Goal: Task Accomplishment & Management: Manage account settings

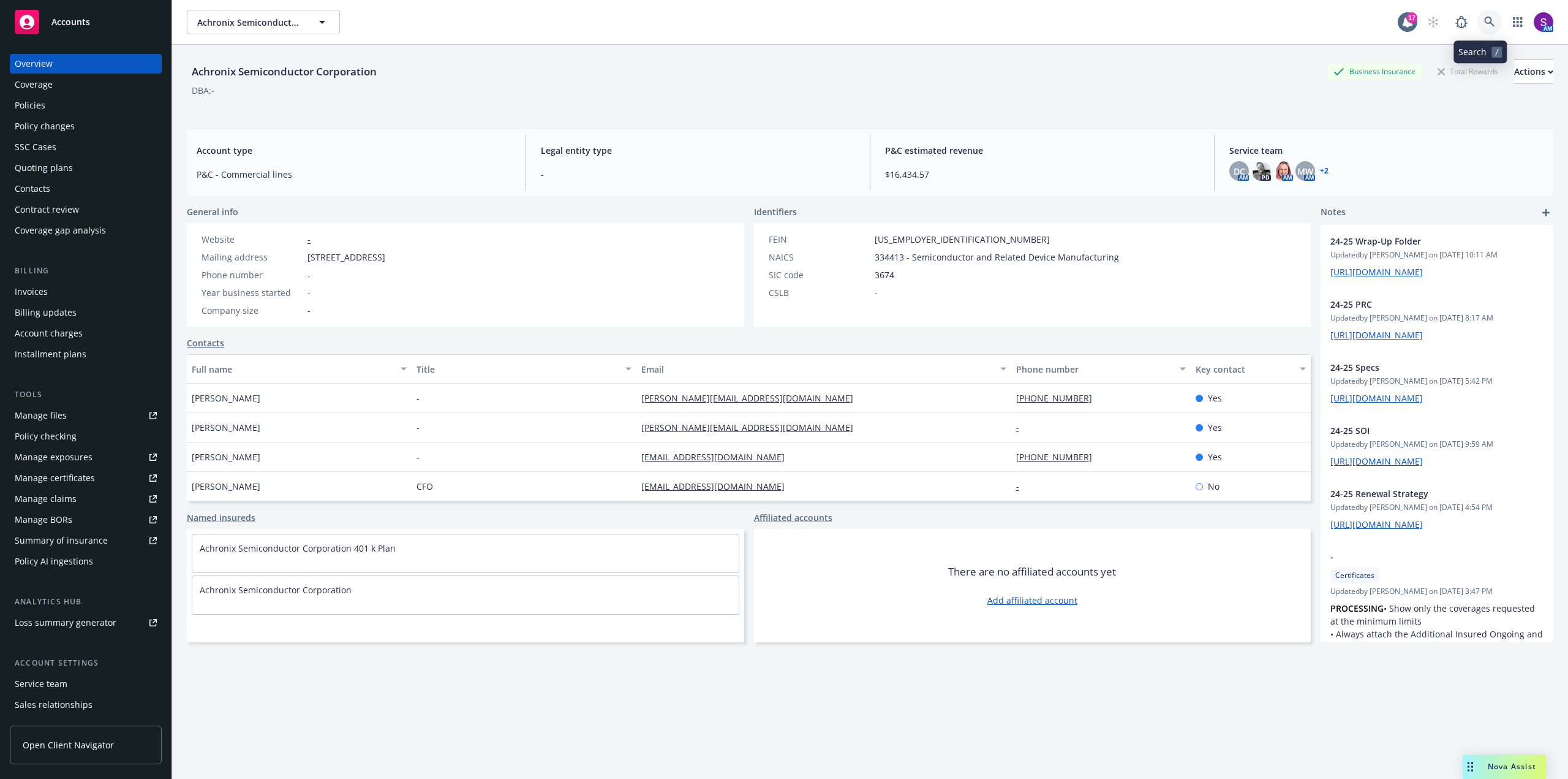
click at [1484, 20] on icon at bounding box center [1489, 21] width 11 height 11
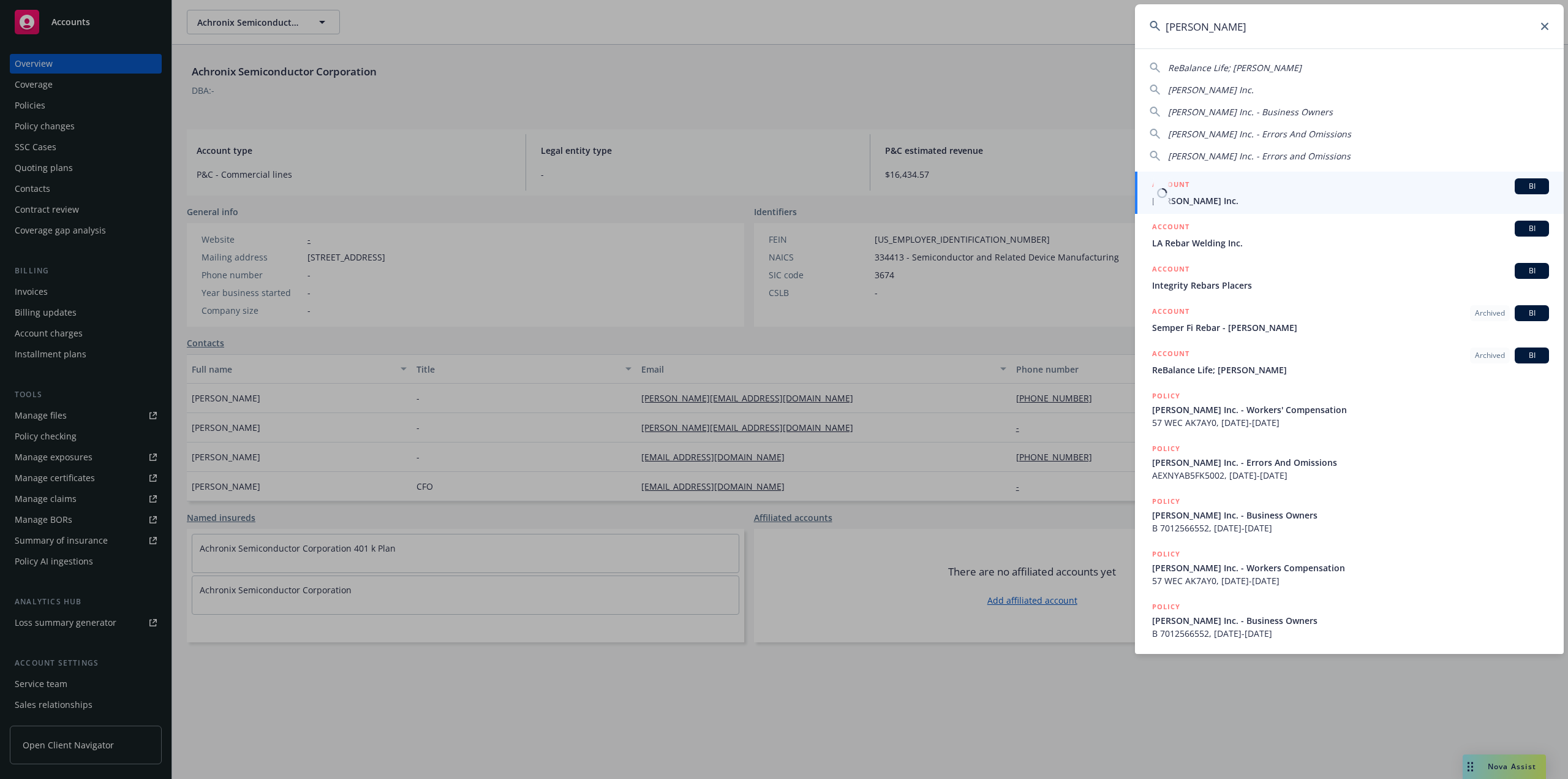
type input "[PERSON_NAME]"
click at [1228, 205] on span "[PERSON_NAME] Inc." at bounding box center [1351, 201] width 397 height 13
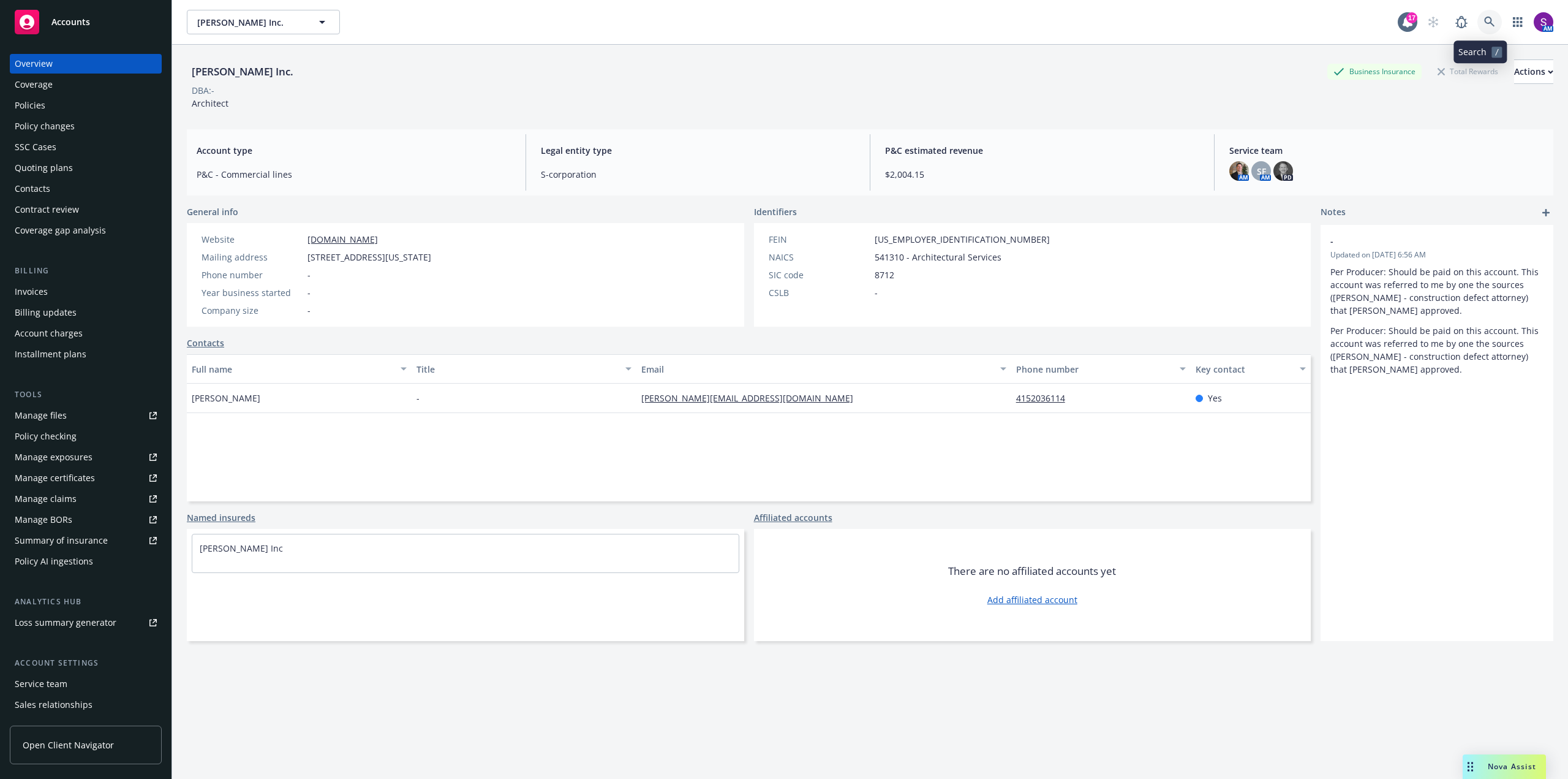
click at [1484, 21] on icon at bounding box center [1489, 21] width 11 height 11
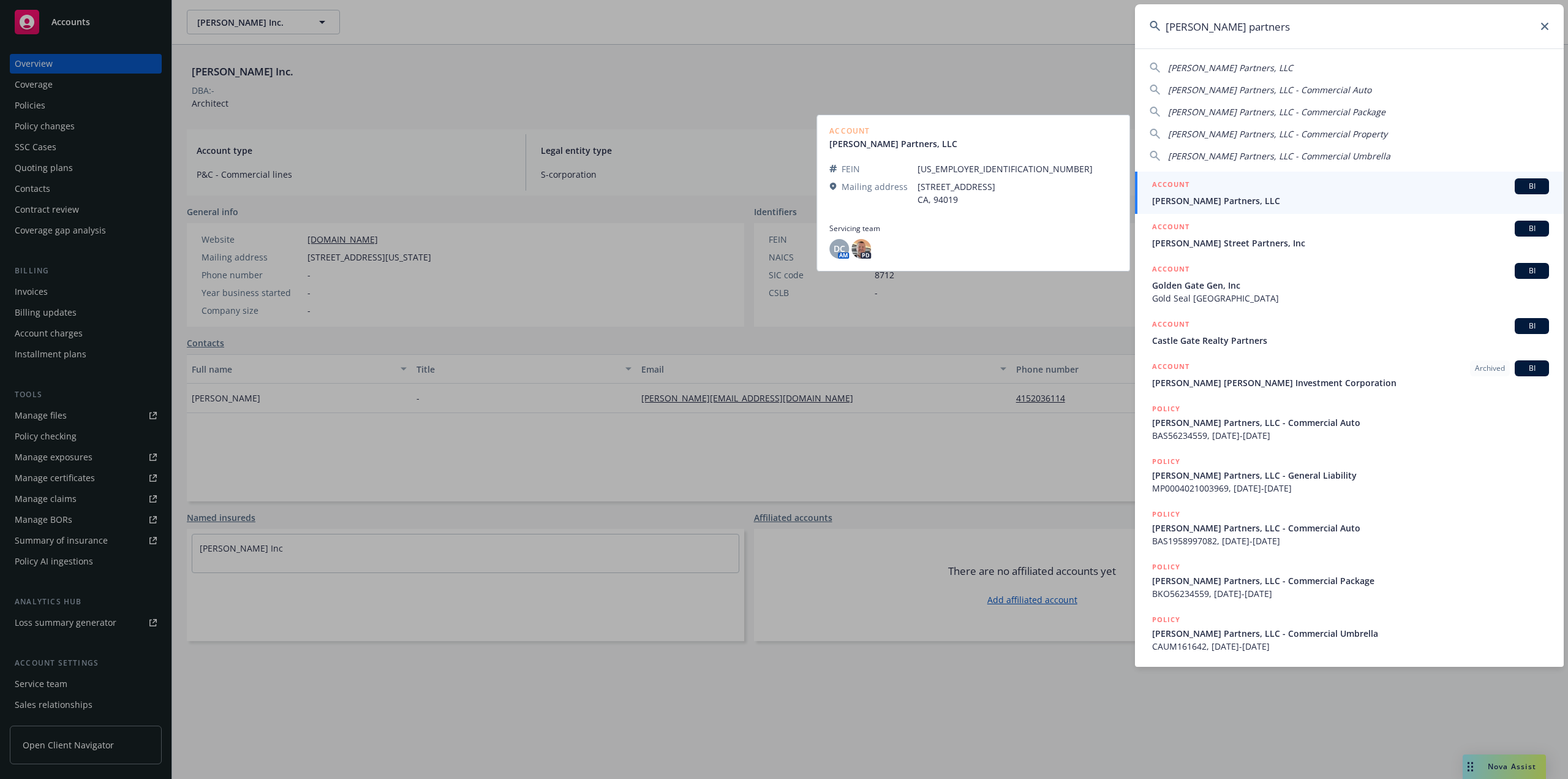
type input "[PERSON_NAME] partners"
click at [1222, 197] on span "[PERSON_NAME] Partners, LLC" at bounding box center [1351, 201] width 397 height 13
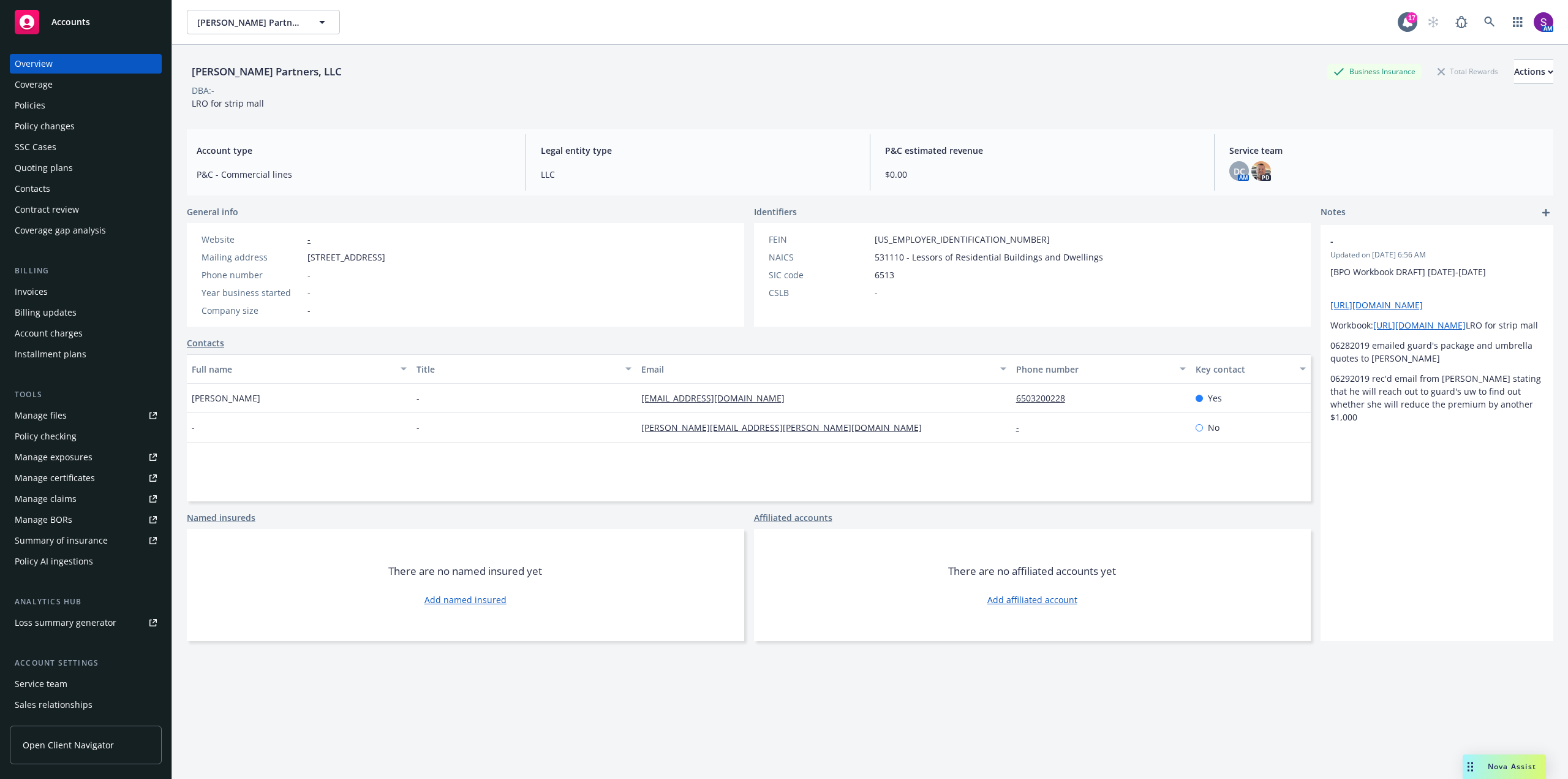
click at [83, 100] on div "Policies" at bounding box center [85, 105] width 142 height 20
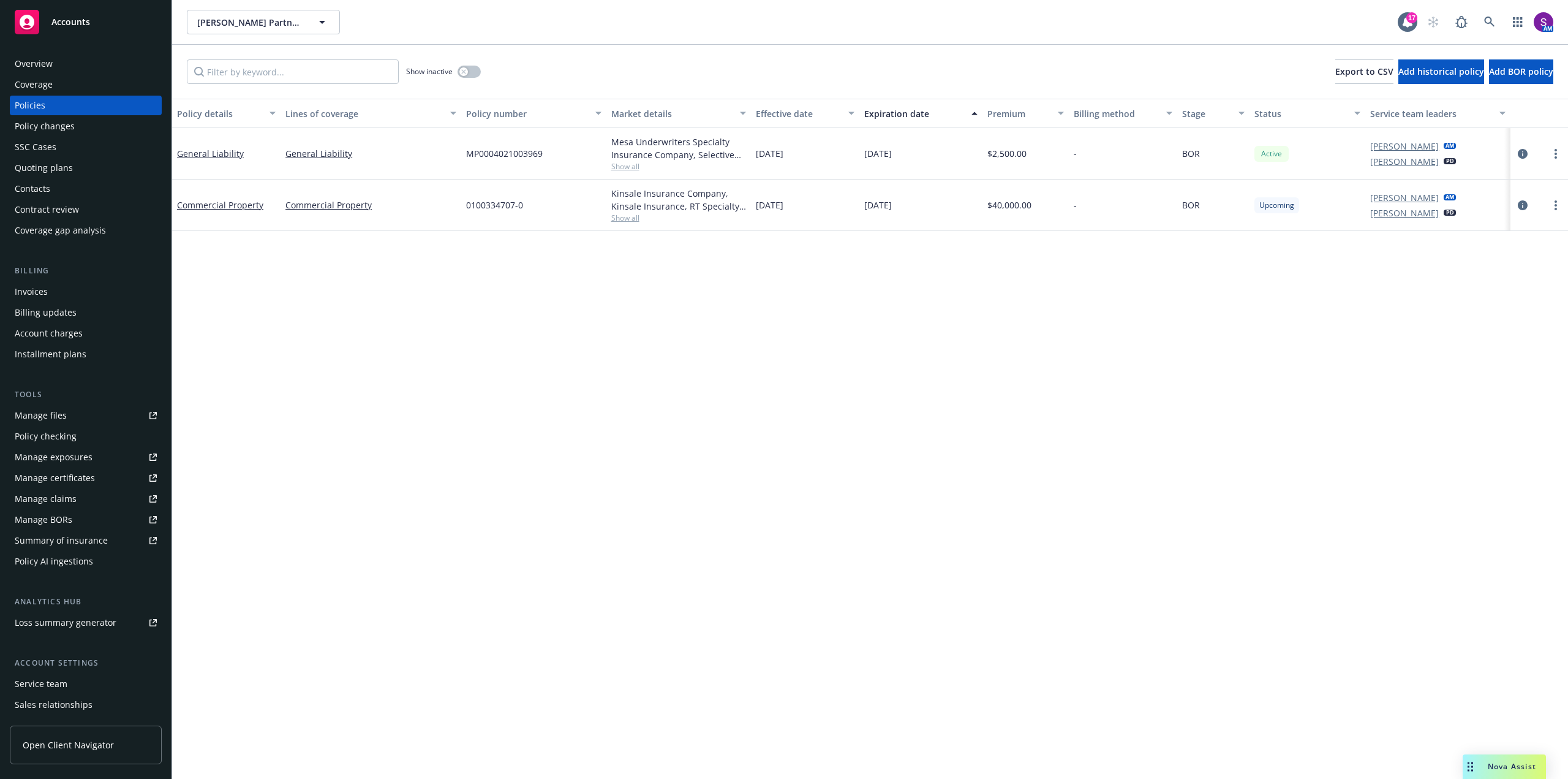
click at [57, 62] on div "Overview" at bounding box center [85, 64] width 142 height 20
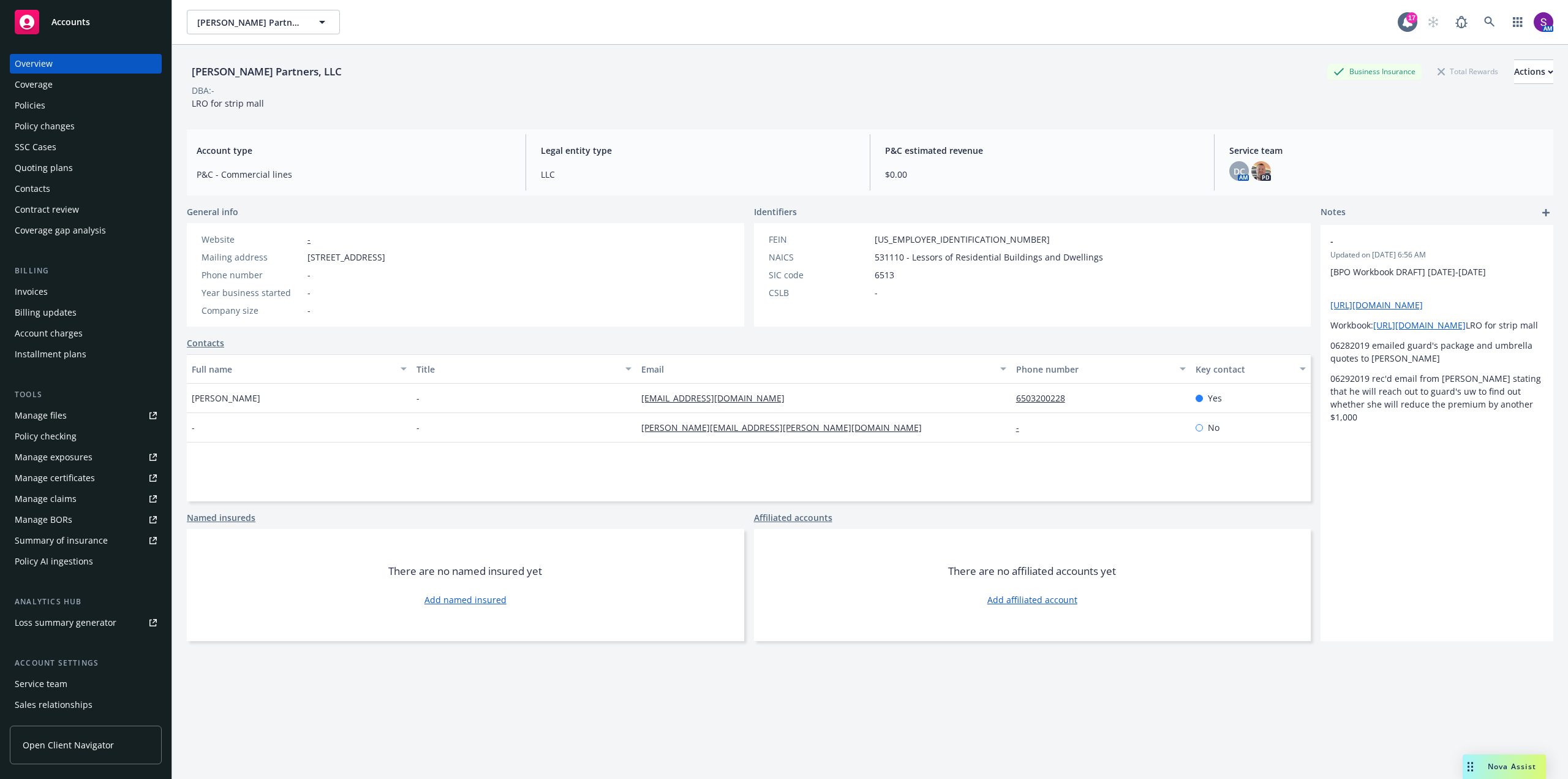
click at [52, 106] on div "Policies" at bounding box center [85, 105] width 142 height 20
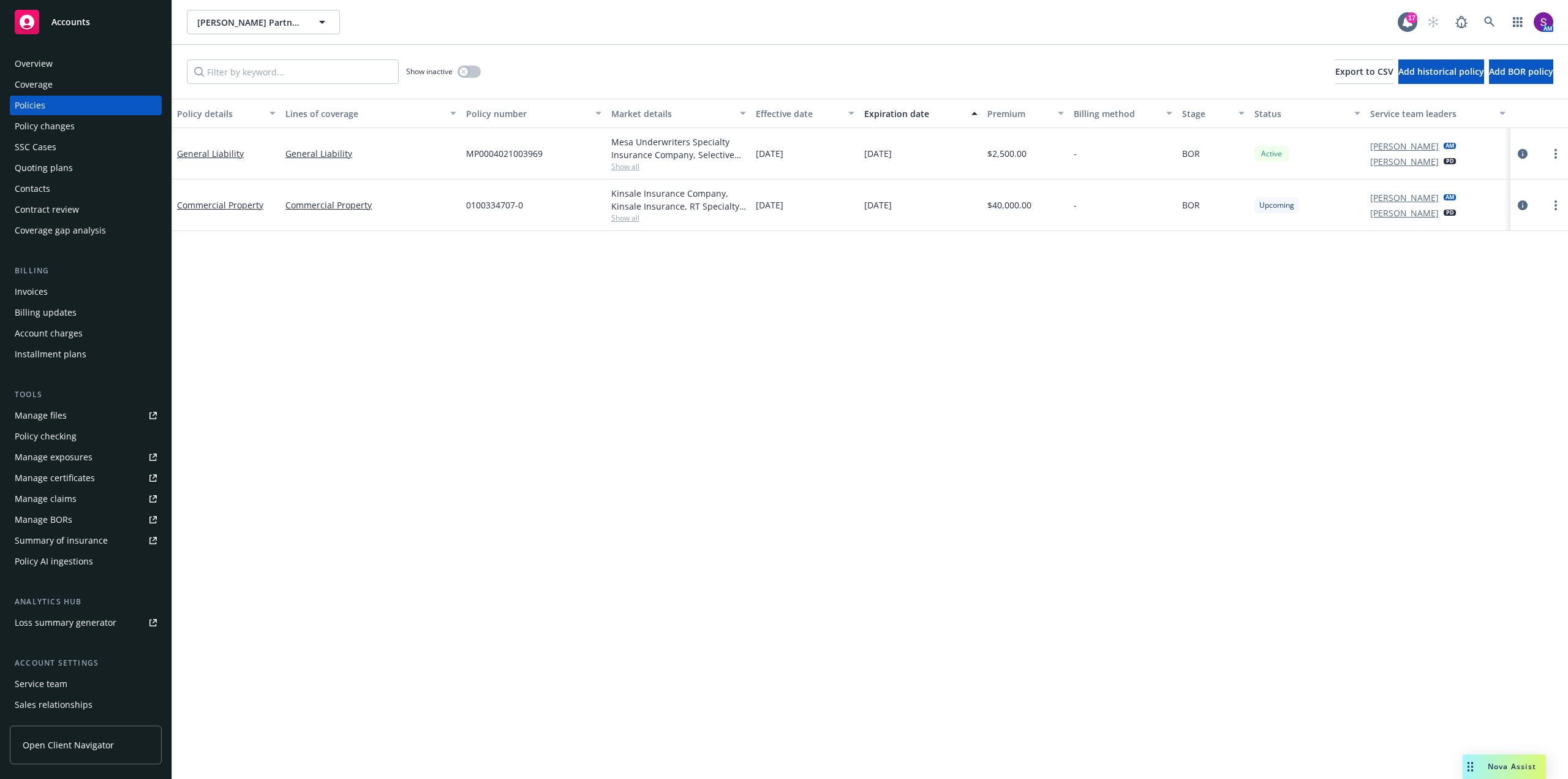
click at [624, 219] on span "Show all" at bounding box center [679, 218] width 135 height 11
click at [375, 307] on div "Policy details Lines of coverage Policy number Market details Effective date Ex…" at bounding box center [870, 438] width 1396 height 680
click at [68, 410] on link "Manage files" at bounding box center [85, 415] width 152 height 20
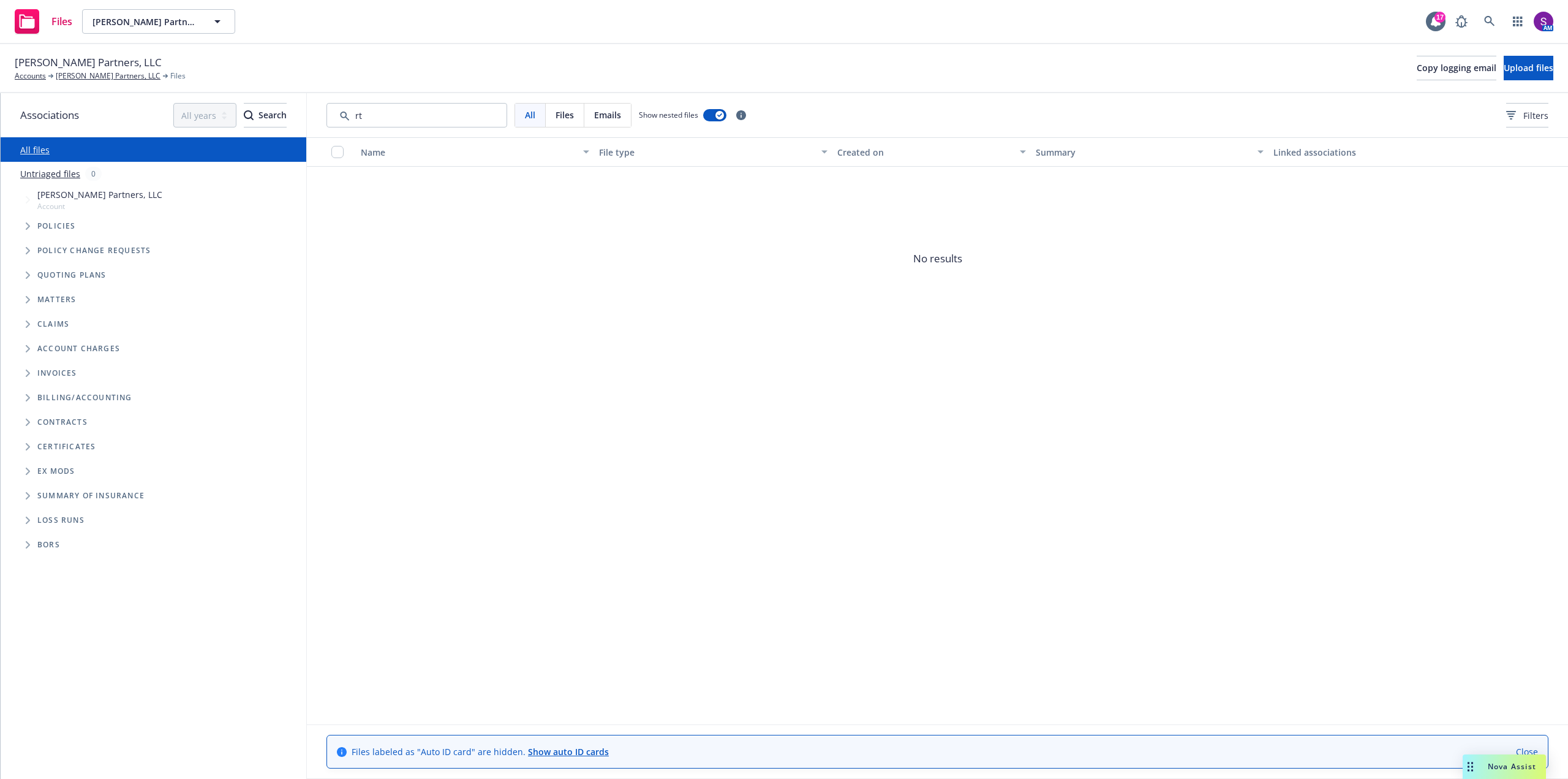
type input "r"
type input "kinsale"
drag, startPoint x: 393, startPoint y: 117, endPoint x: 321, endPoint y: 121, distance: 72.1
click at [321, 121] on div "All Files Emails Show nested files Filters" at bounding box center [937, 115] width 1261 height 44
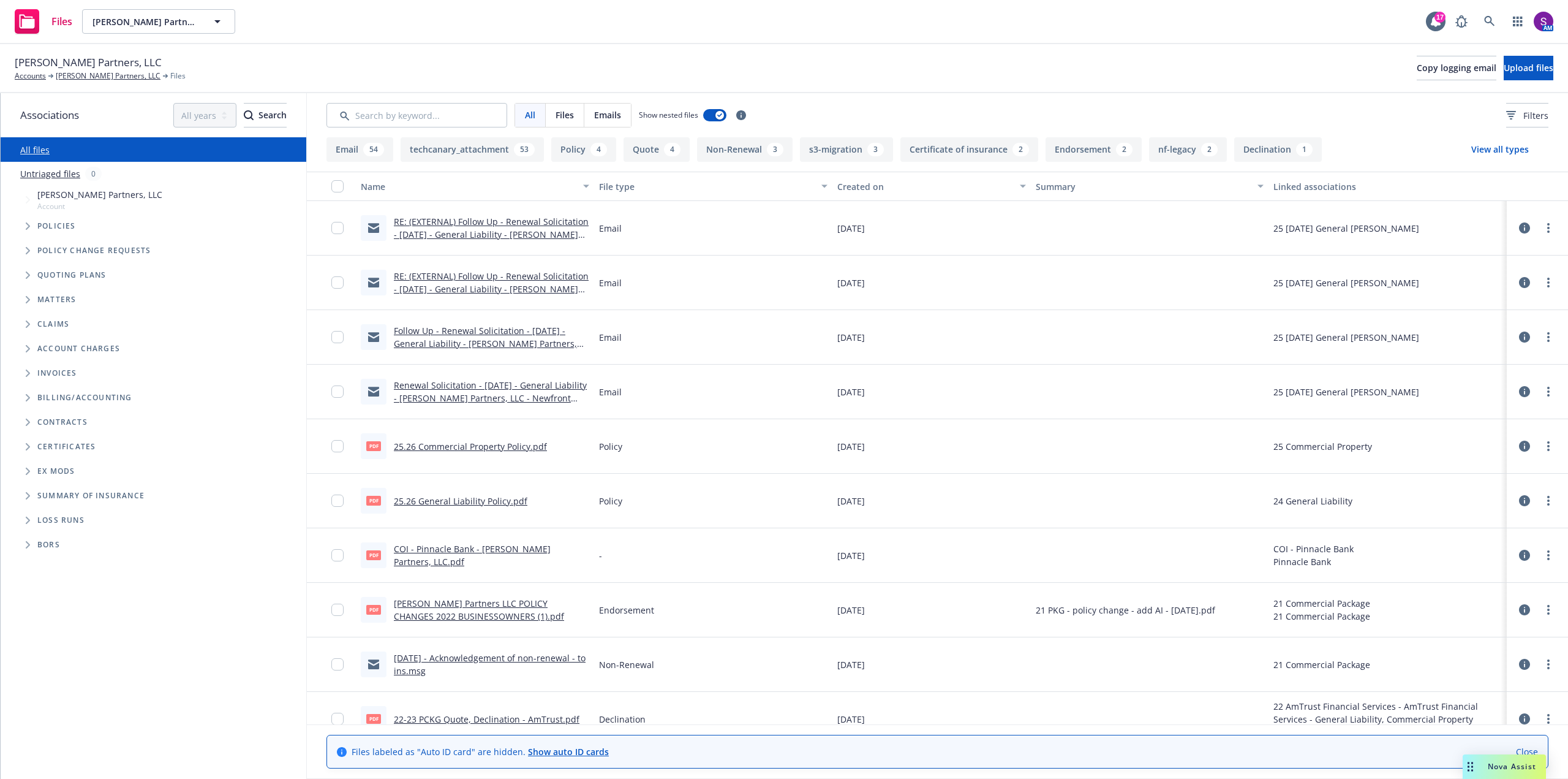
click at [458, 499] on link "25.26 General Liability Policy.pdf" at bounding box center [460, 501] width 134 height 11
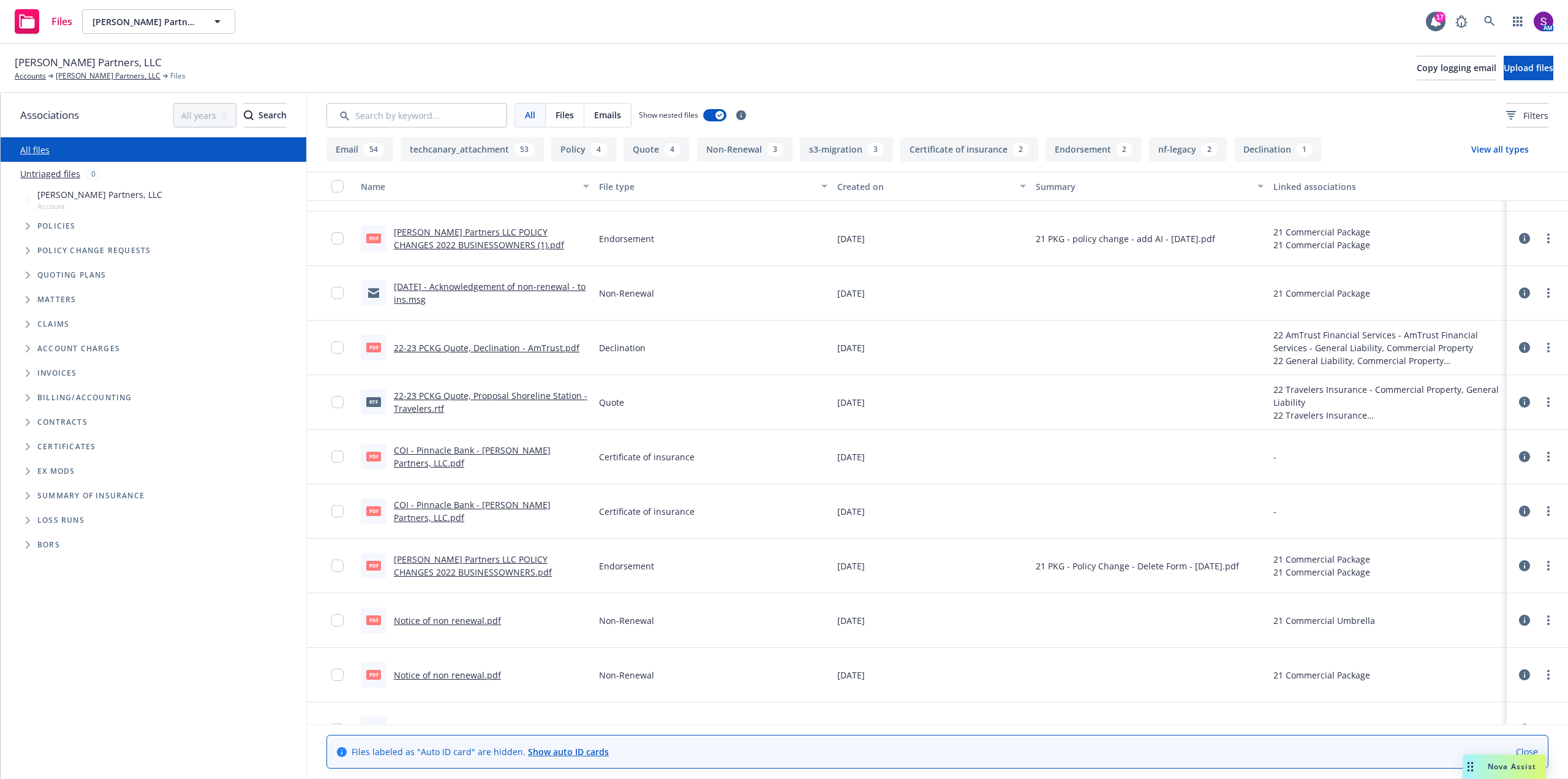
scroll to position [429, 0]
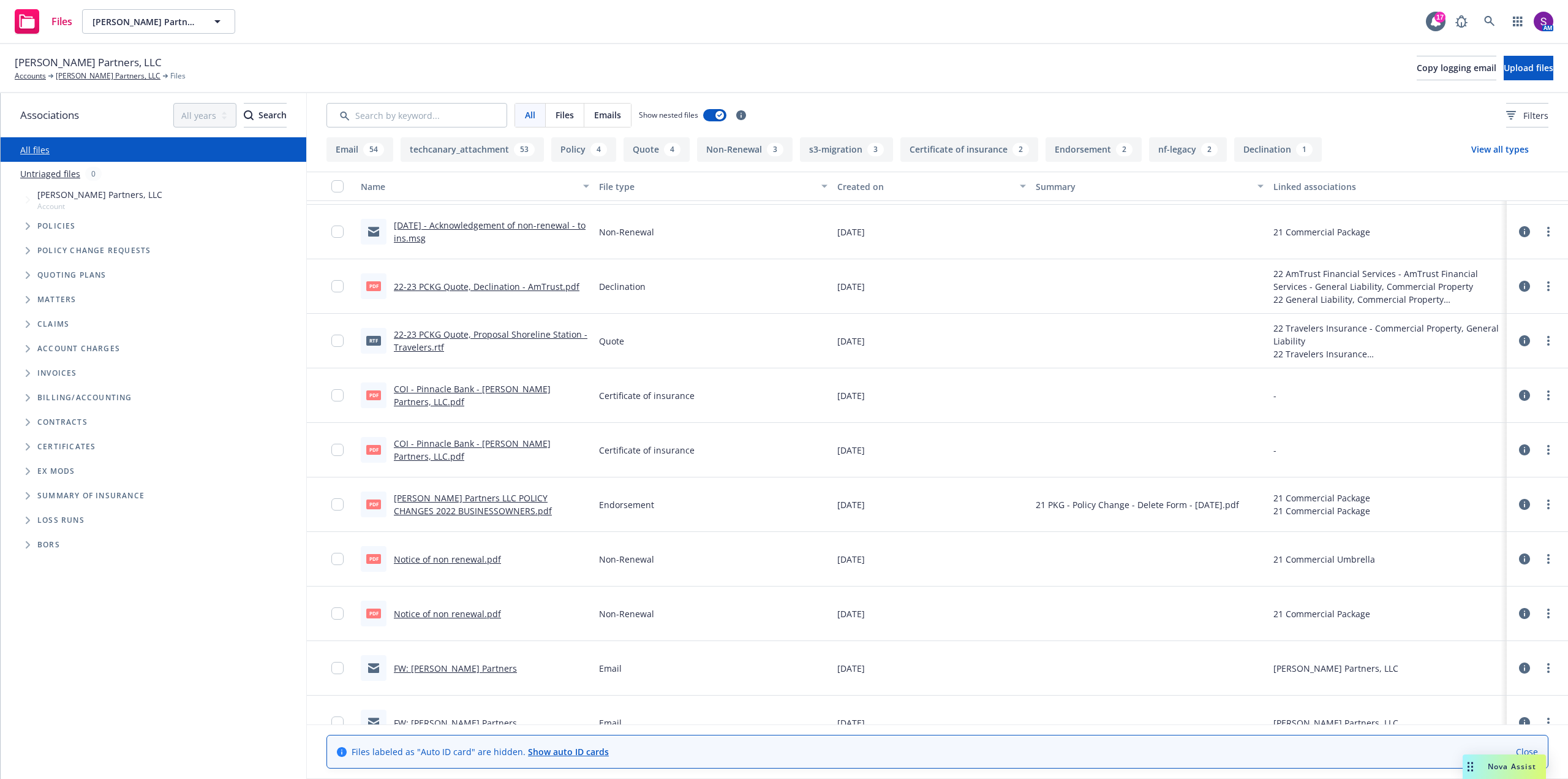
click at [455, 502] on link "Castro Partners LLC POLICY CHANGES 2022 BUSINESSOWNERS.pdf" at bounding box center [473, 504] width 158 height 25
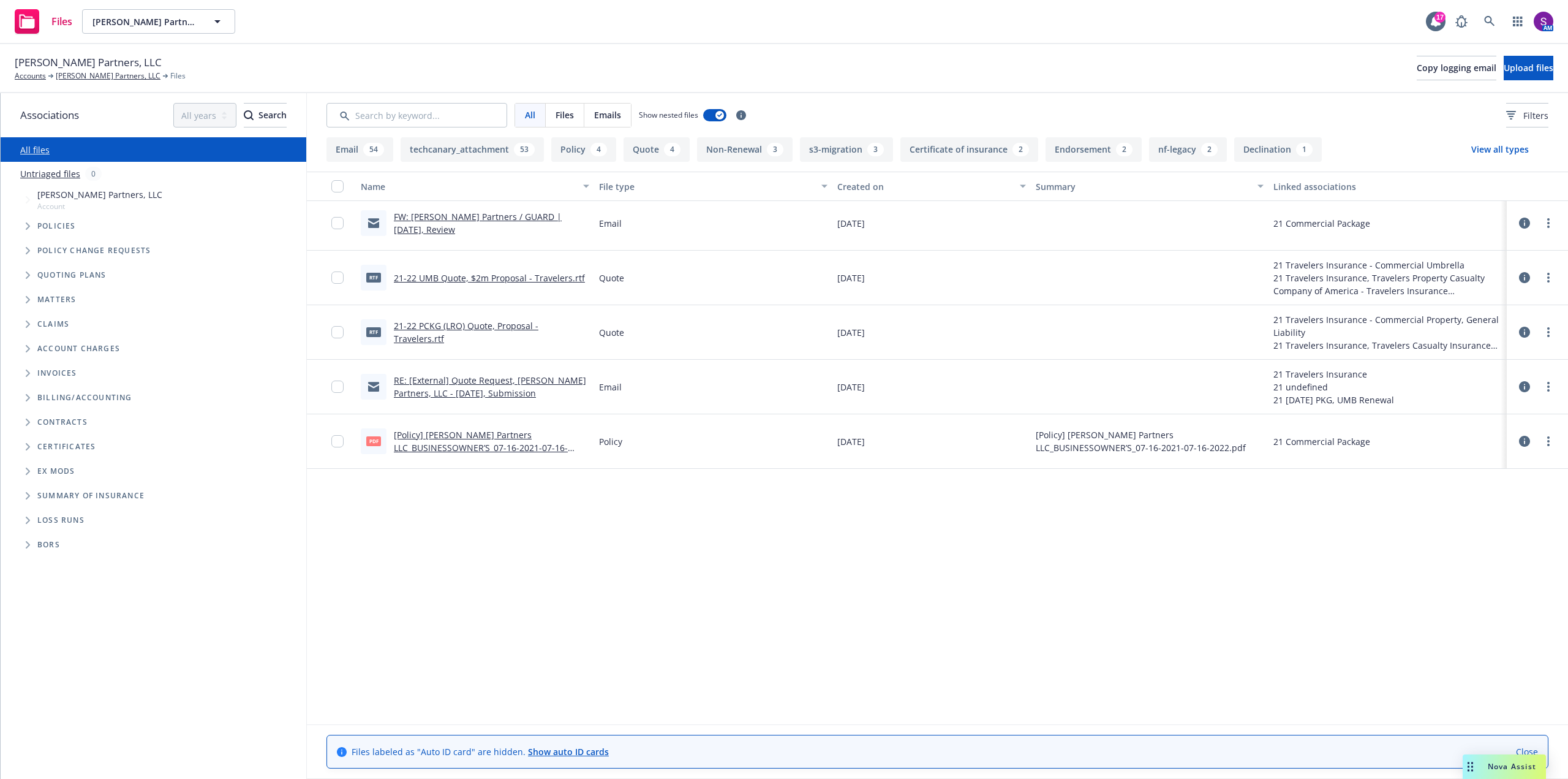
scroll to position [613, 0]
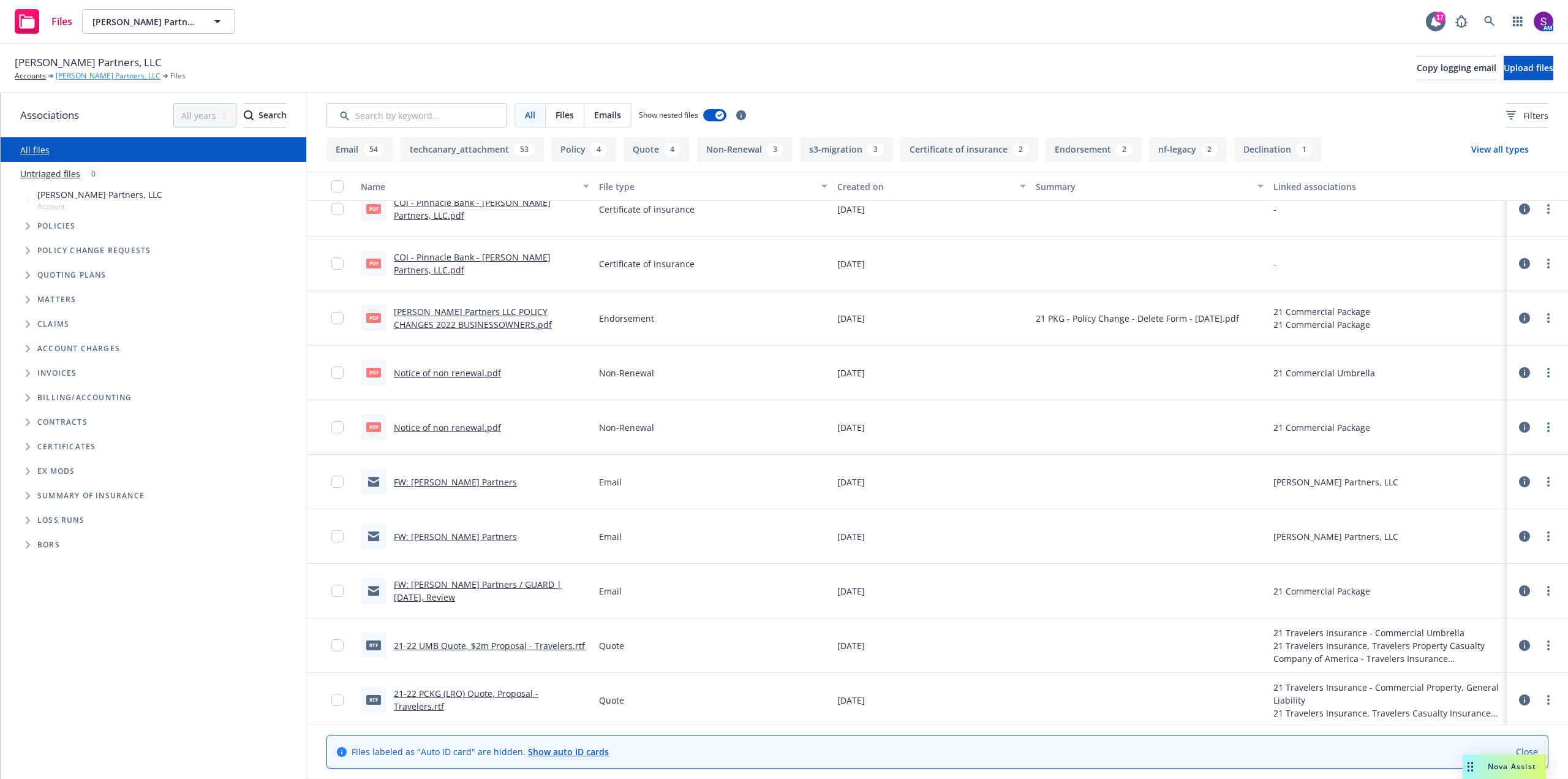
click at [96, 77] on link "Castro Partners, LLC" at bounding box center [108, 76] width 105 height 11
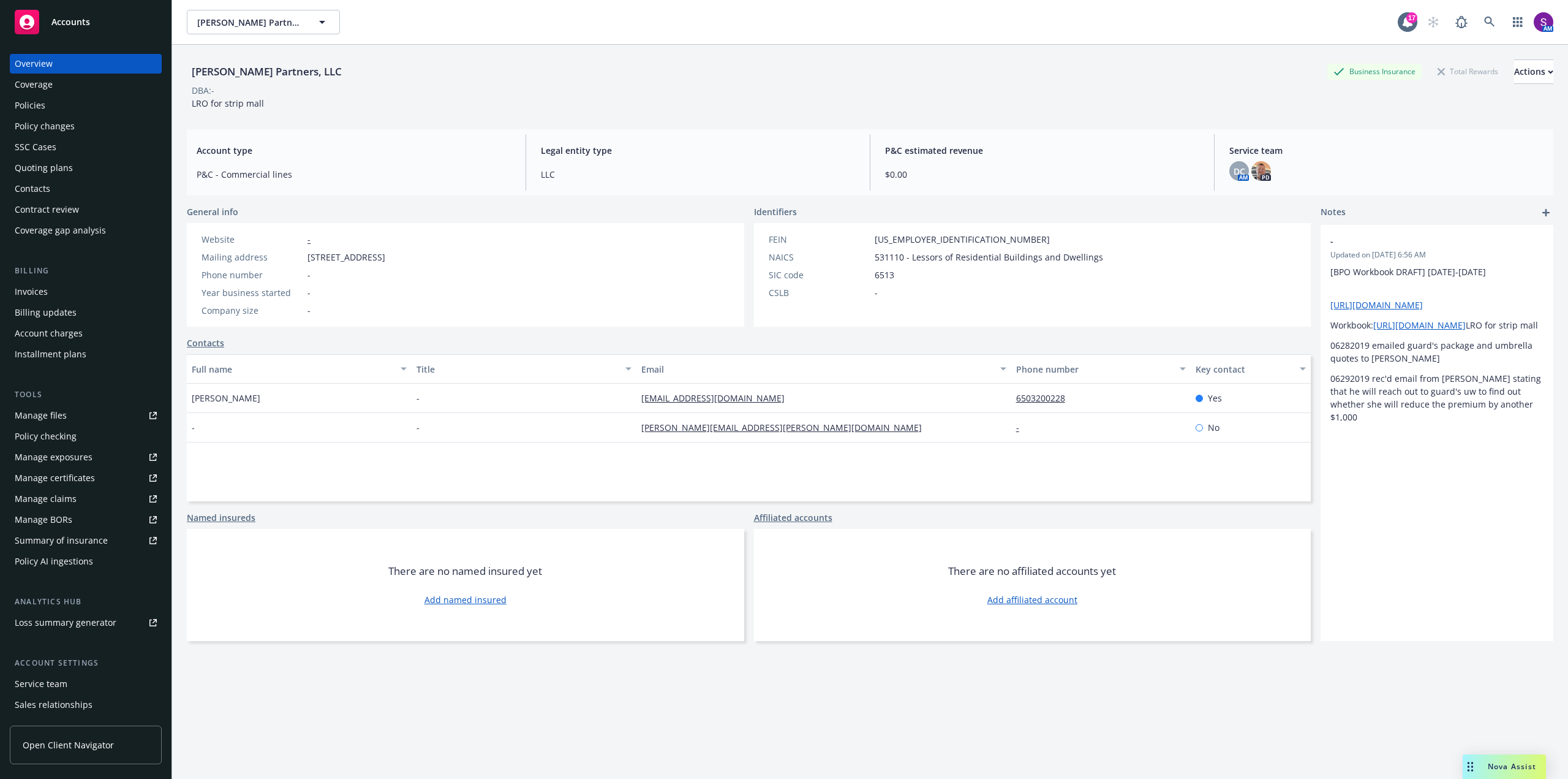
click at [76, 103] on div "Policies" at bounding box center [85, 105] width 142 height 20
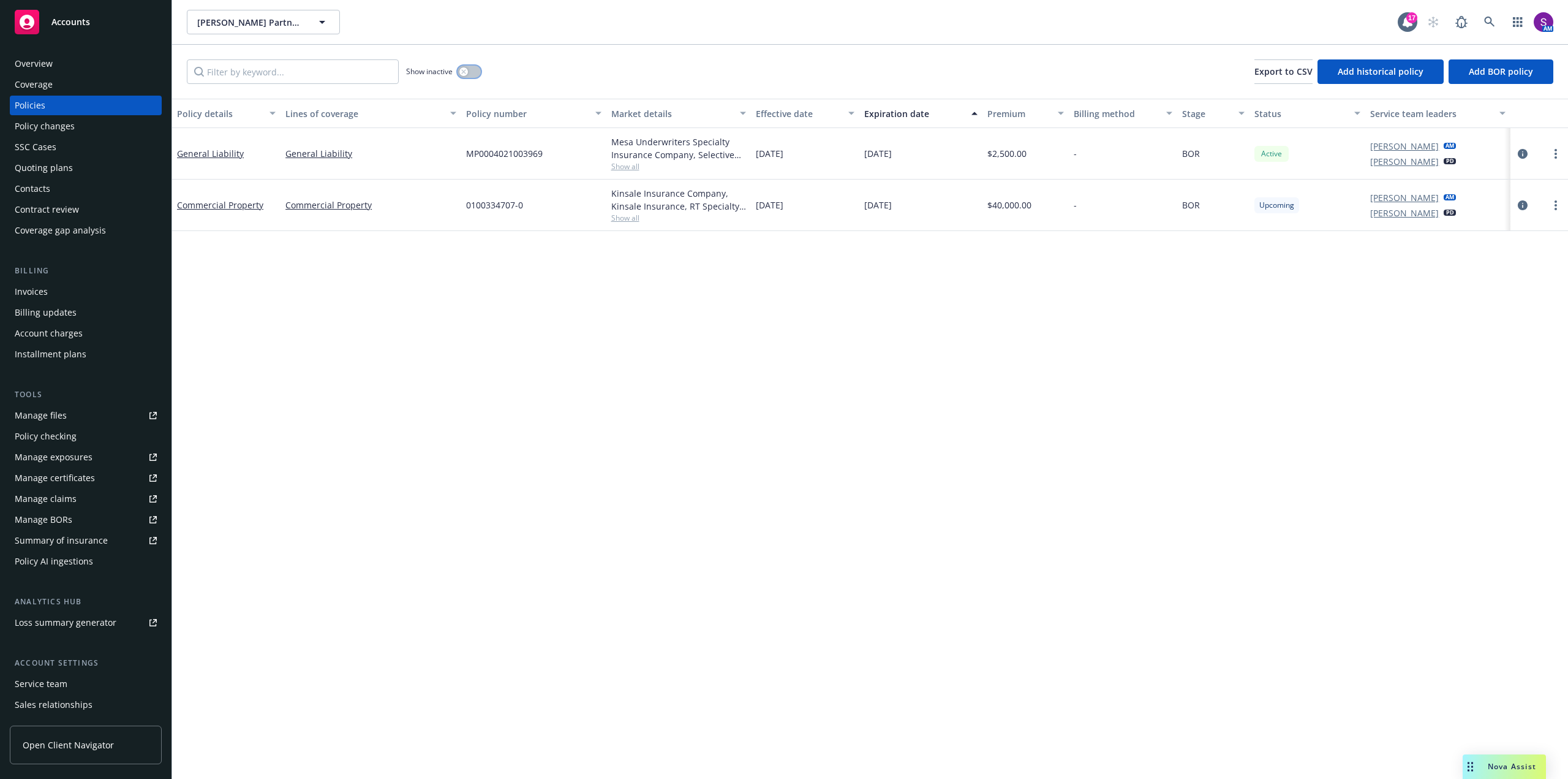
click at [463, 77] on button "button" at bounding box center [469, 71] width 23 height 12
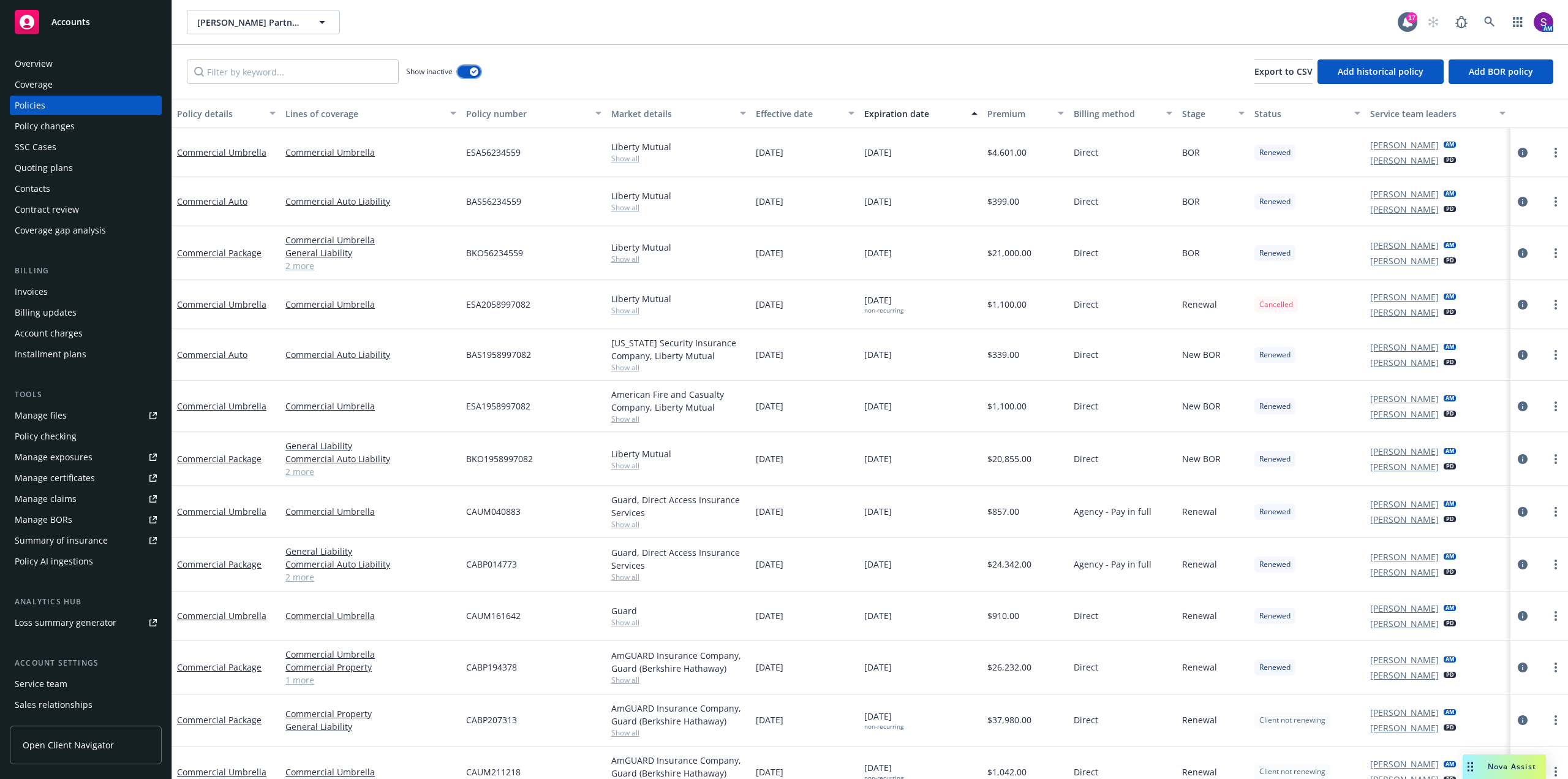
scroll to position [122, 0]
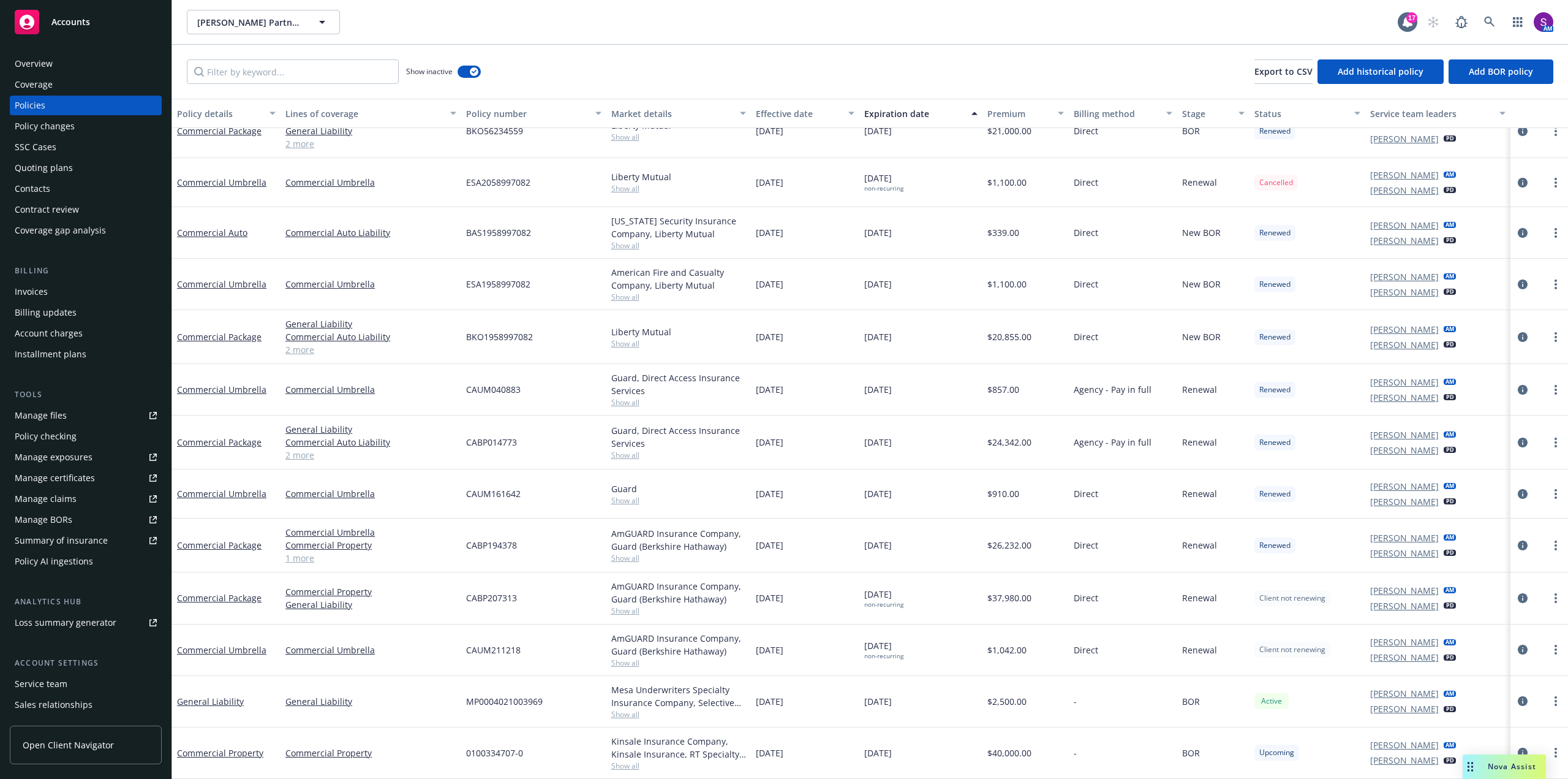
click at [56, 419] on div "Manage files" at bounding box center [40, 415] width 52 height 20
click at [1489, 28] on link at bounding box center [1490, 22] width 25 height 25
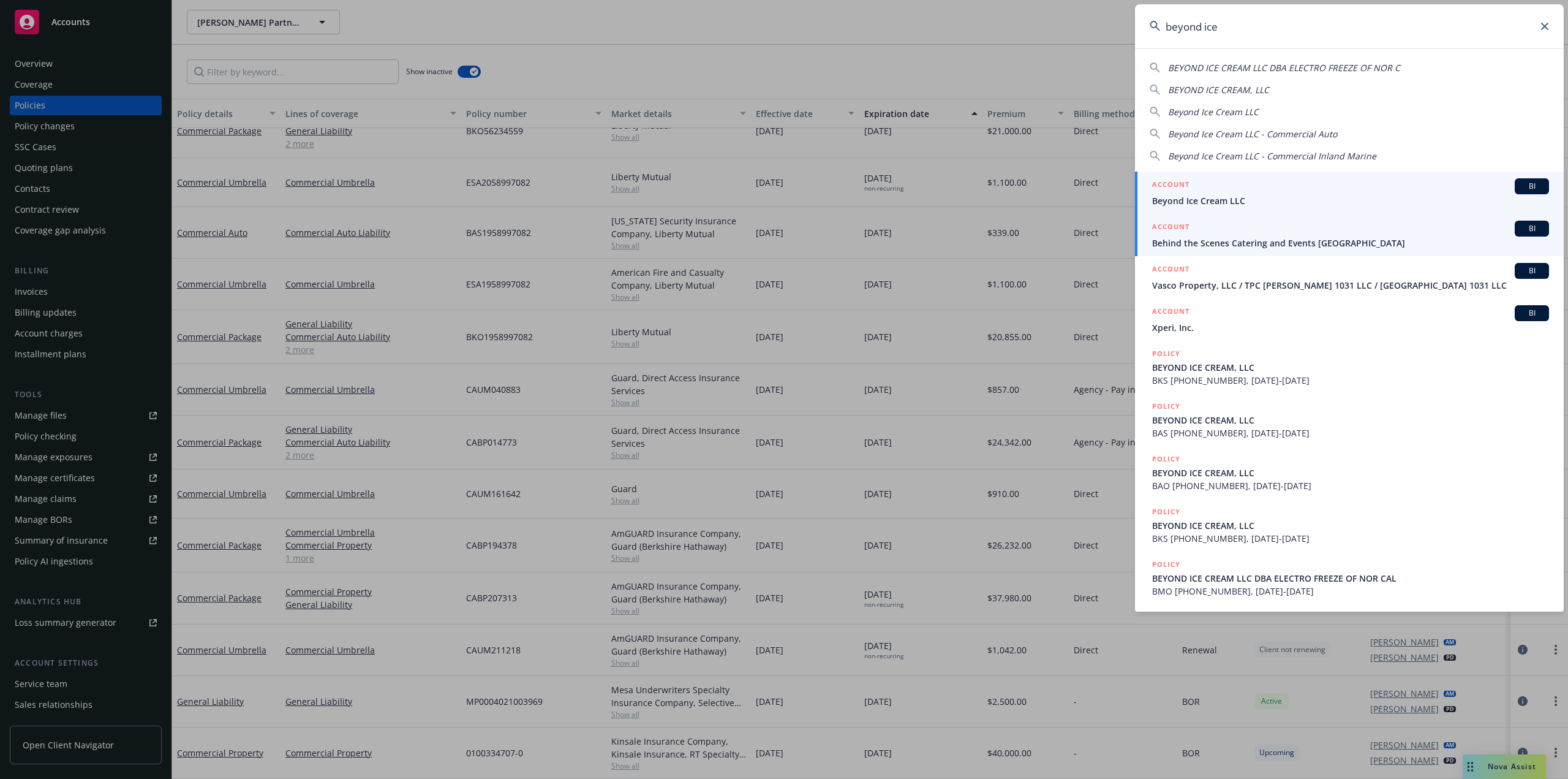
type input "beyond ice"
click at [1236, 195] on span "Beyond Ice Cream LLC" at bounding box center [1351, 201] width 397 height 13
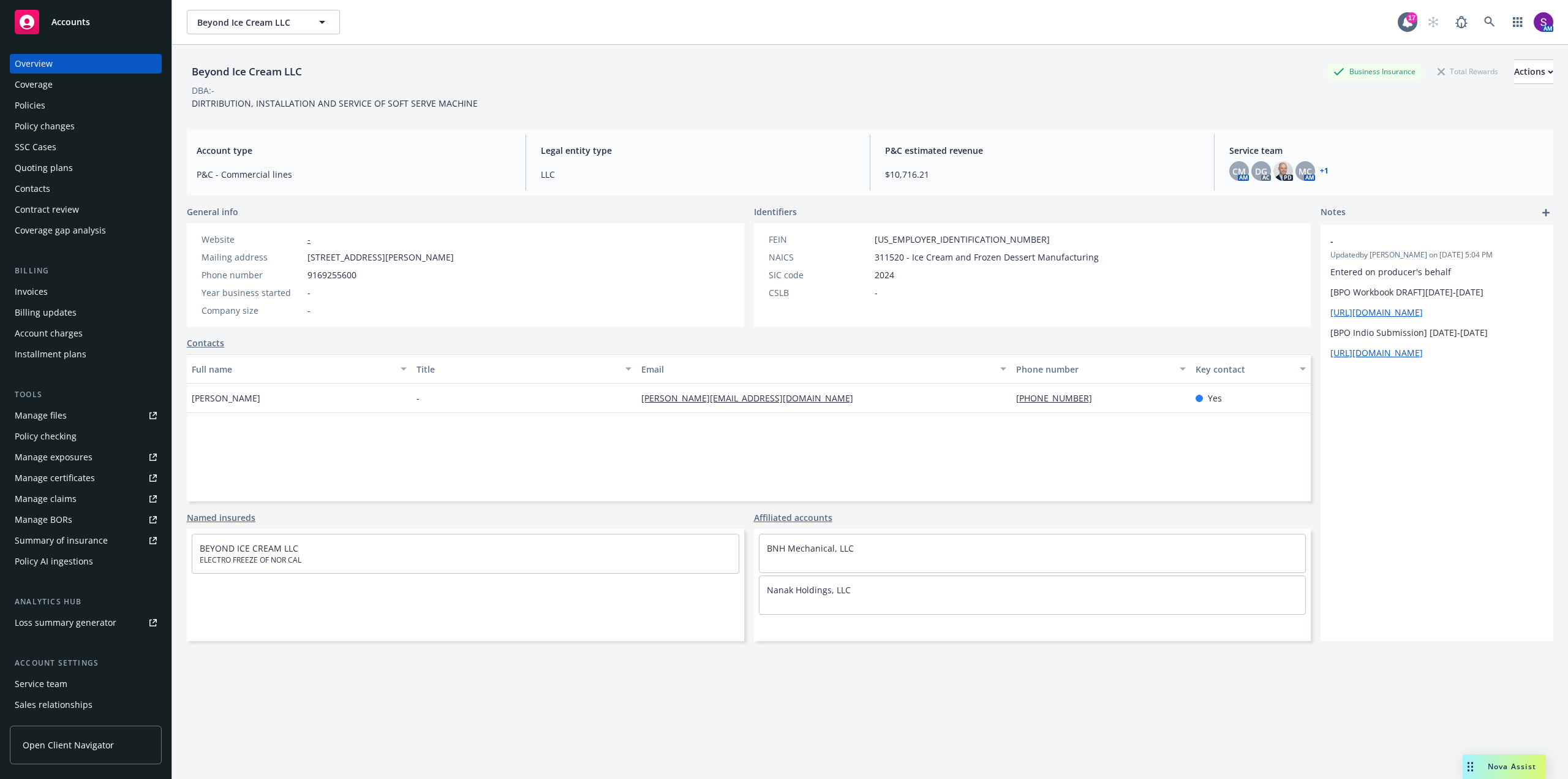
click at [38, 104] on div "Policies" at bounding box center [30, 105] width 30 height 20
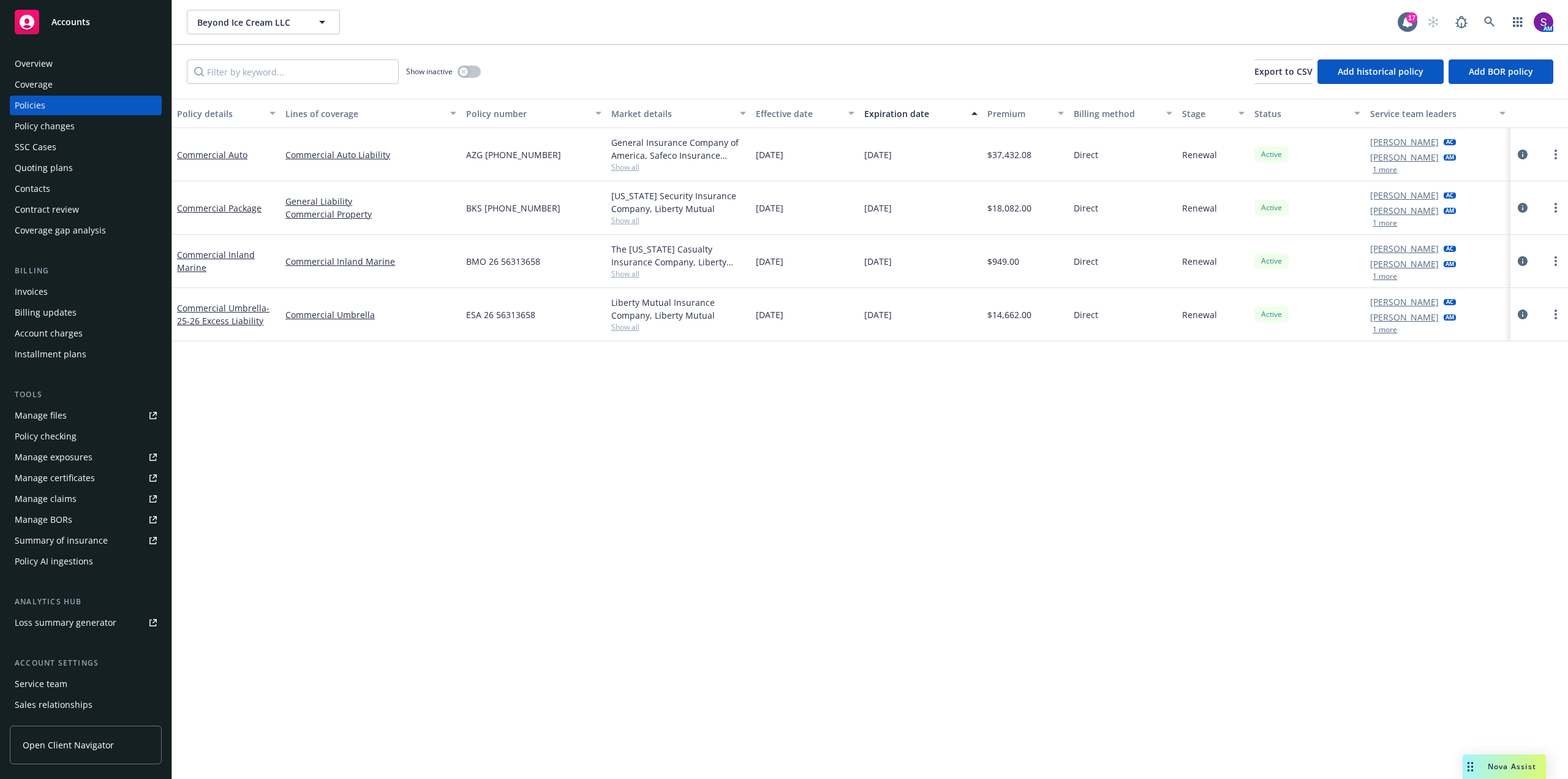
click at [81, 57] on div "Overview" at bounding box center [85, 64] width 142 height 20
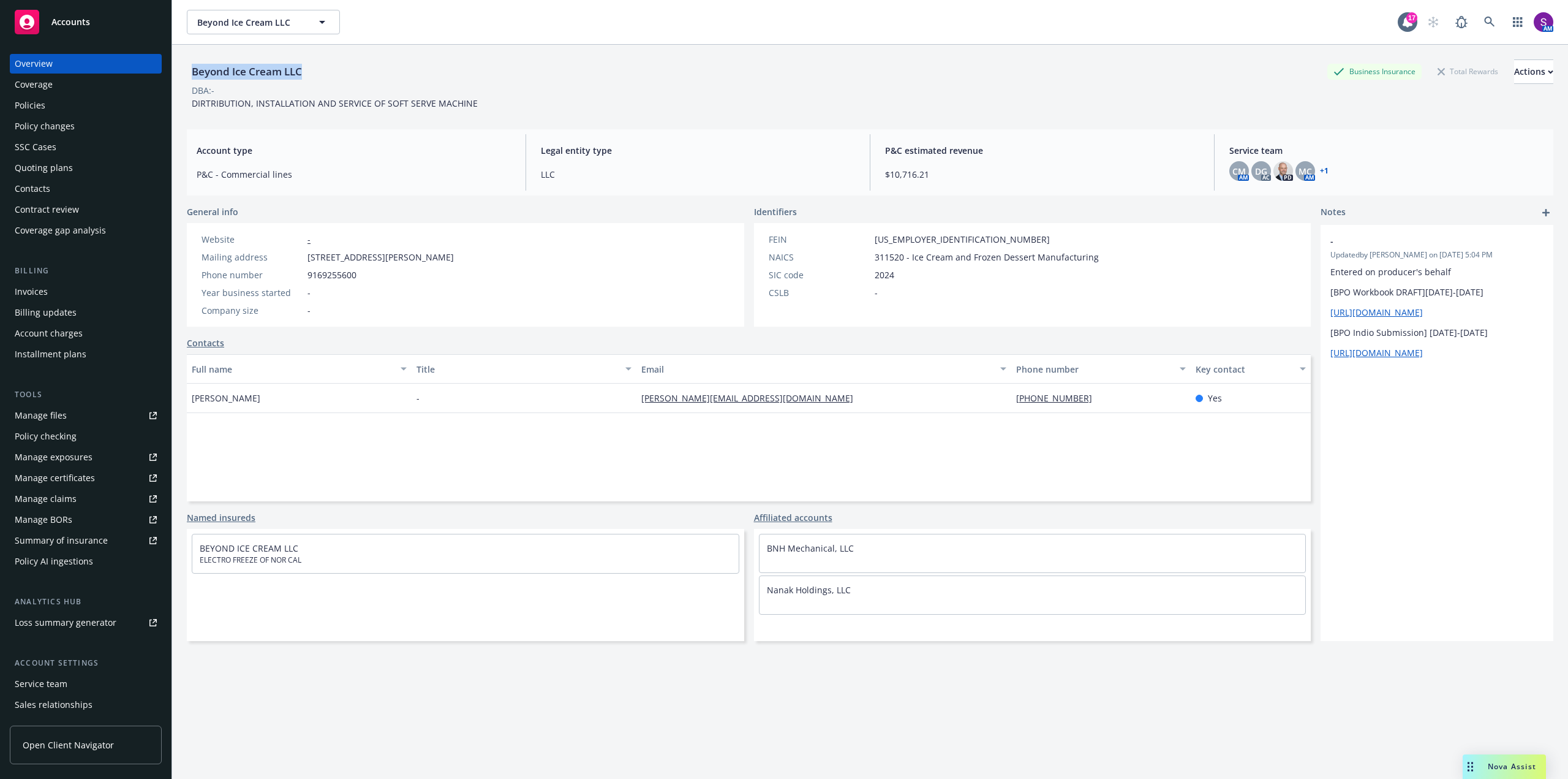
drag, startPoint x: 311, startPoint y: 69, endPoint x: 188, endPoint y: 70, distance: 123.0
click at [188, 70] on div "Beyond Ice Cream LLC Business Insurance Total Rewards Actions" at bounding box center [871, 71] width 1367 height 25
copy div "Beyond Ice Cream LLC"
click at [46, 108] on div "Policies" at bounding box center [85, 105] width 142 height 20
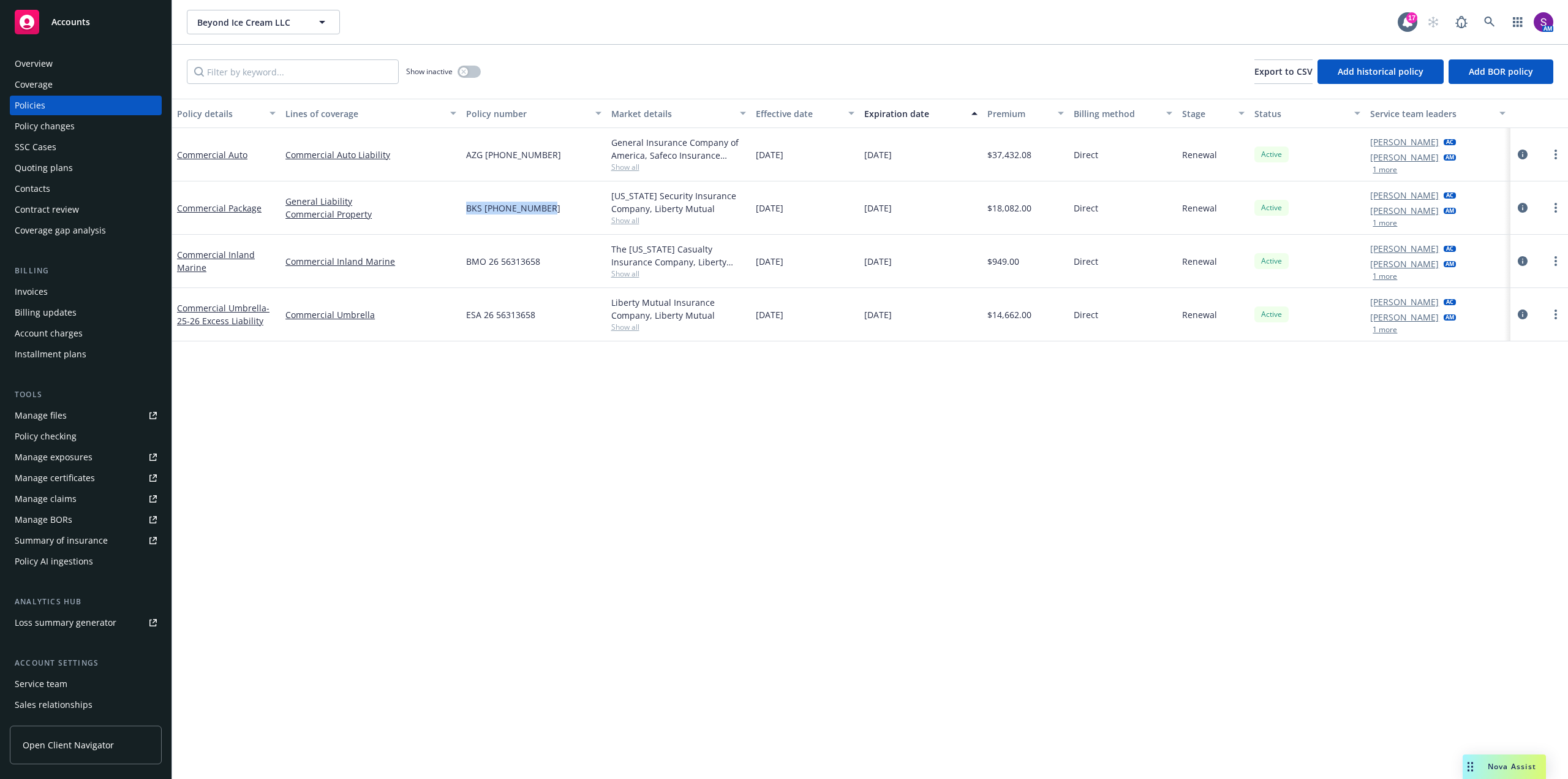
drag, startPoint x: 549, startPoint y: 215, endPoint x: 462, endPoint y: 213, distance: 87.0
click at [462, 213] on div "BKS (26) 56313658" at bounding box center [533, 208] width 144 height 53
copy span "BKS (26) 56313658"
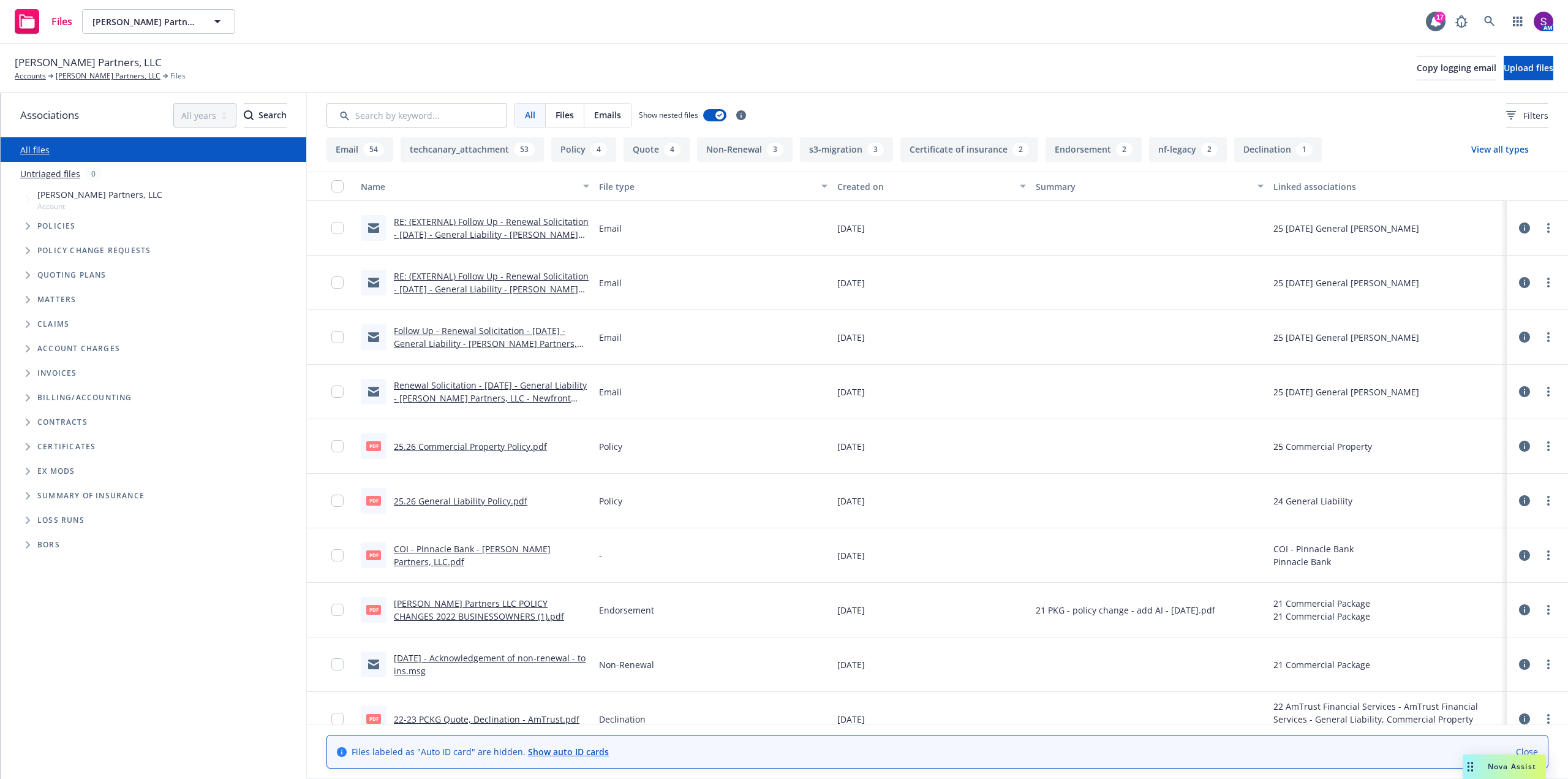
click at [487, 227] on link "RE: (EXTERNAL) Follow Up - Renewal Solicitation - 11/13/25 - General Liability …" at bounding box center [491, 235] width 194 height 38
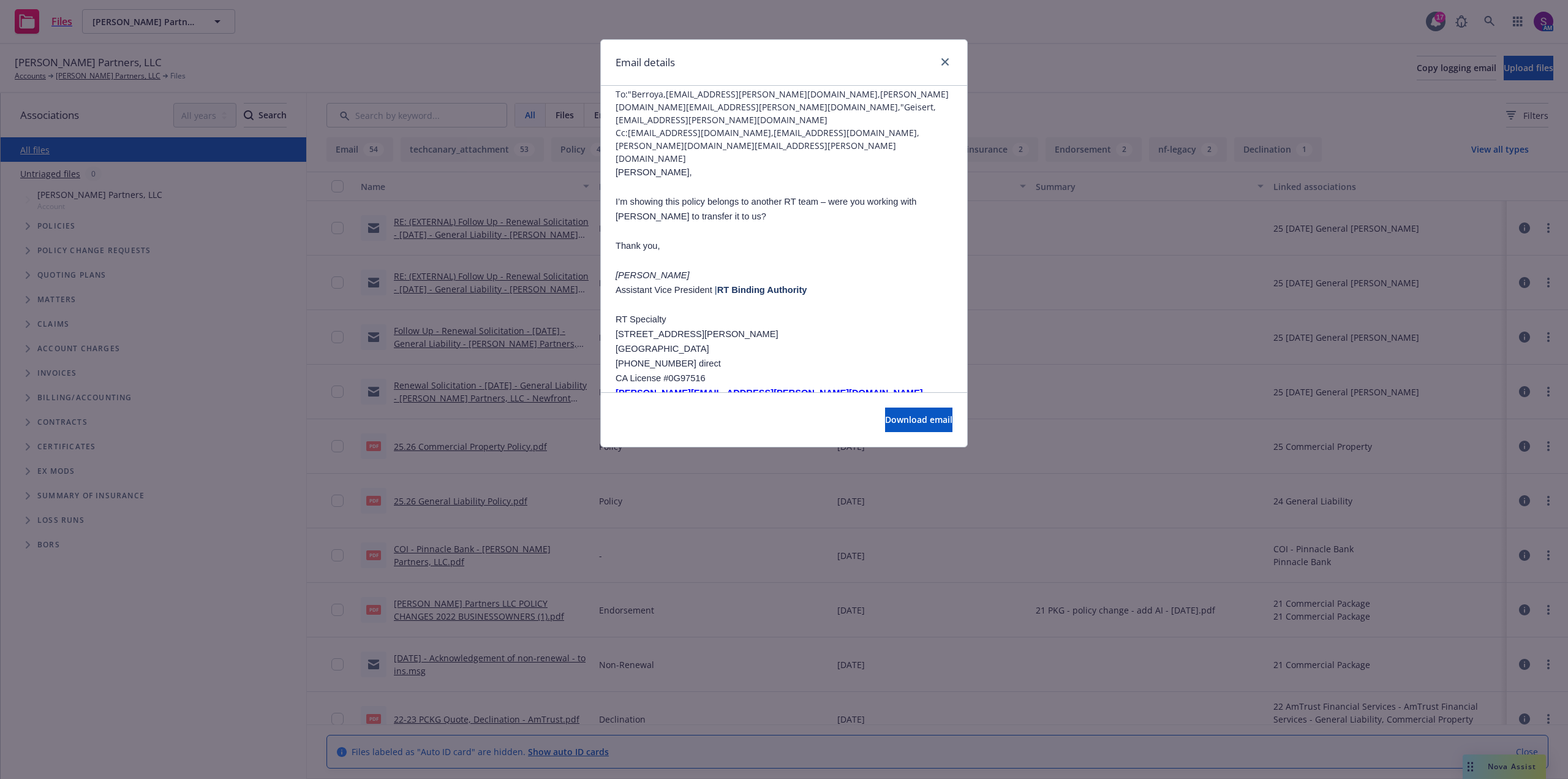
scroll to position [368, 0]
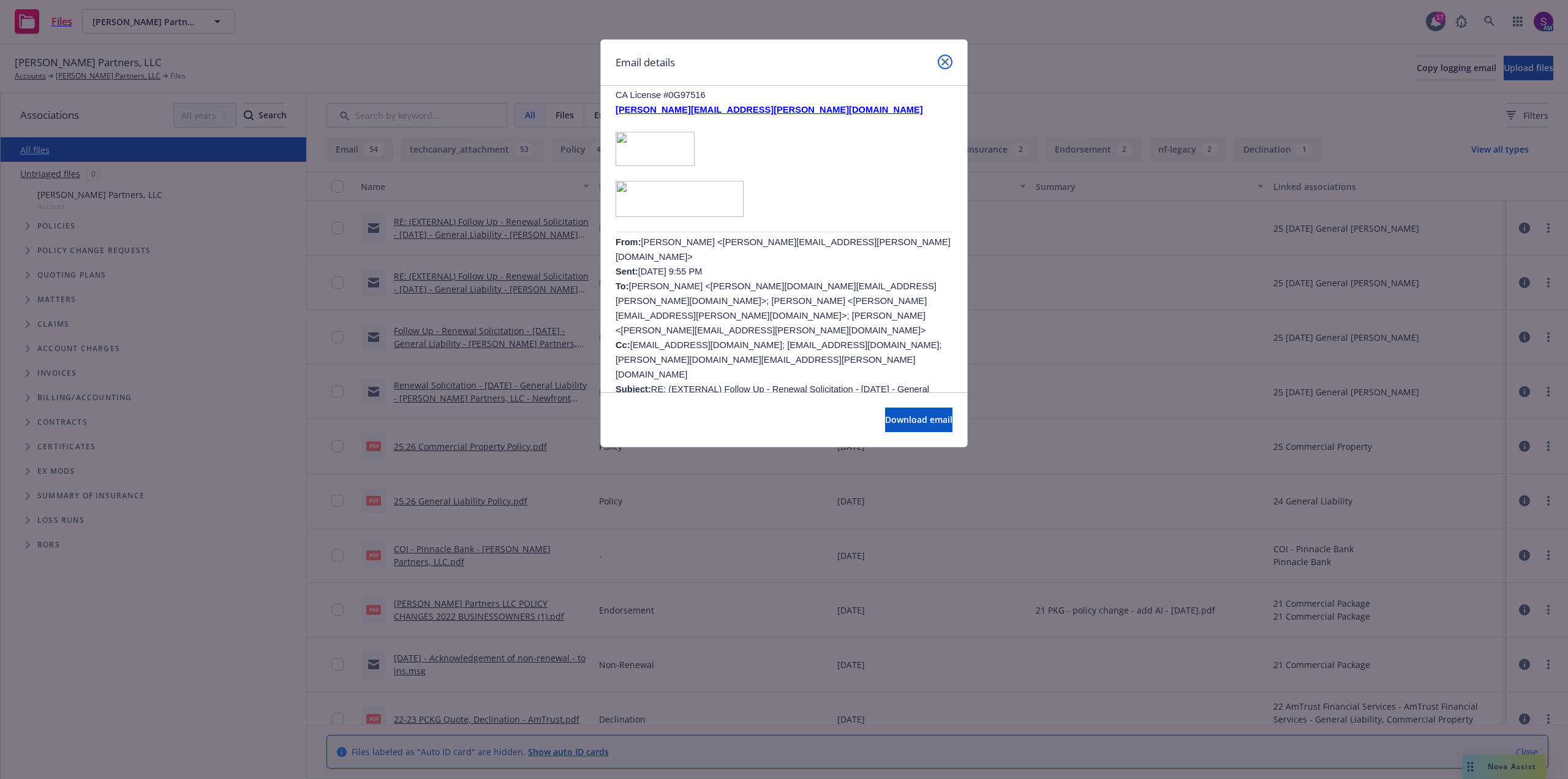
click at [946, 61] on icon "close" at bounding box center [944, 62] width 7 height 7
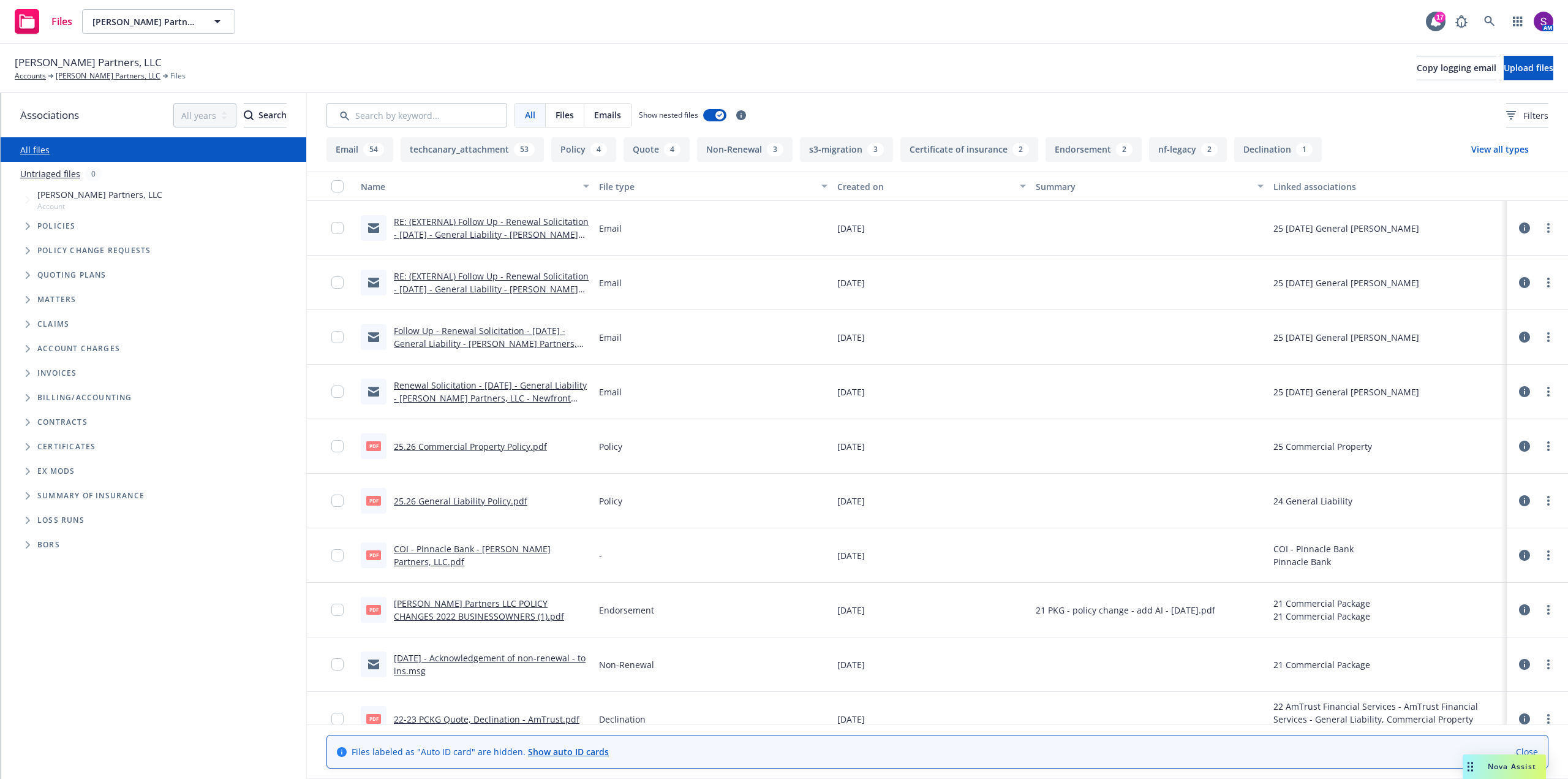
click at [470, 282] on link "RE: (EXTERNAL) Follow Up - Renewal Solicitation - 11/13/25 - General Liability …" at bounding box center [491, 289] width 194 height 38
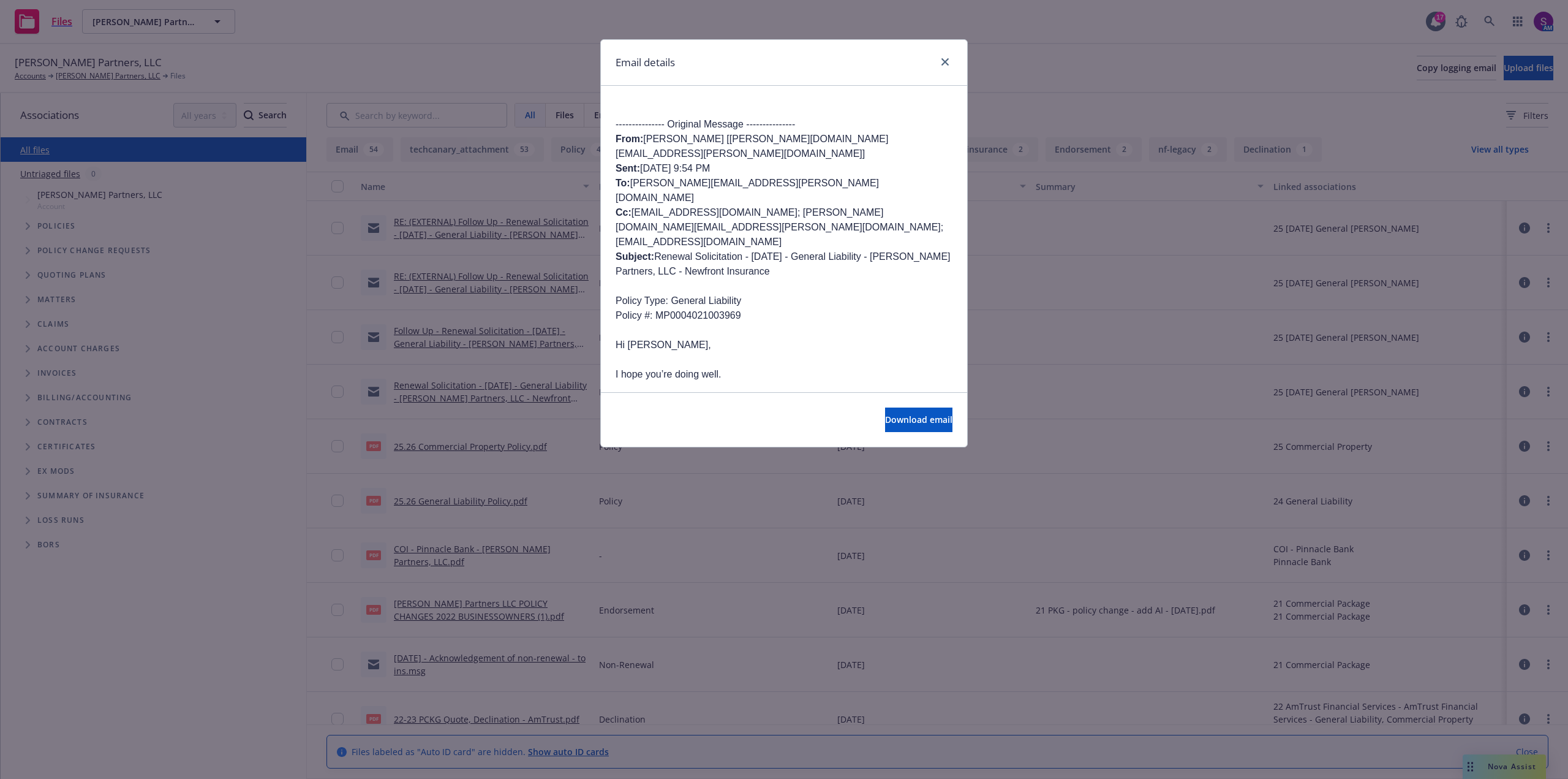
scroll to position [1042, 0]
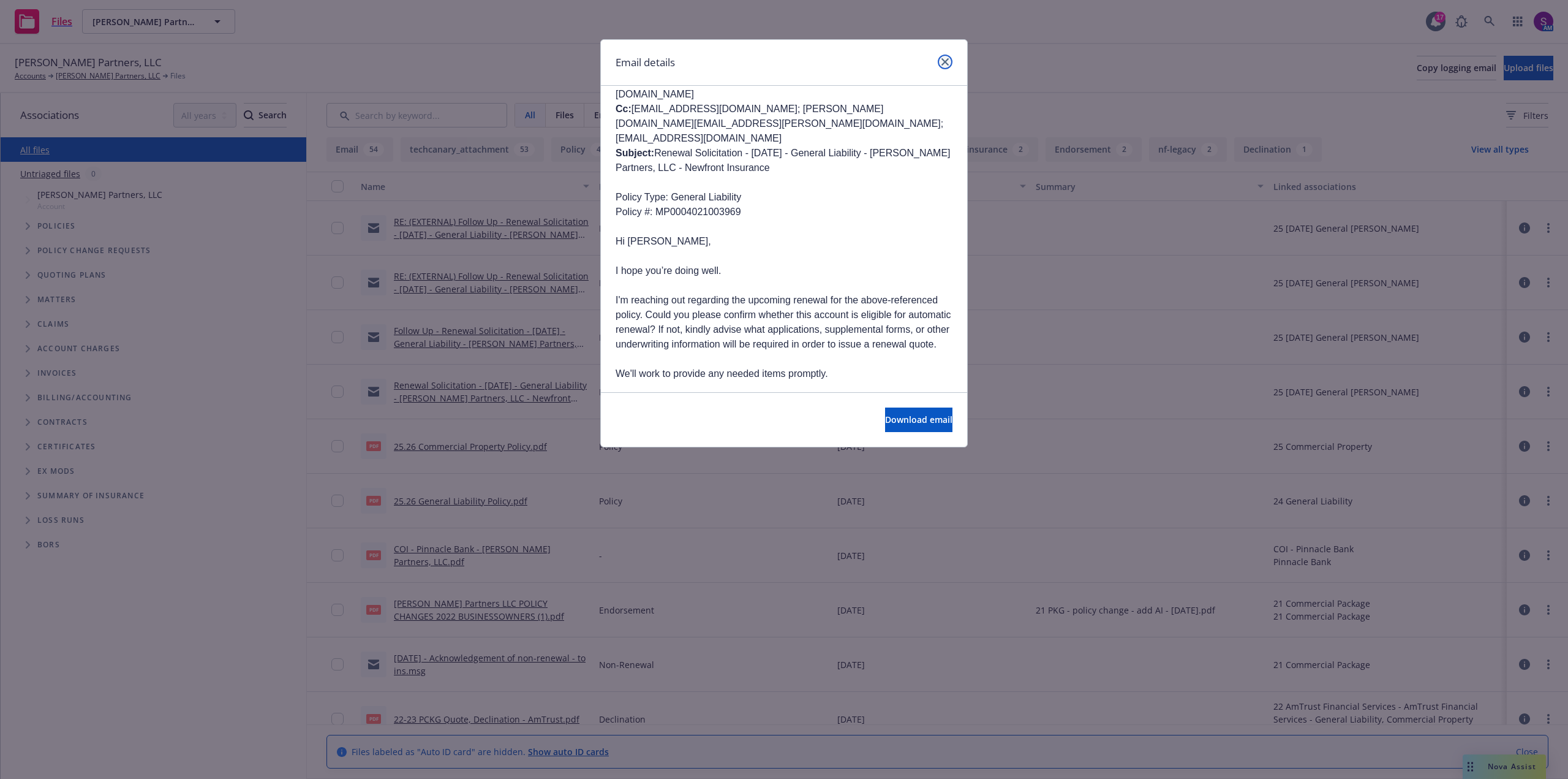
click at [944, 55] on link "close" at bounding box center [945, 62] width 15 height 15
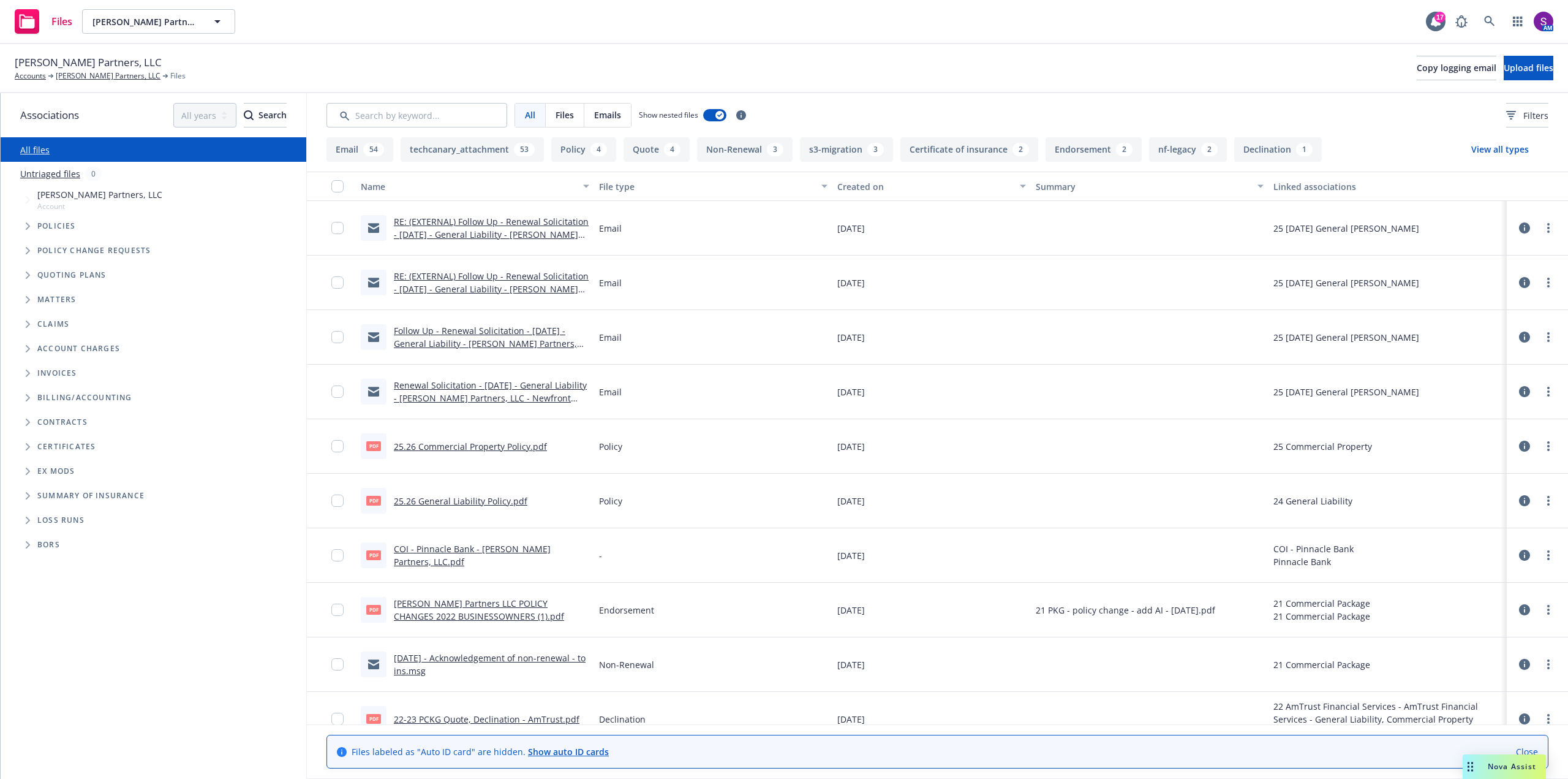
click at [463, 442] on link "25.26 Commercial Property Policy.pdf" at bounding box center [470, 447] width 153 height 11
click at [74, 74] on link "[PERSON_NAME] Partners, LLC" at bounding box center [108, 76] width 105 height 11
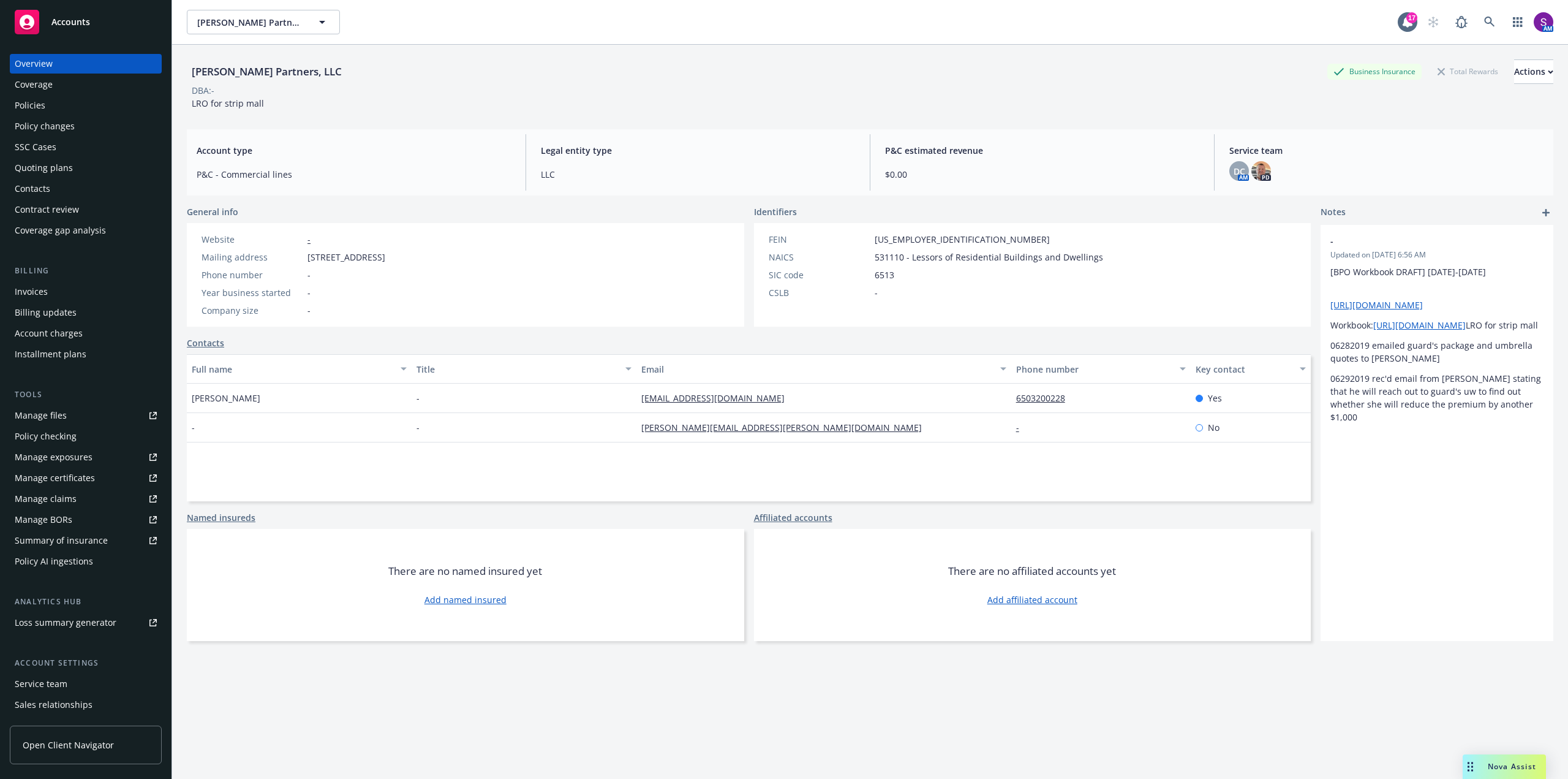
click at [25, 101] on div "Policies" at bounding box center [30, 105] width 30 height 20
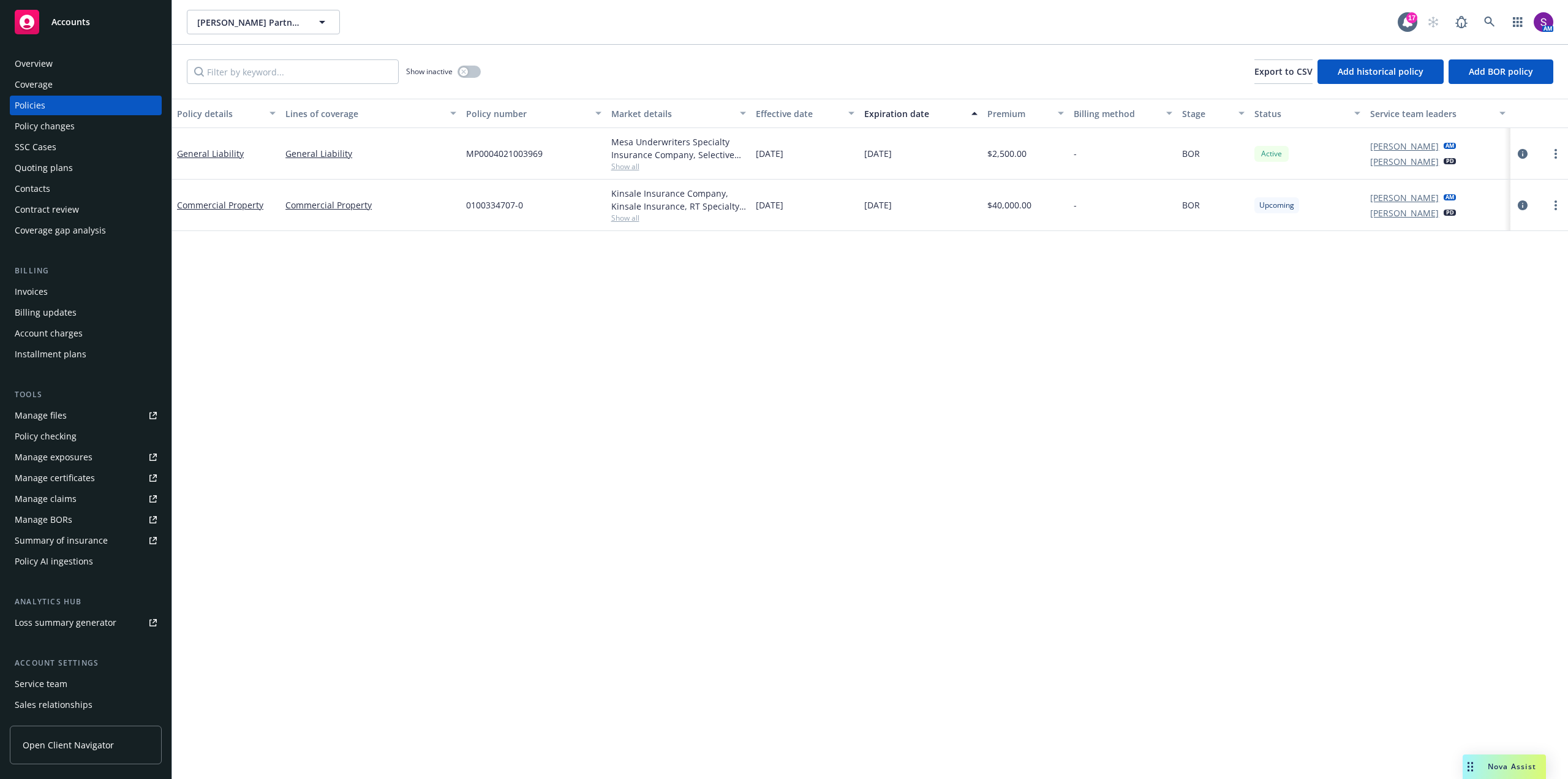
click at [623, 166] on span "Show all" at bounding box center [679, 166] width 135 height 11
click at [355, 375] on div "Policy details Lines of coverage Policy number Market details Effective date Ex…" at bounding box center [870, 438] width 1396 height 680
click at [1488, 23] on icon at bounding box center [1489, 21] width 11 height 11
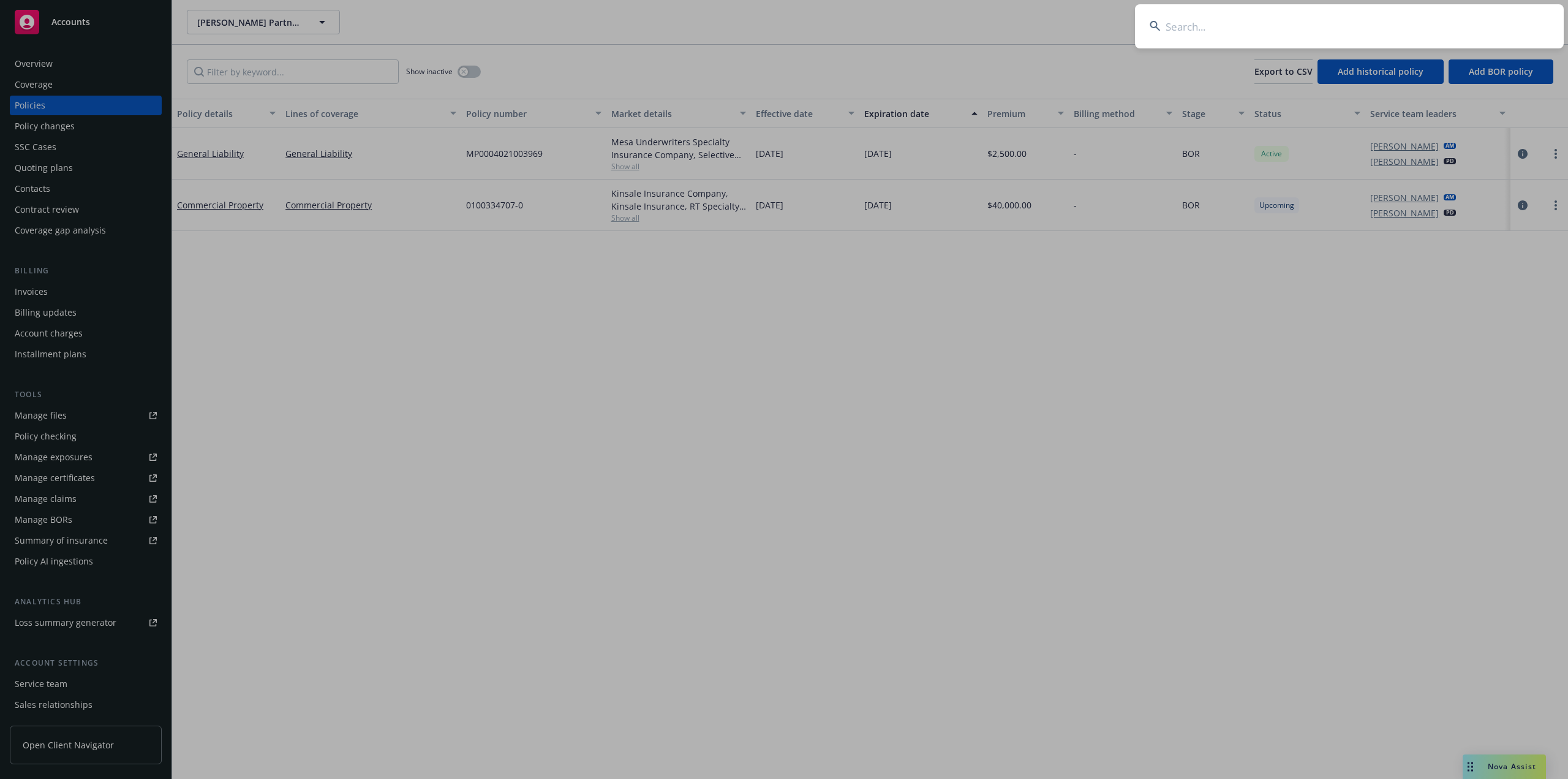
click at [1333, 30] on input at bounding box center [1349, 26] width 429 height 44
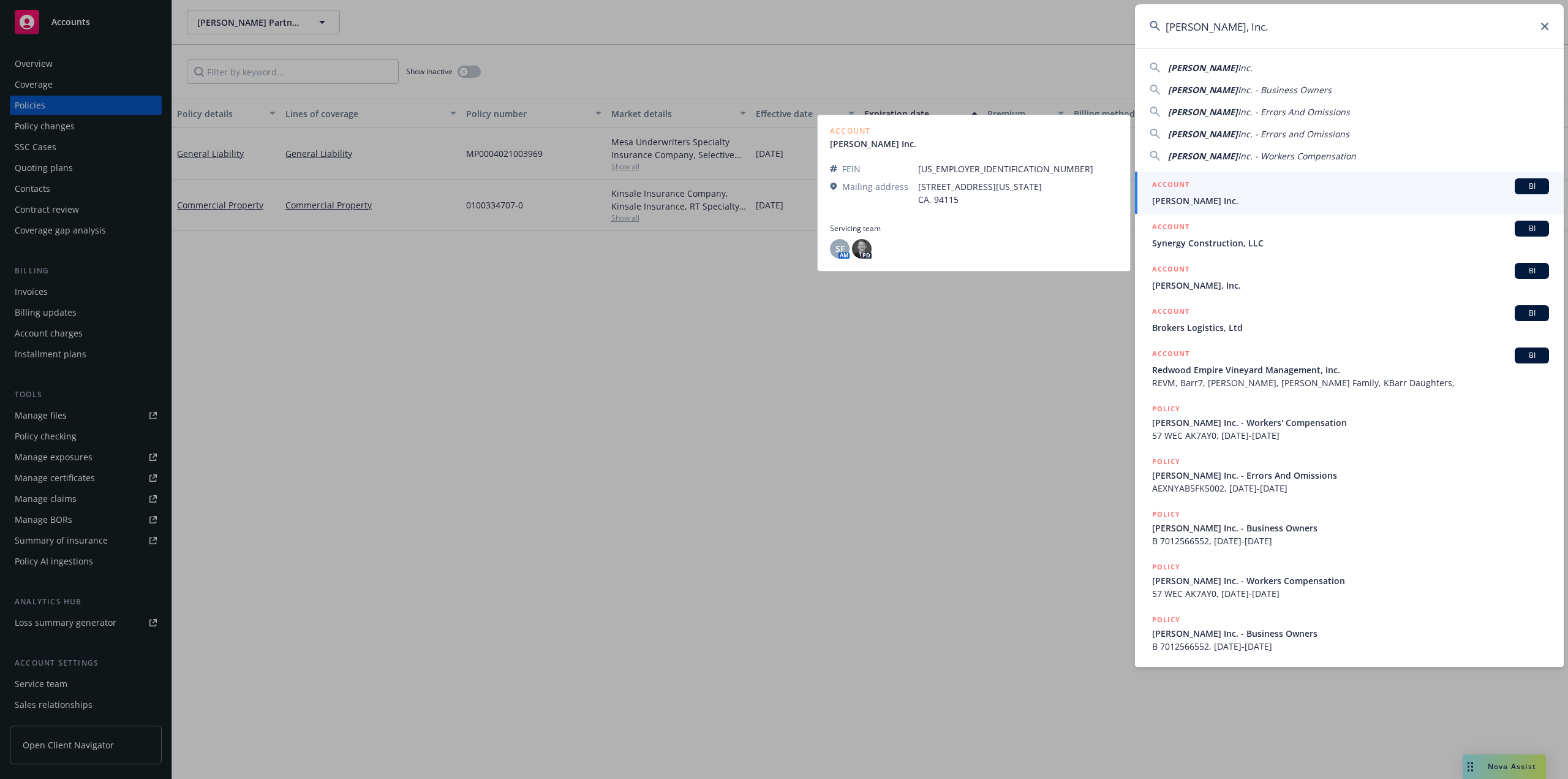
type input "[PERSON_NAME], Inc."
click at [1213, 197] on span "[PERSON_NAME] Inc." at bounding box center [1351, 201] width 397 height 13
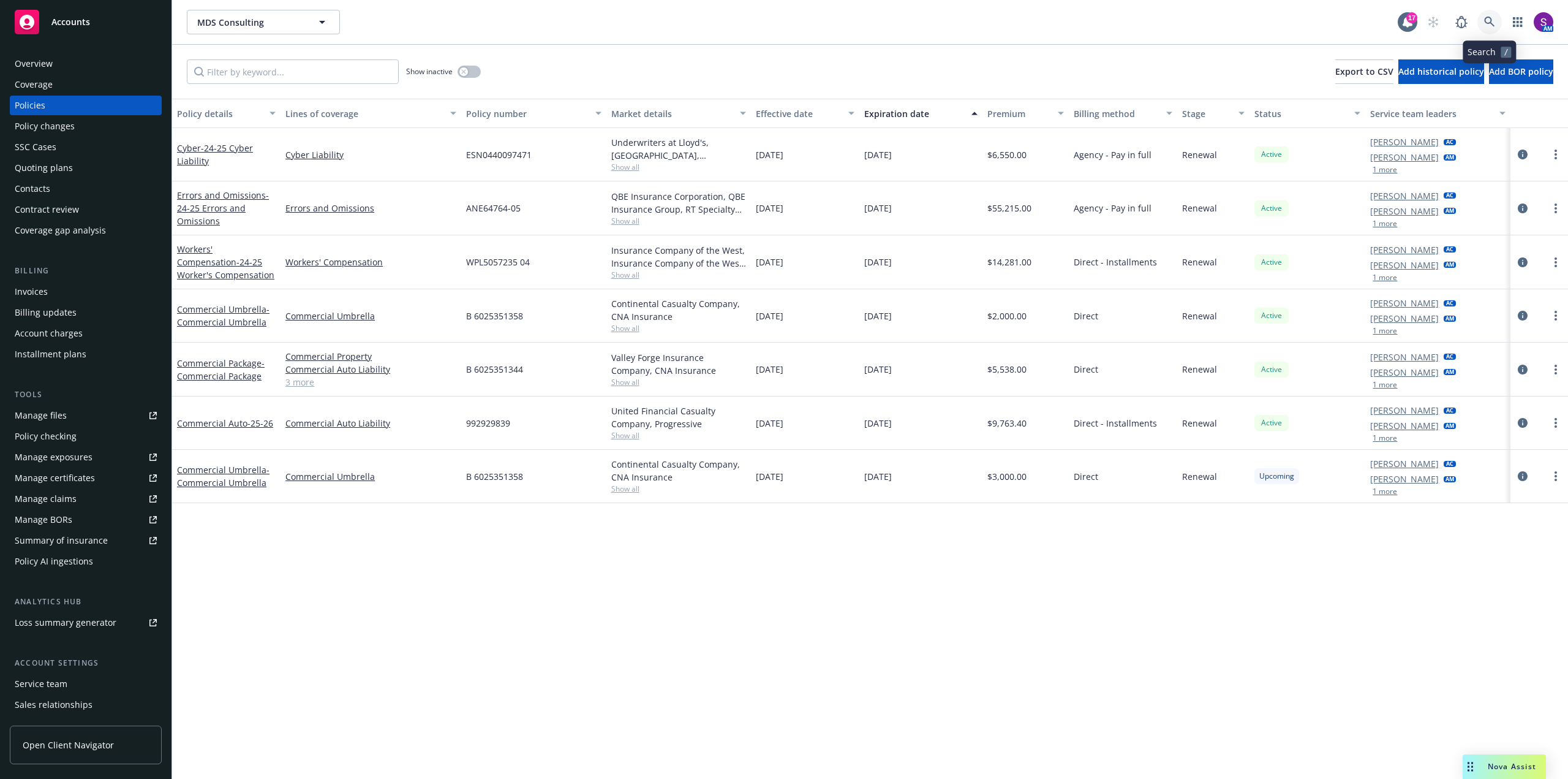
click at [1489, 30] on link at bounding box center [1490, 22] width 25 height 25
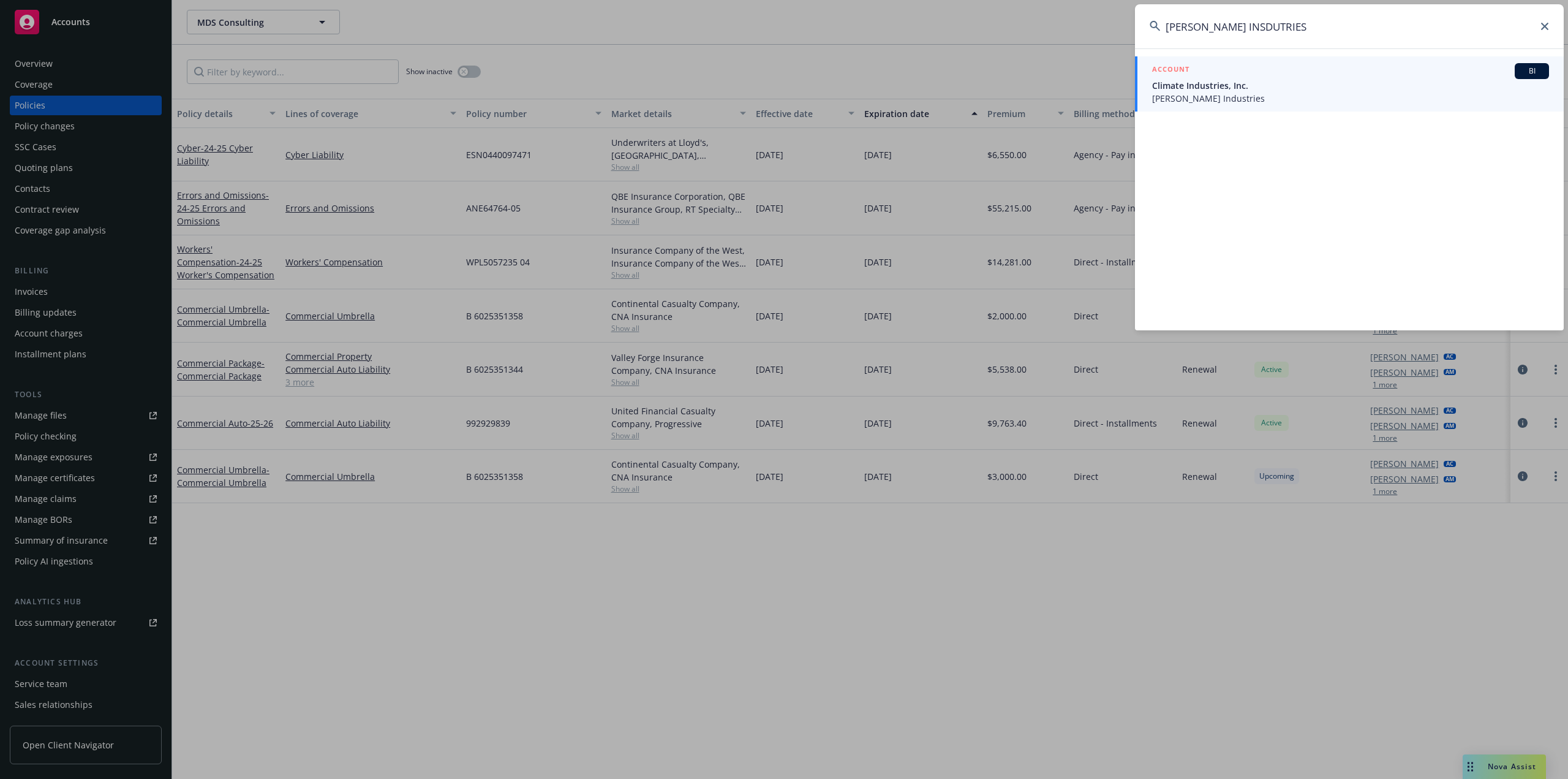
type input "HOWARD INSDUTRIES"
click at [1246, 89] on span "Climate Industries, Inc." at bounding box center [1351, 85] width 397 height 13
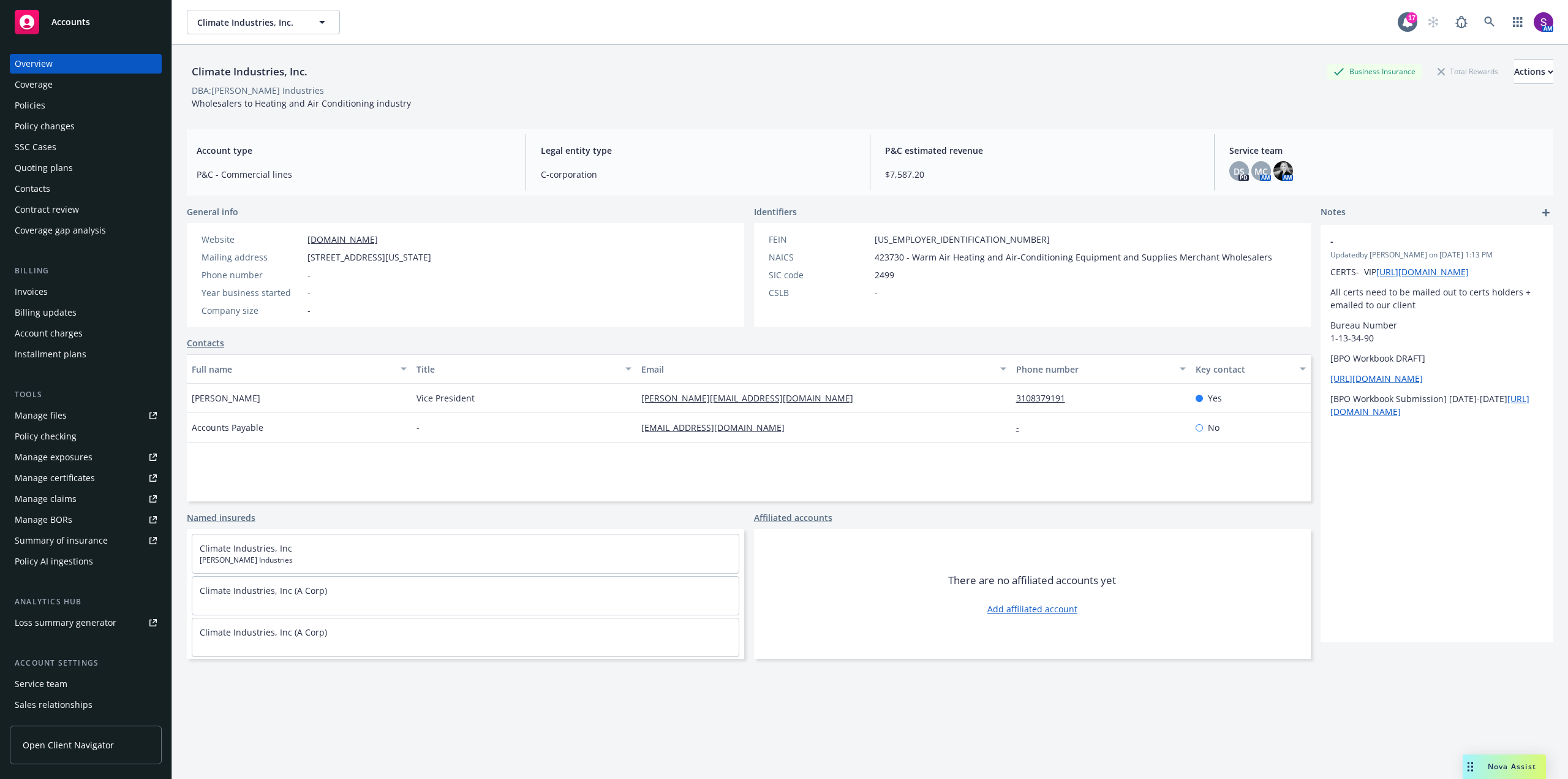
click at [53, 101] on div "Policies" at bounding box center [85, 105] width 142 height 20
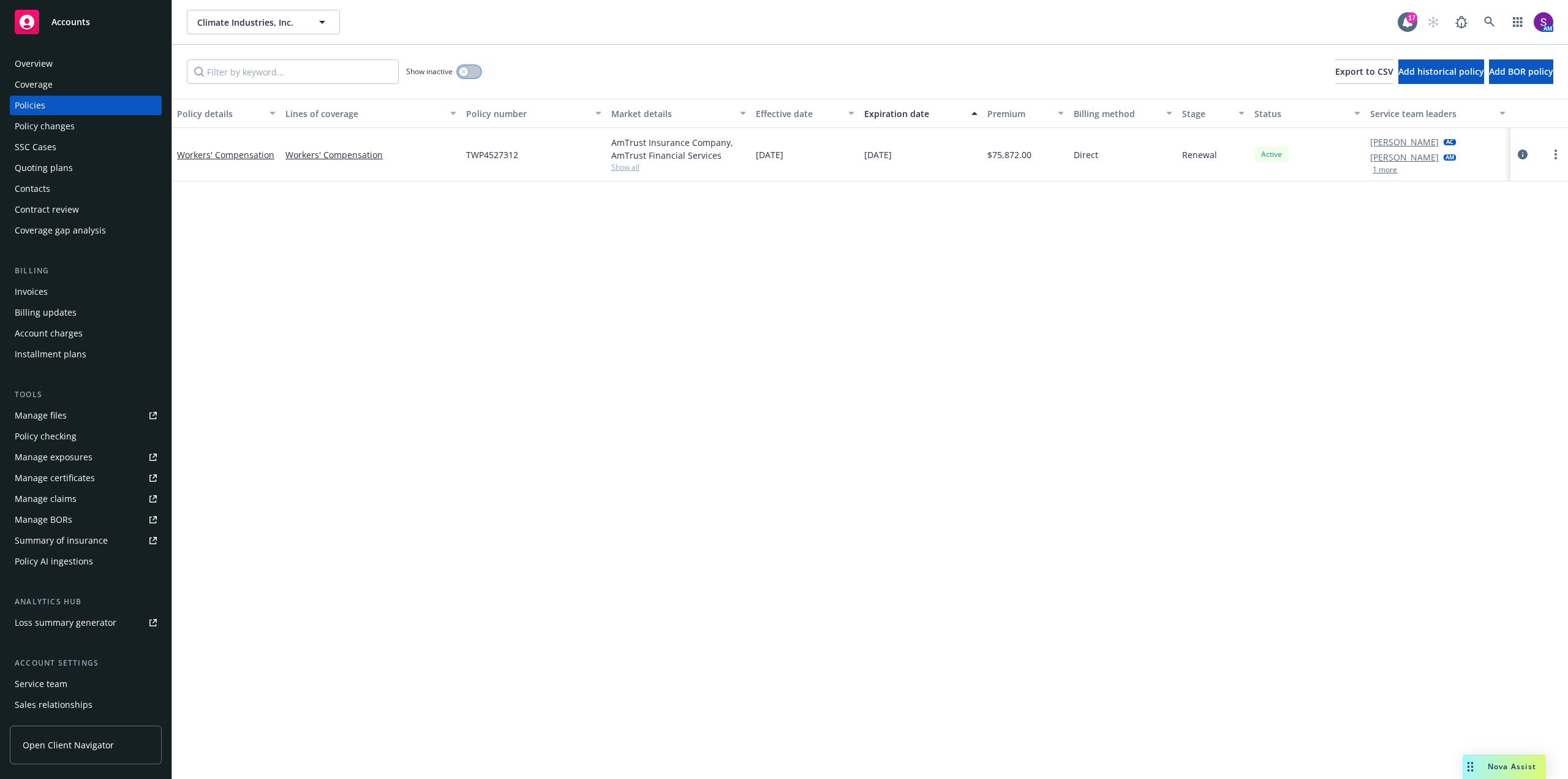
click at [465, 70] on icon "button" at bounding box center [464, 71] width 5 height 5
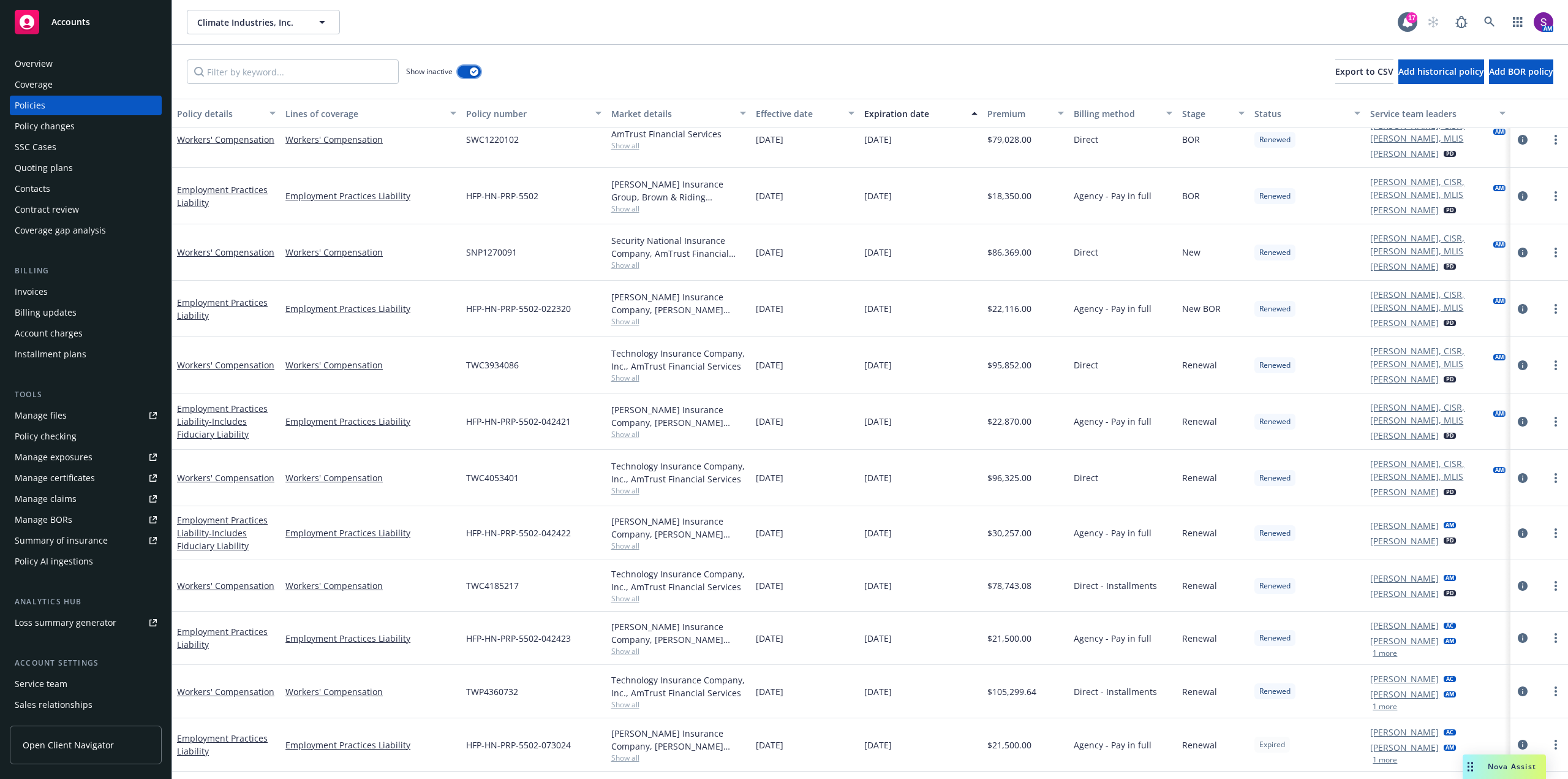
scroll to position [127, 0]
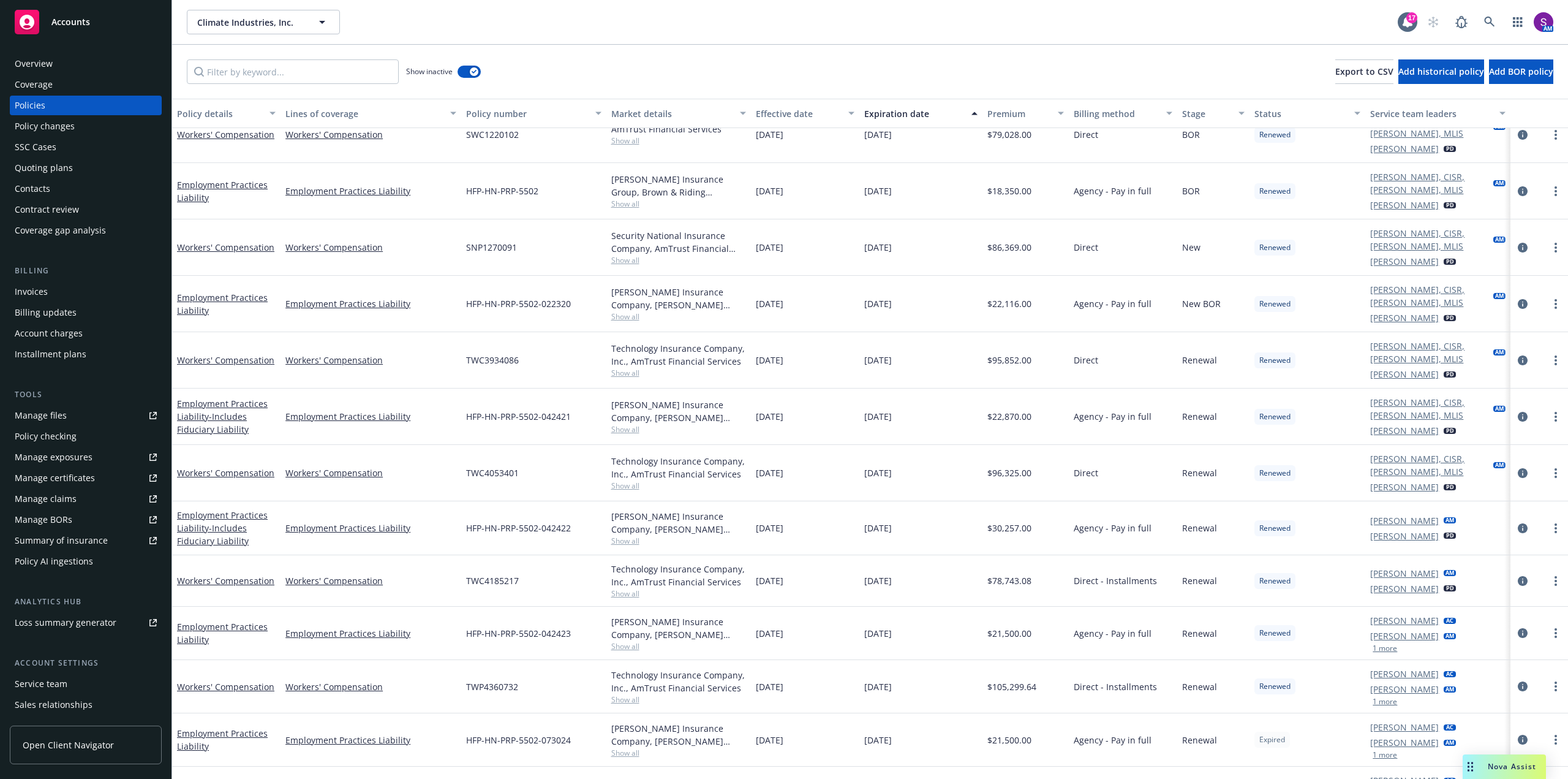
click at [76, 412] on link "Manage files" at bounding box center [85, 415] width 152 height 20
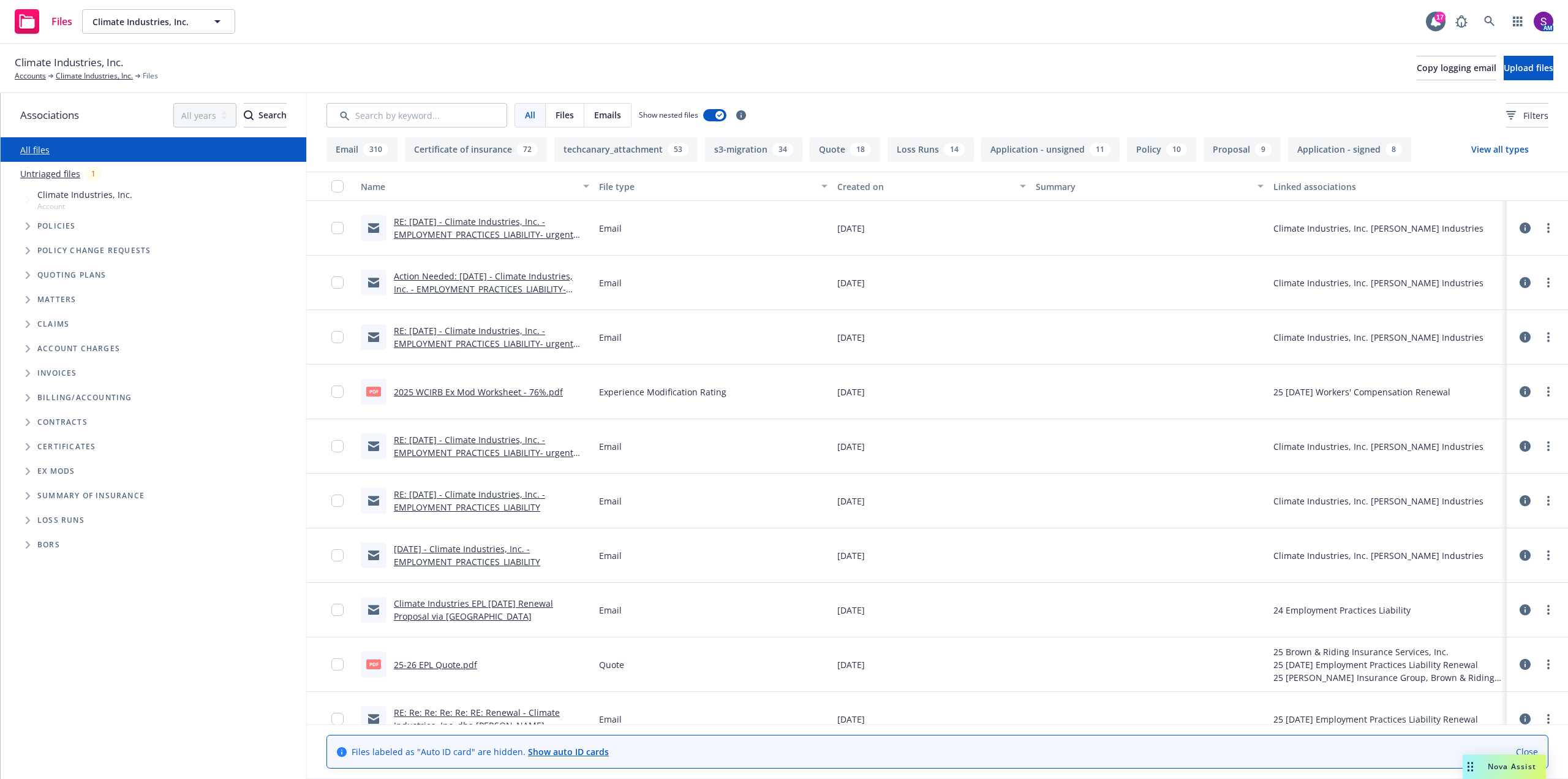
click at [439, 223] on link "RE: 07/30/25 - Climate Industries, Inc. - EMPLOYMENT_PRACTICES_LIABILITY- urgen…" at bounding box center [483, 235] width 180 height 38
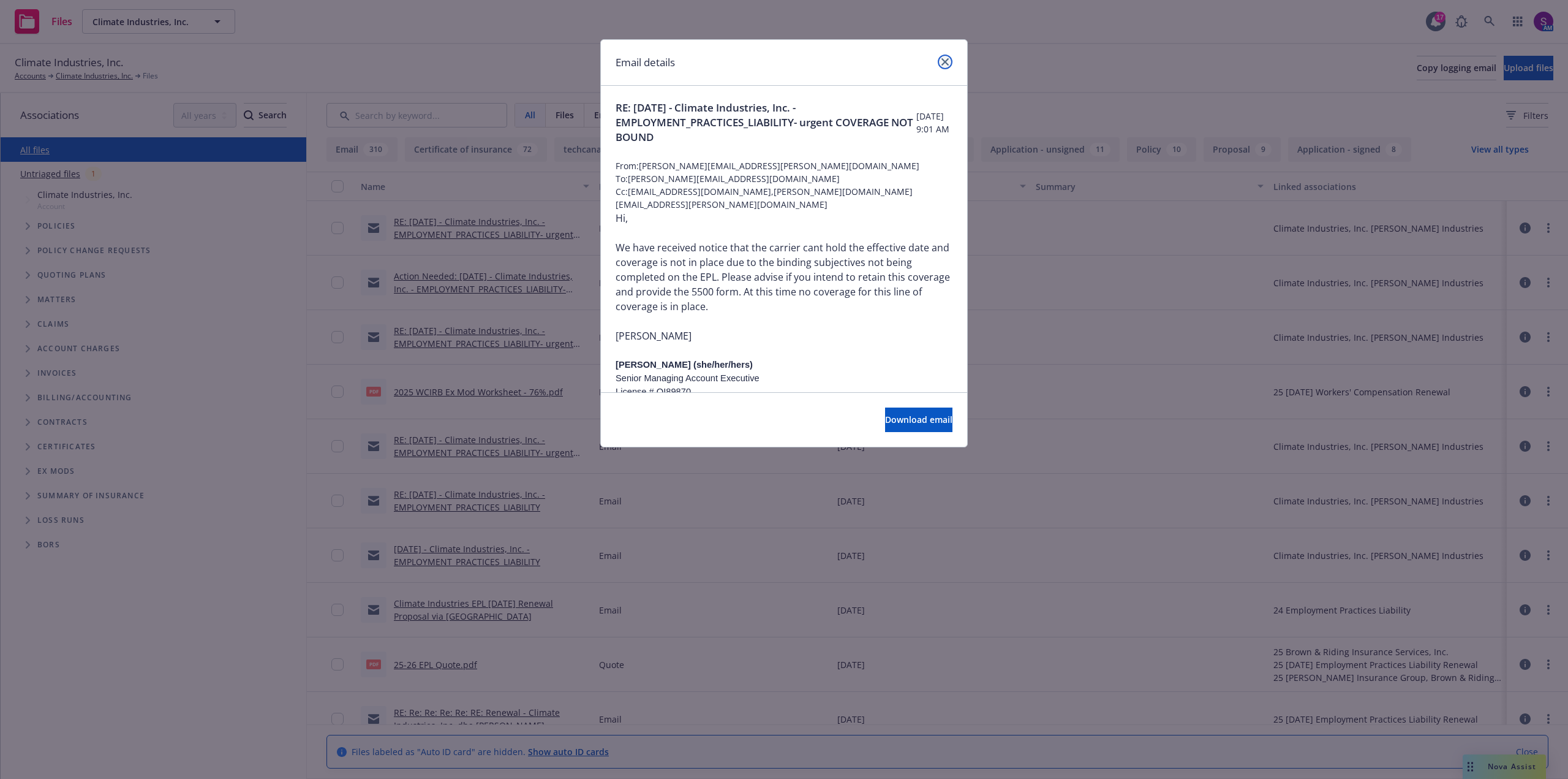
click at [948, 55] on link "close" at bounding box center [945, 62] width 15 height 15
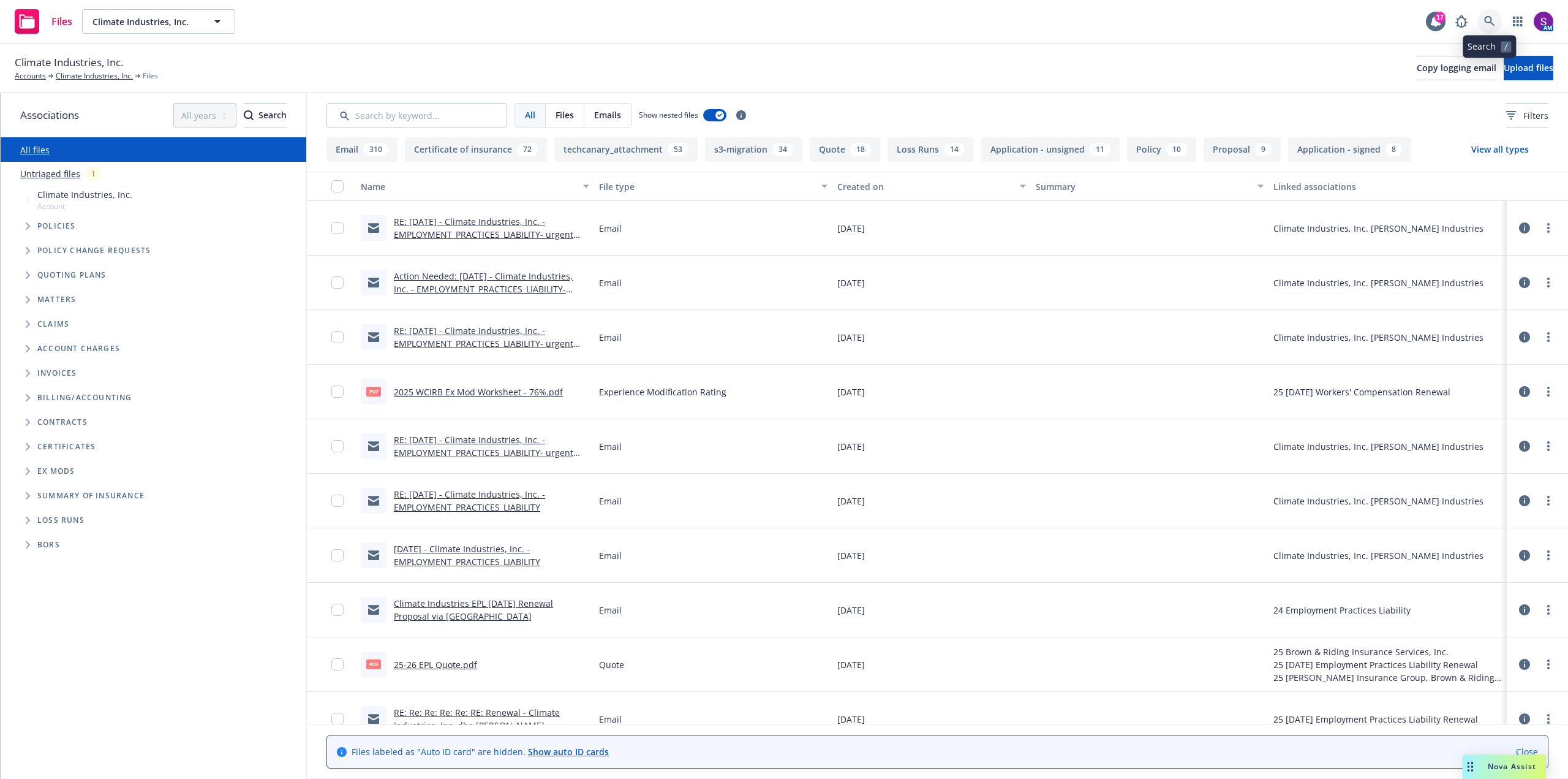
click at [1495, 18] on link at bounding box center [1490, 21] width 25 height 25
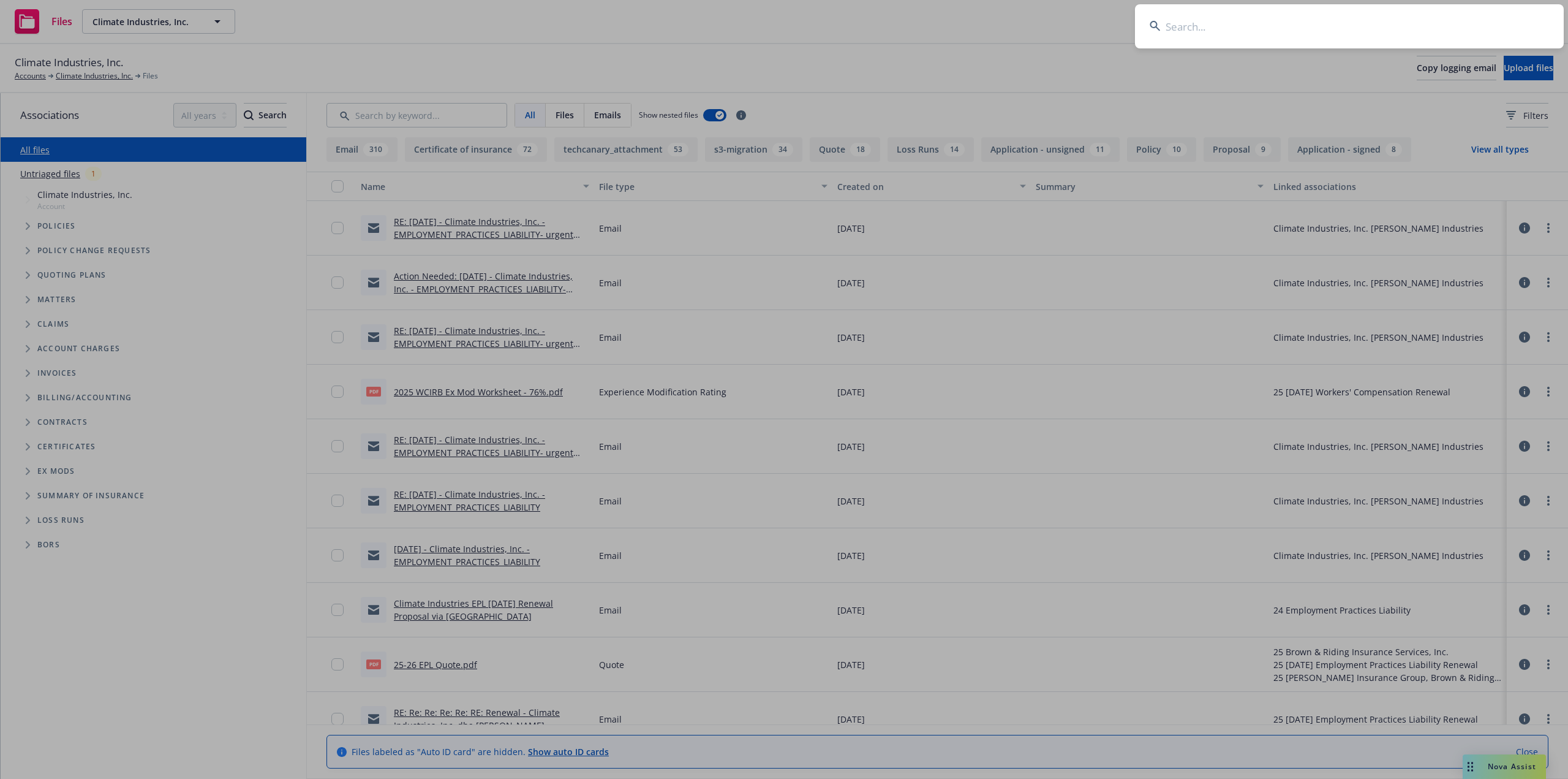
click at [1337, 34] on input at bounding box center [1349, 26] width 429 height 44
type input "MDS Consulting"
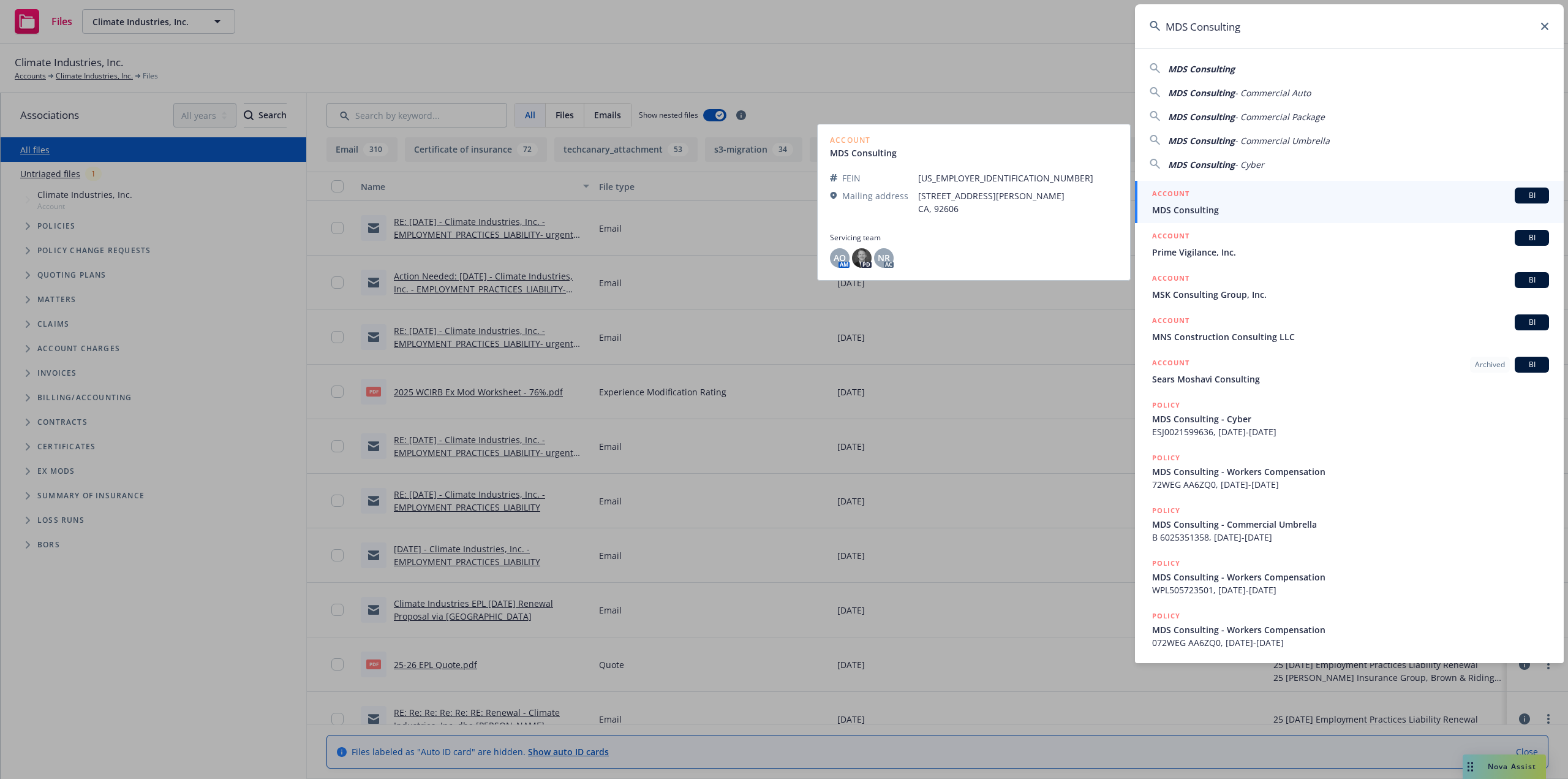
click at [1234, 202] on div "ACCOUNT BI" at bounding box center [1351, 195] width 397 height 16
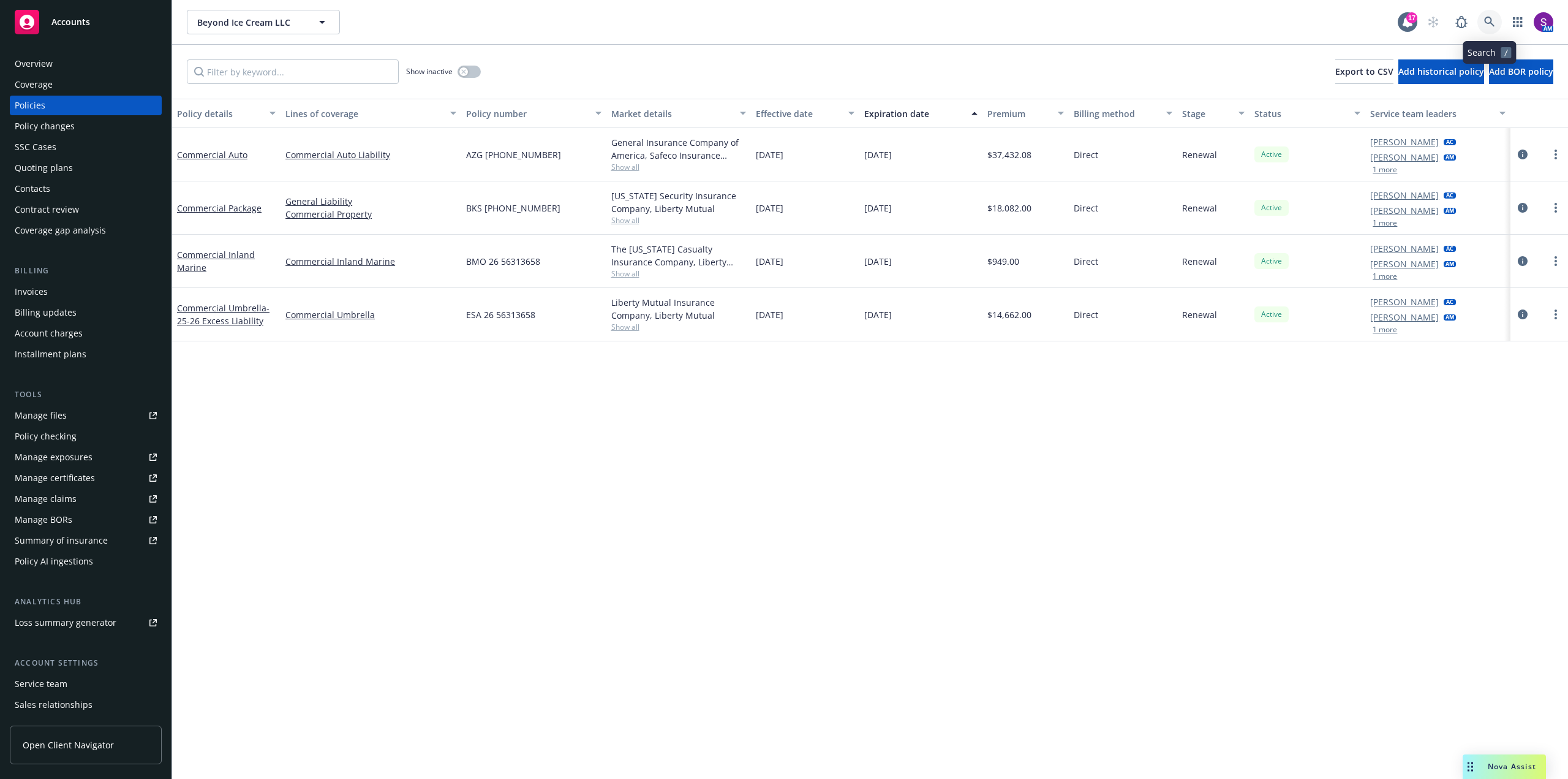
click at [1492, 22] on icon at bounding box center [1489, 21] width 11 height 11
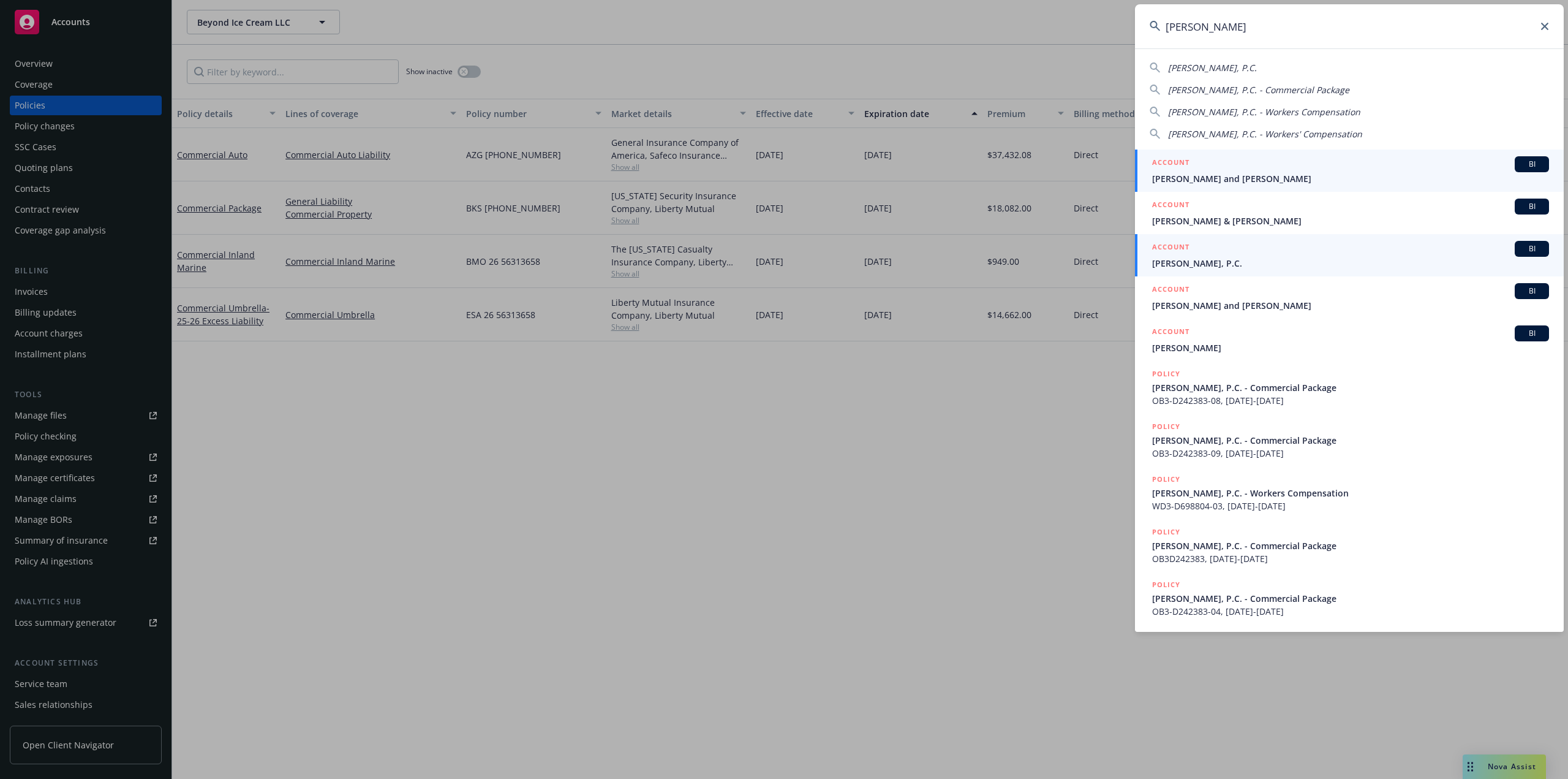
type input "[PERSON_NAME]"
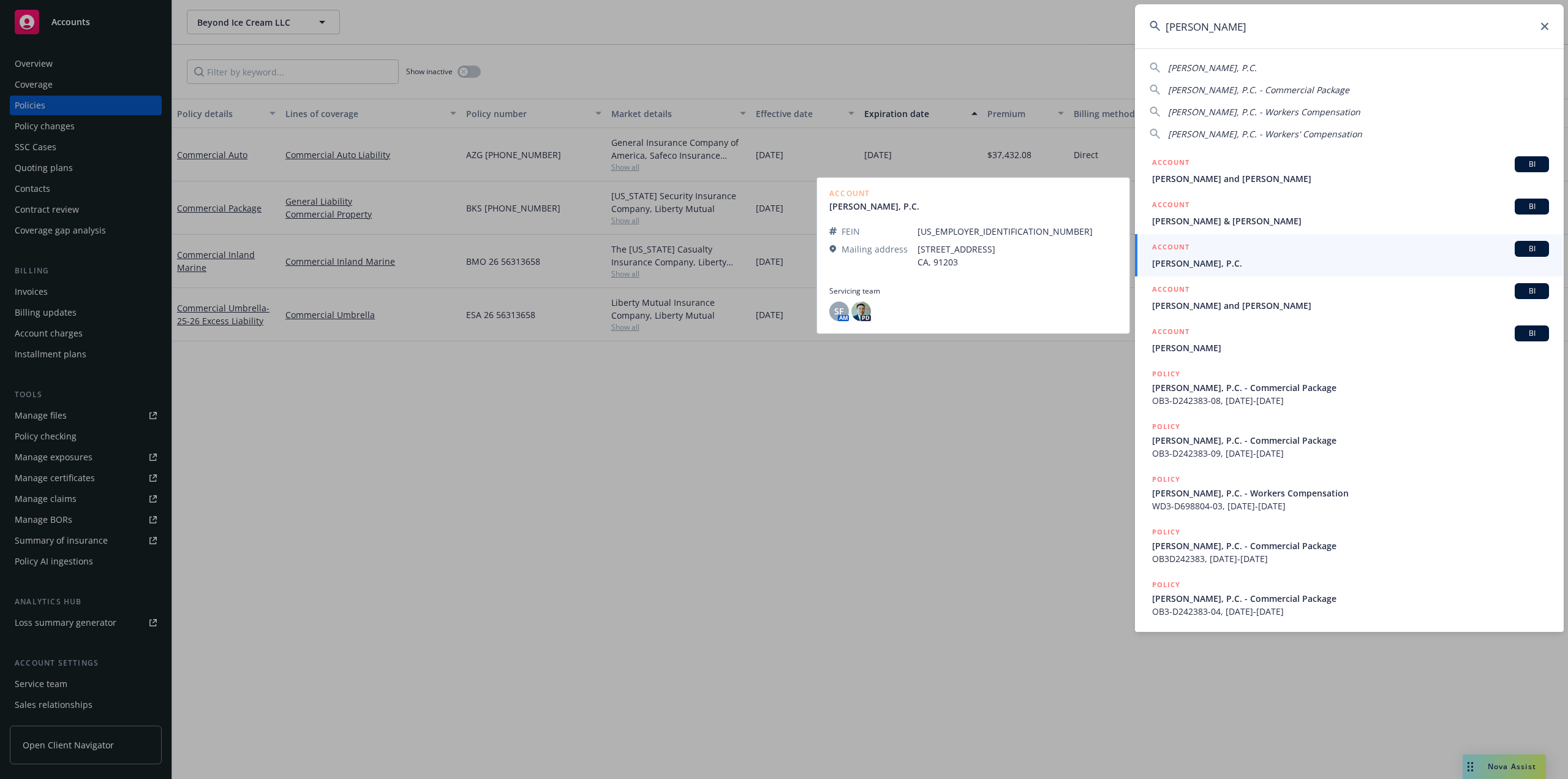
click at [1184, 263] on span "[PERSON_NAME], P.C." at bounding box center [1351, 263] width 397 height 13
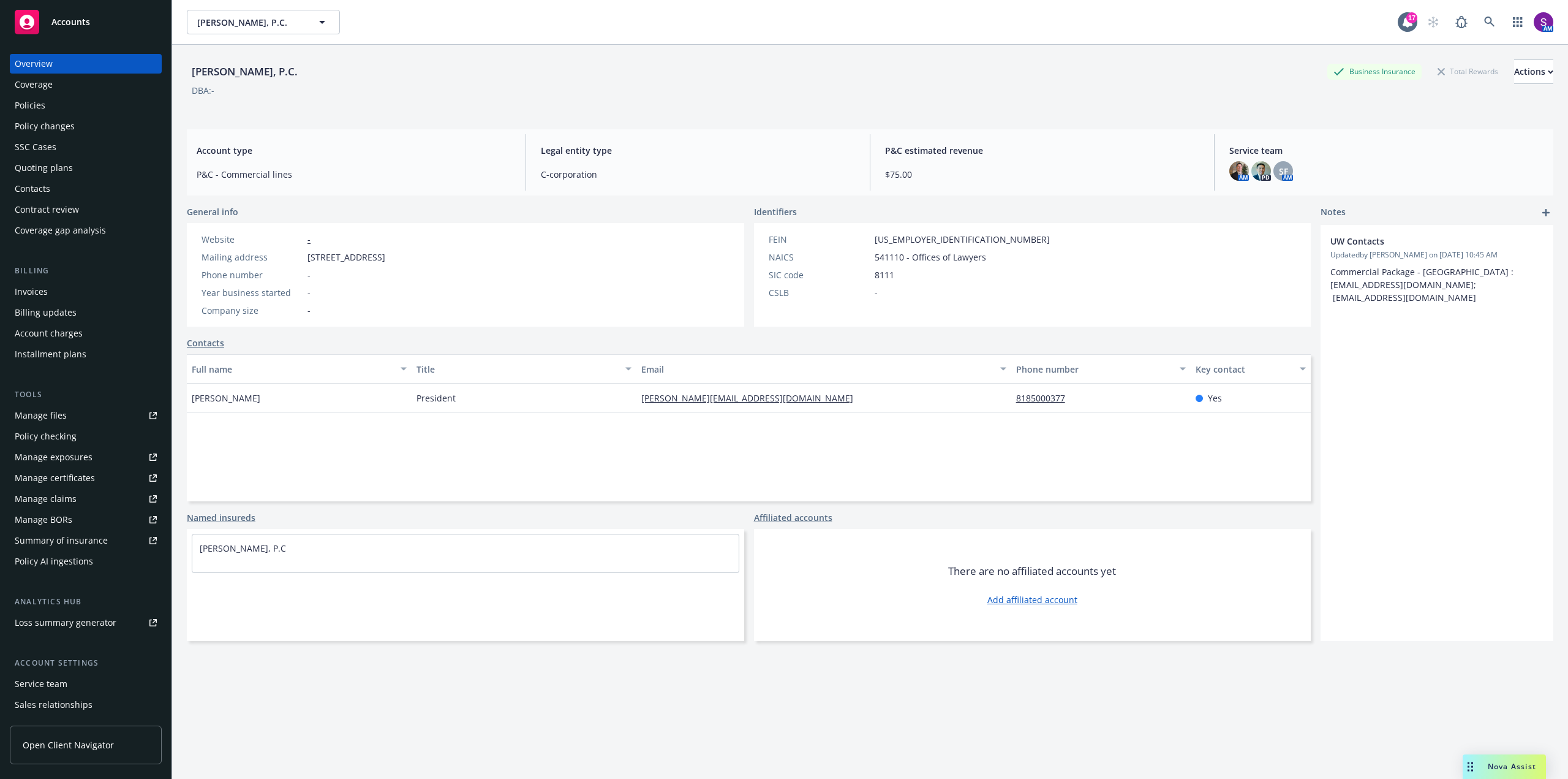
click at [80, 103] on div "Policies" at bounding box center [85, 105] width 142 height 20
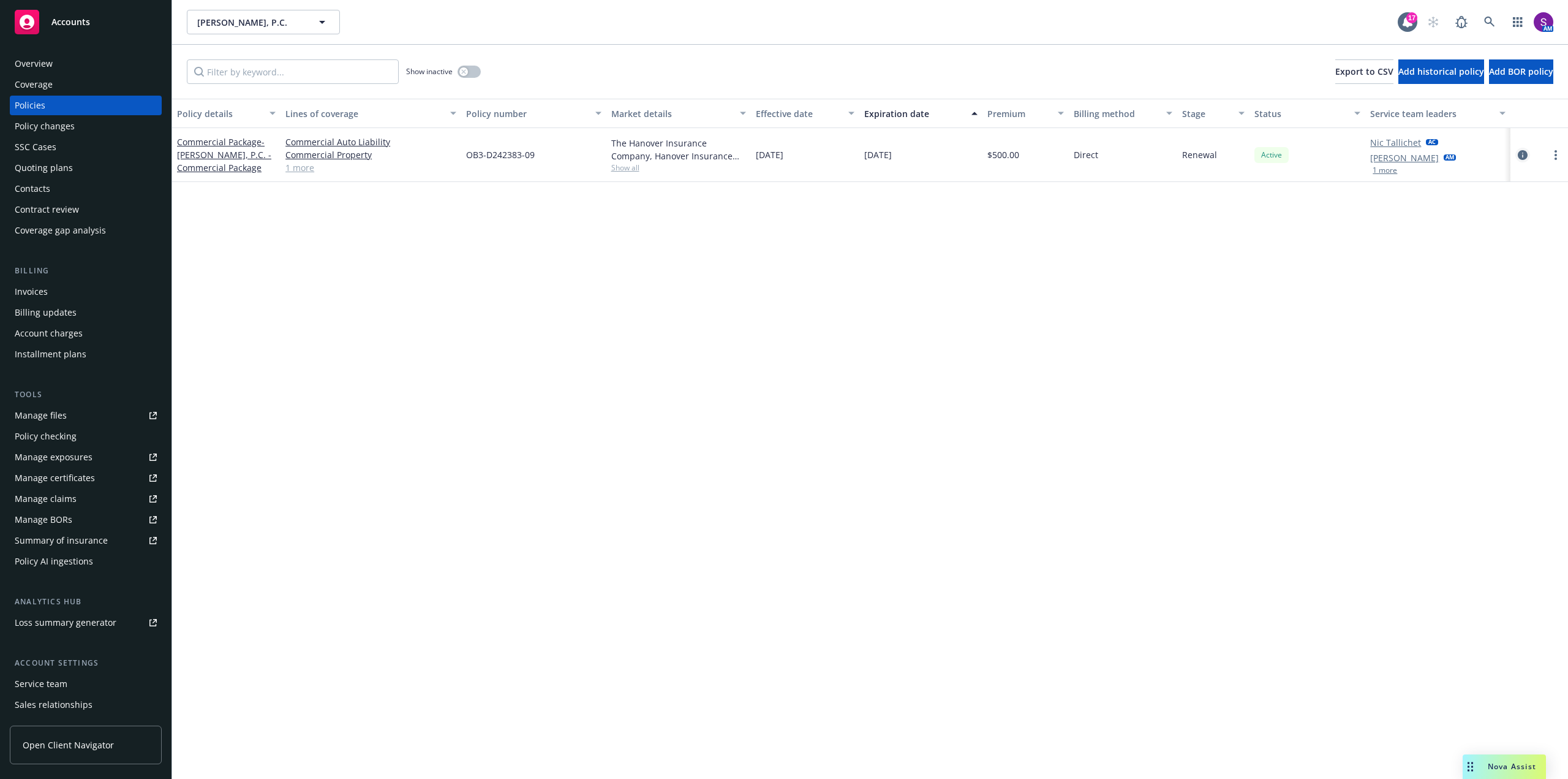
click at [1521, 156] on icon "circleInformation" at bounding box center [1523, 155] width 10 height 10
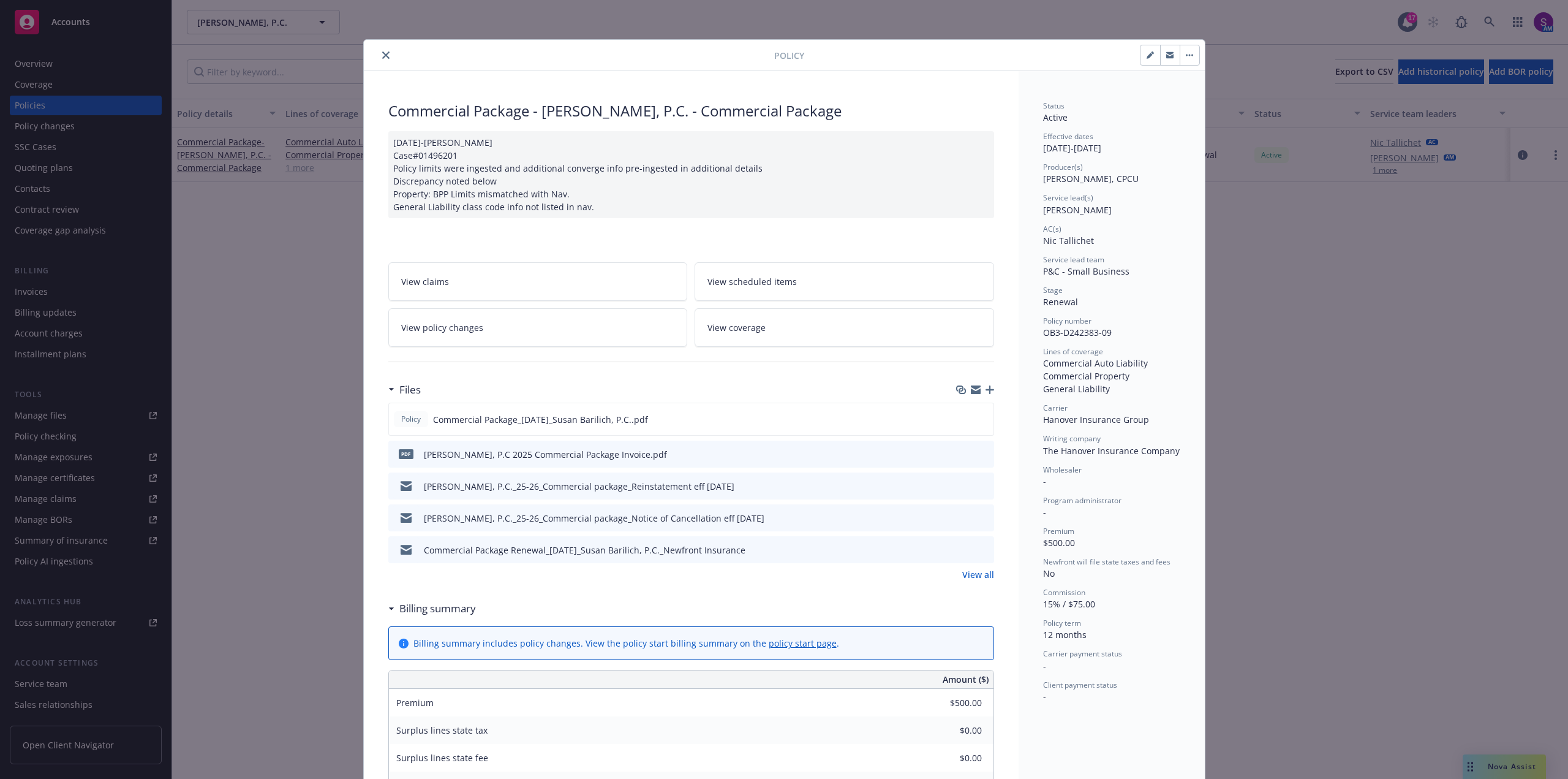
click at [1147, 56] on icon "button" at bounding box center [1150, 55] width 7 height 7
select select "RENEWAL"
select select "12"
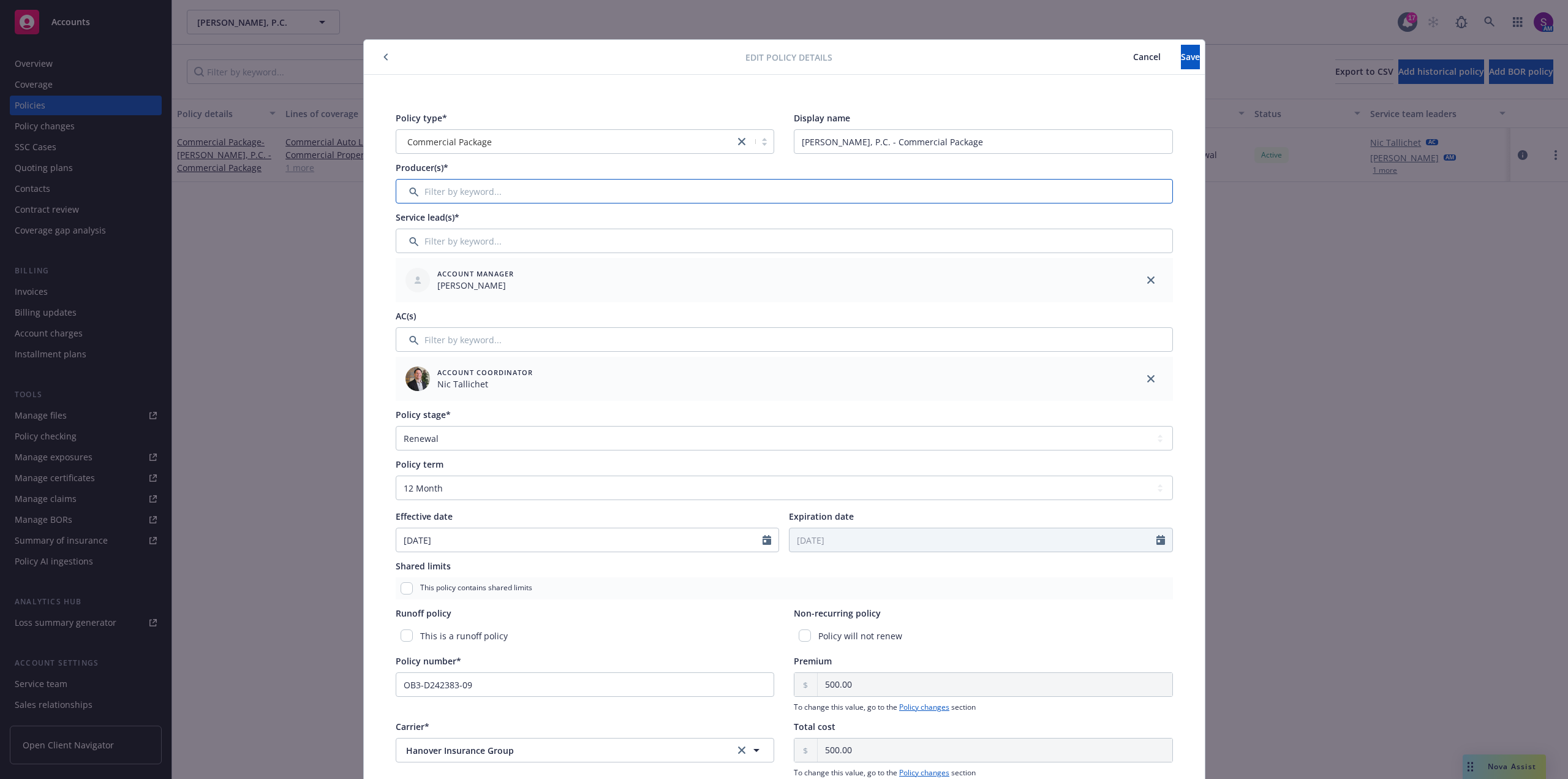
click at [460, 195] on input "Filter by keyword..." at bounding box center [784, 191] width 777 height 25
type input "newft"
drag, startPoint x: 460, startPoint y: 197, endPoint x: 387, endPoint y: 197, distance: 73.0
click at [388, 197] on div "Policy type* Commercial Package Display name [PERSON_NAME], P.C. - Commercial P…" at bounding box center [784, 520] width 792 height 831
click at [444, 193] on input "Filter by keyword..." at bounding box center [784, 191] width 777 height 25
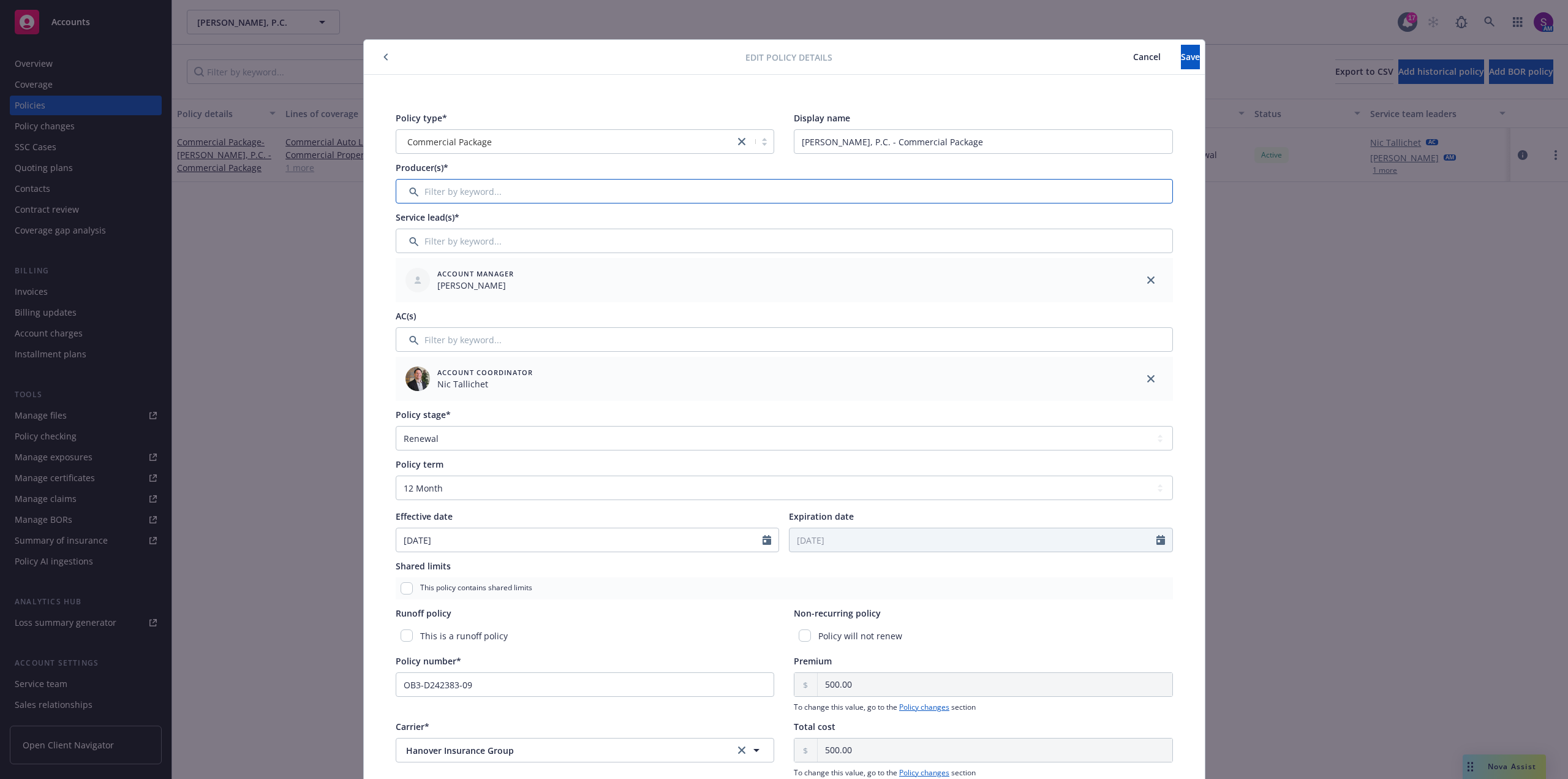
click at [450, 187] on input "Filter by keyword..." at bounding box center [784, 191] width 777 height 25
type input "n"
click at [469, 265] on div "Add new producers to this account" at bounding box center [486, 266] width 160 height 23
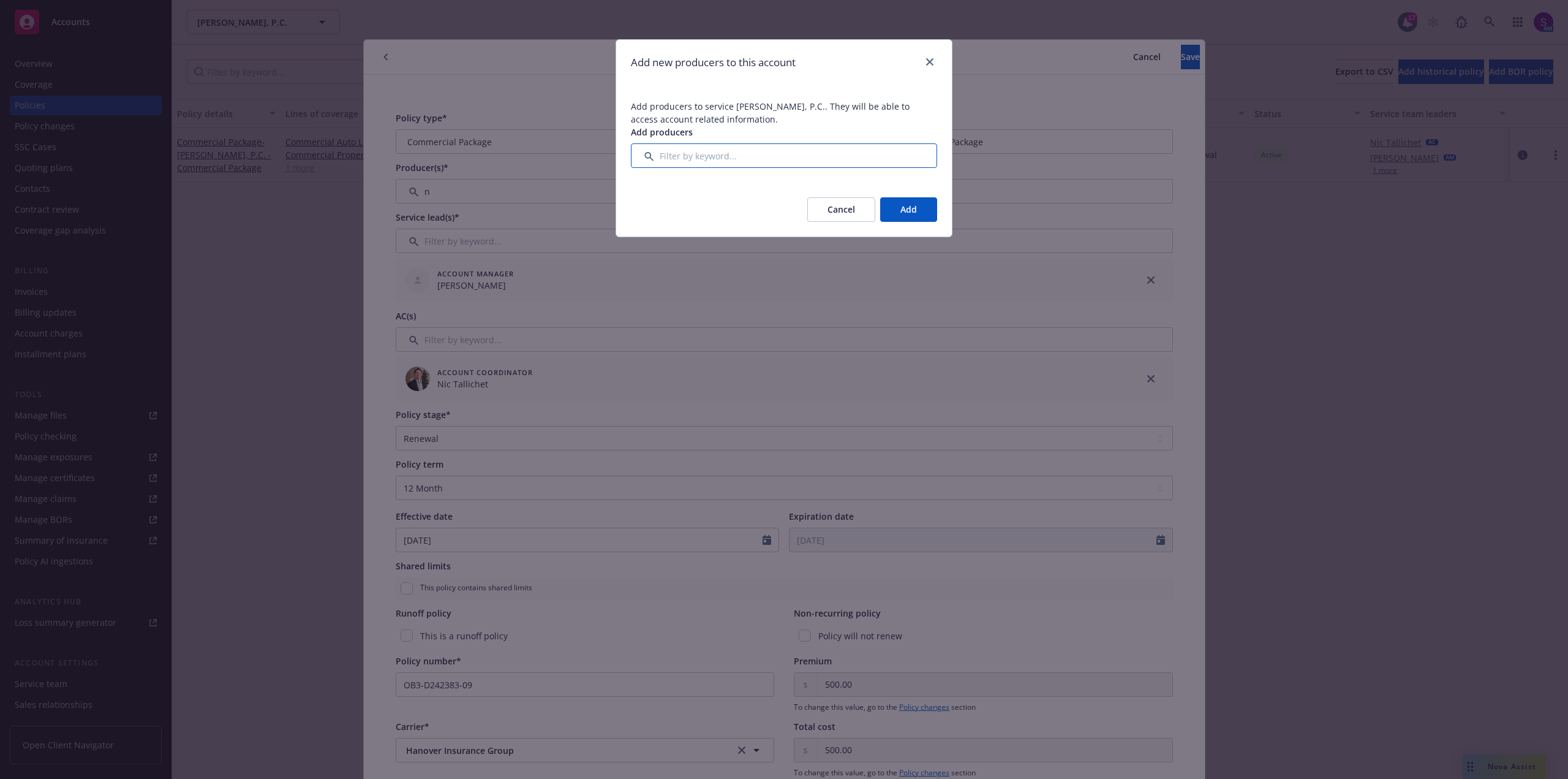
click at [743, 151] on input "Filter by keyword..." at bounding box center [784, 156] width 306 height 25
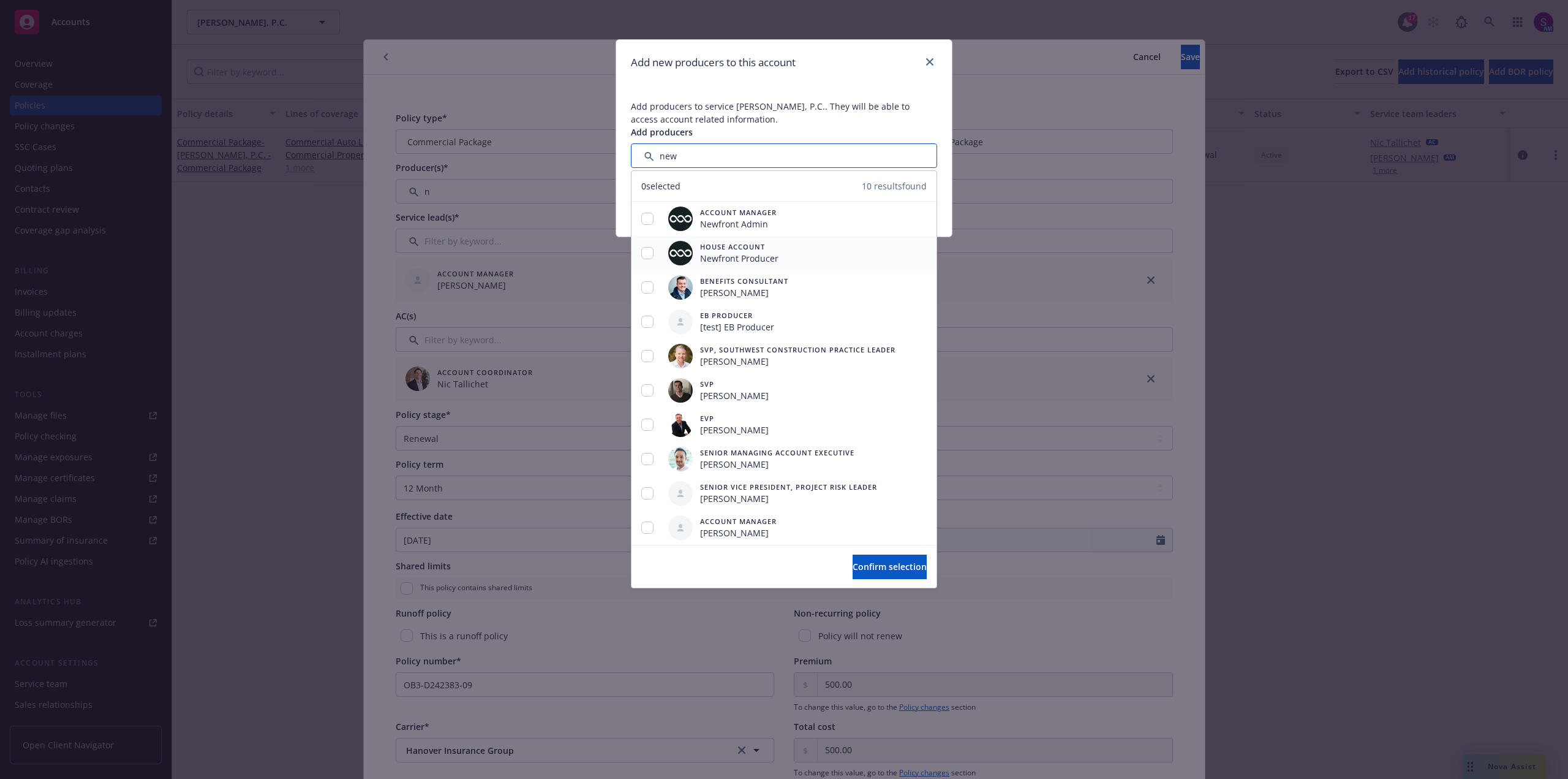
type input "new"
click at [648, 252] on input "checkbox" at bounding box center [647, 253] width 12 height 12
checkbox input "true"
click at [898, 570] on span "Confirm selection" at bounding box center [889, 566] width 74 height 11
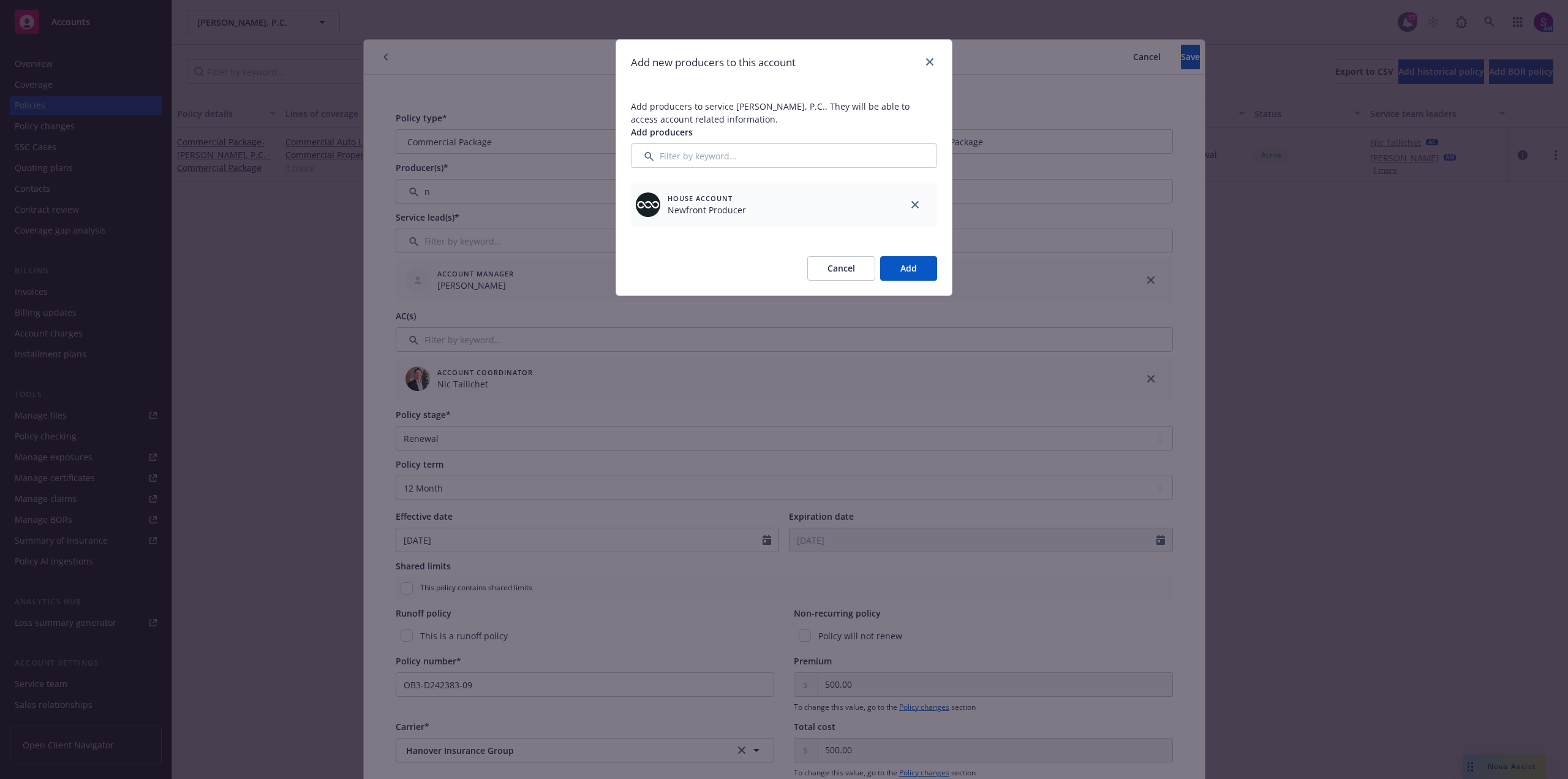
click at [917, 264] on button "Add" at bounding box center [908, 268] width 57 height 25
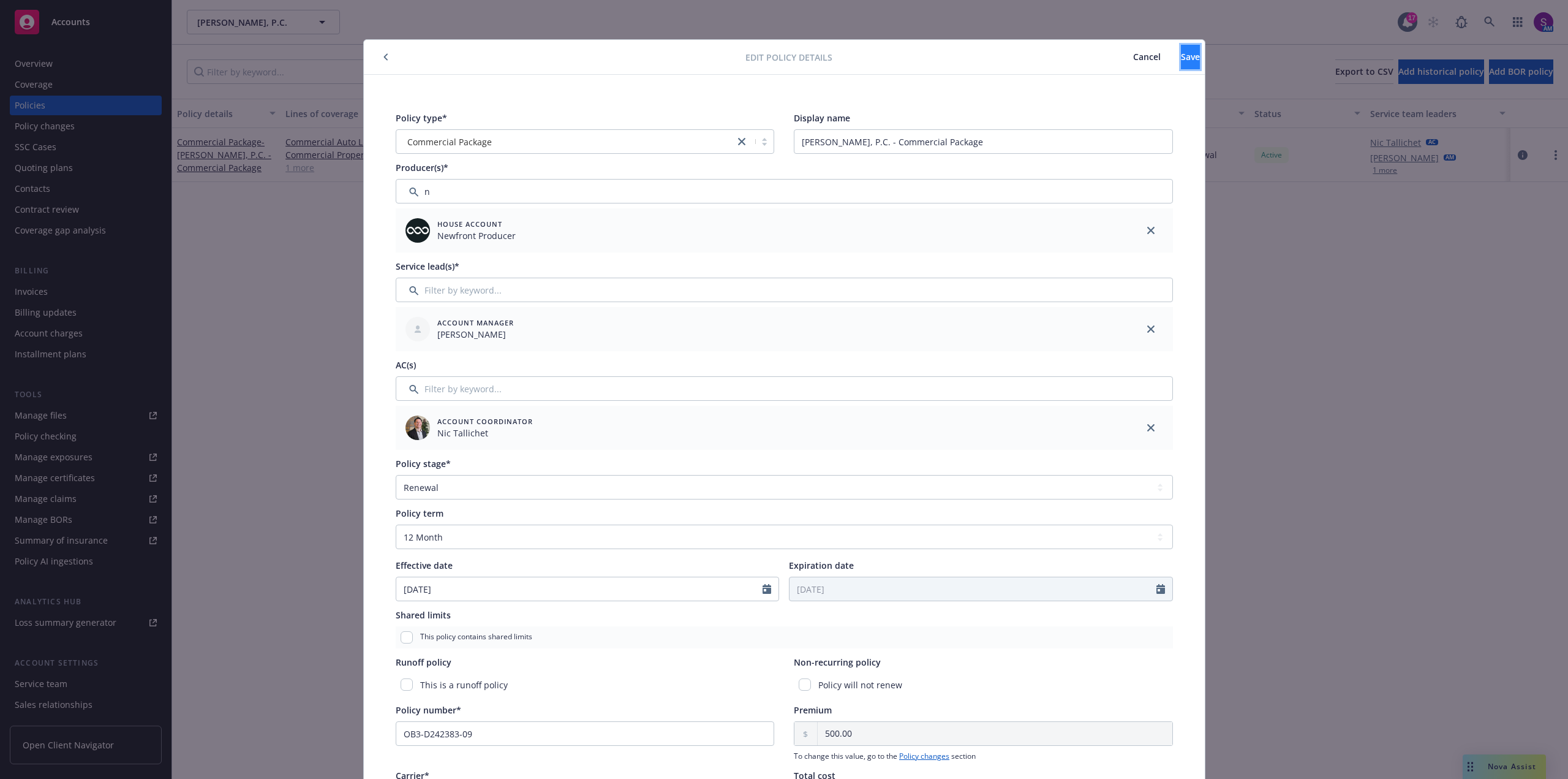
click at [1181, 59] on span "Save" at bounding box center [1190, 57] width 19 height 11
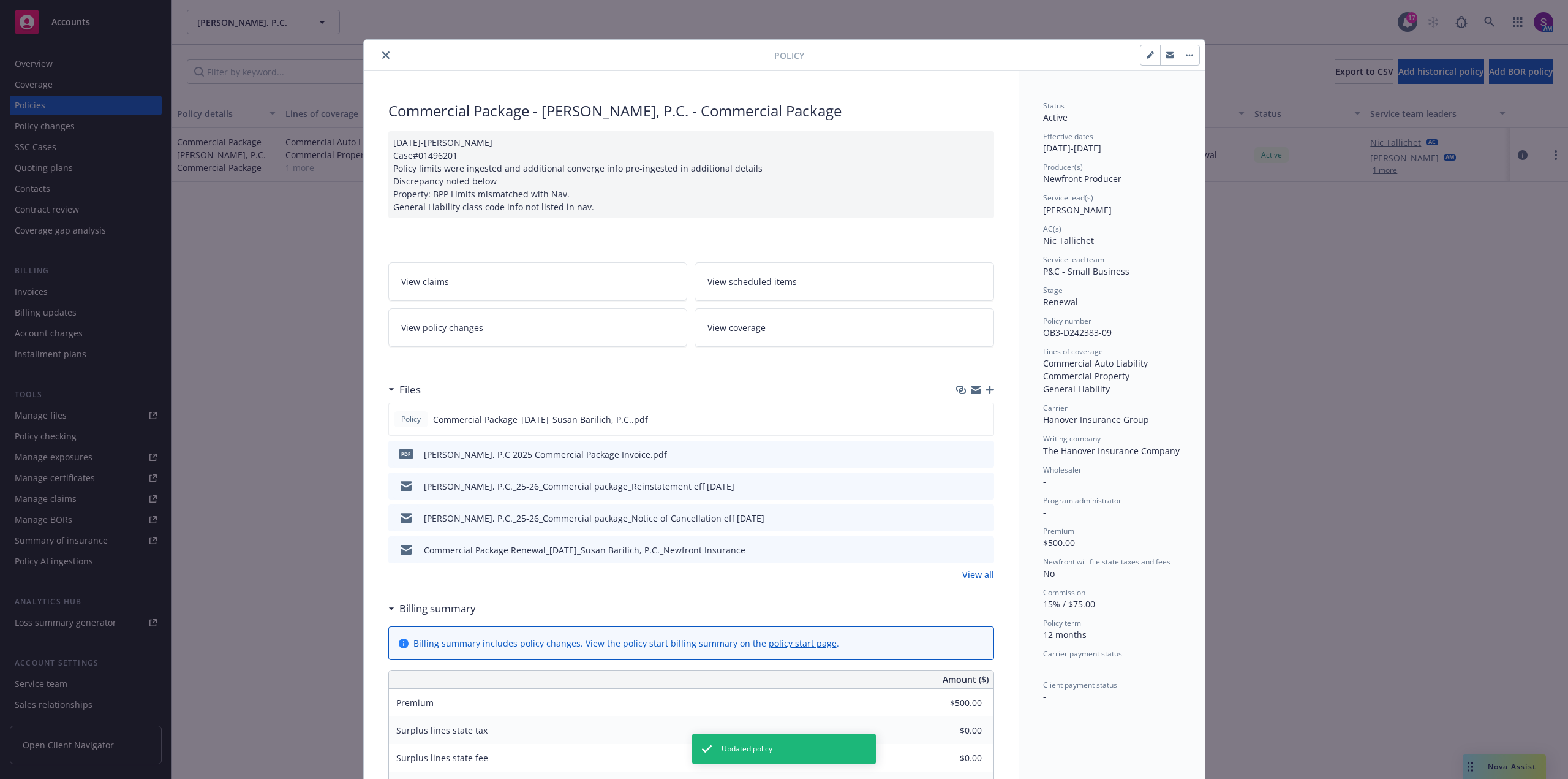
click at [378, 56] on button "close" at bounding box center [386, 55] width 15 height 15
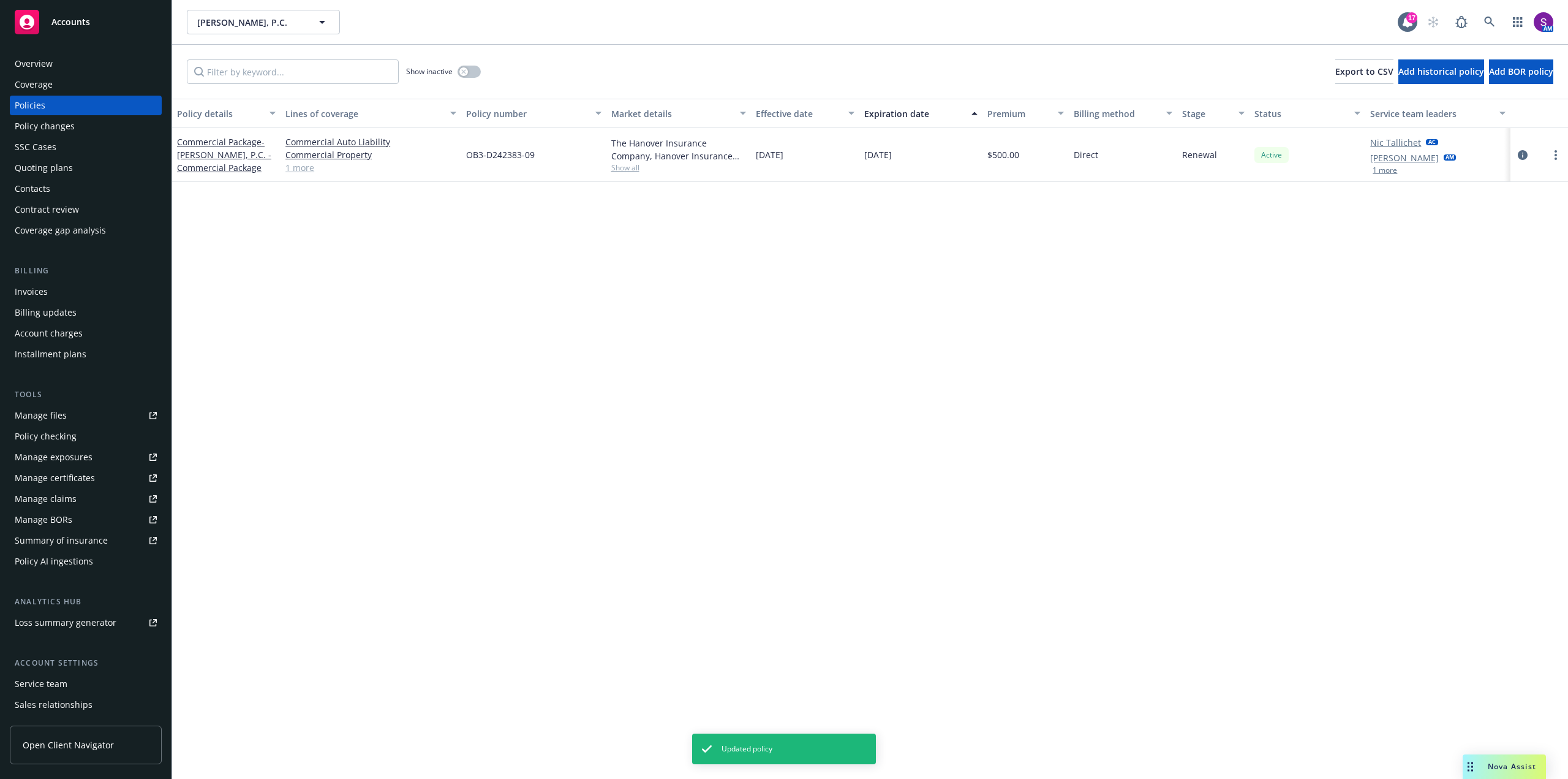
click at [1395, 171] on button "1 more" at bounding box center [1385, 170] width 25 height 7
click at [43, 66] on div "Overview" at bounding box center [34, 64] width 38 height 20
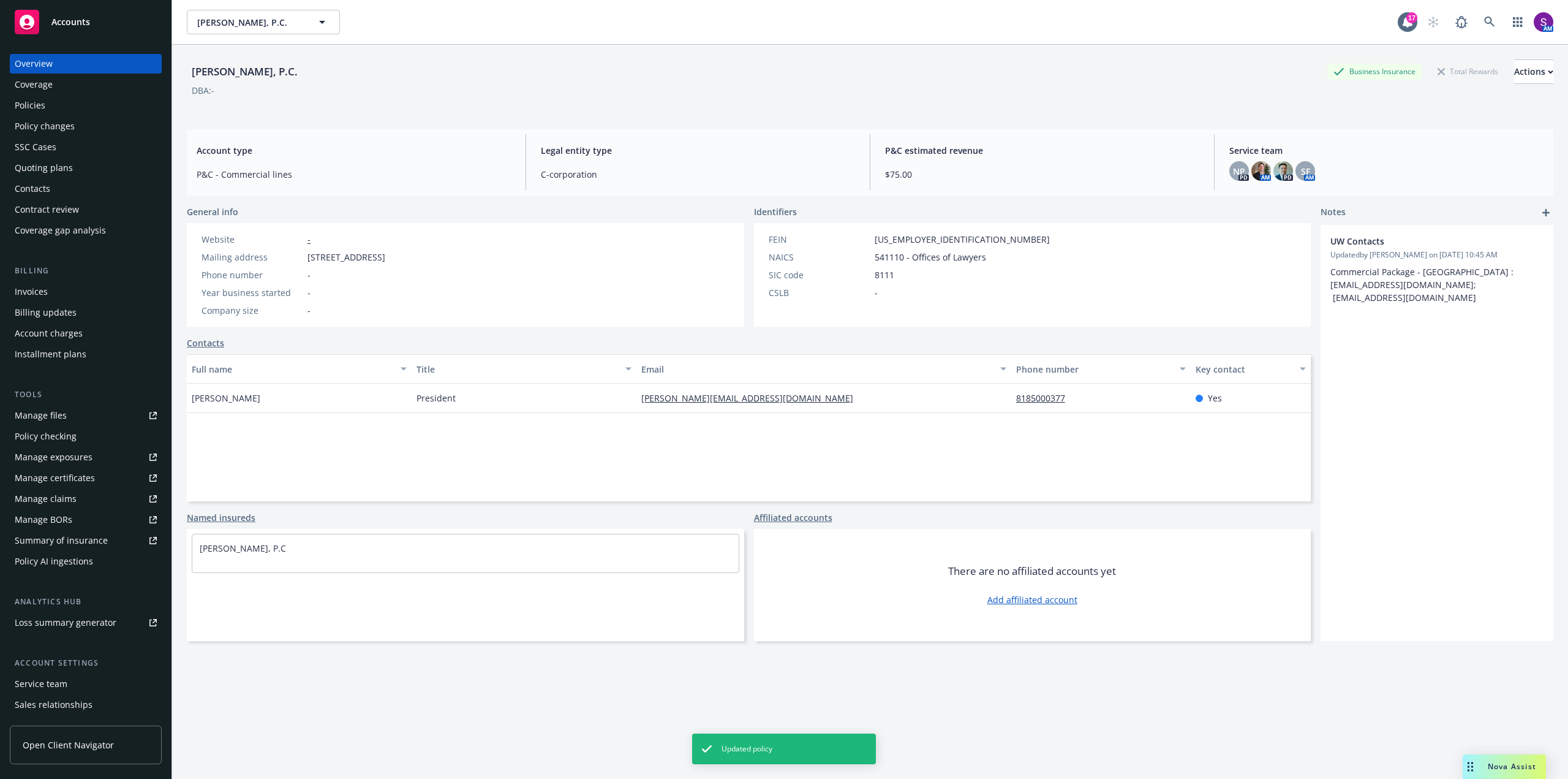
click at [80, 678] on div "Service team" at bounding box center [85, 684] width 142 height 20
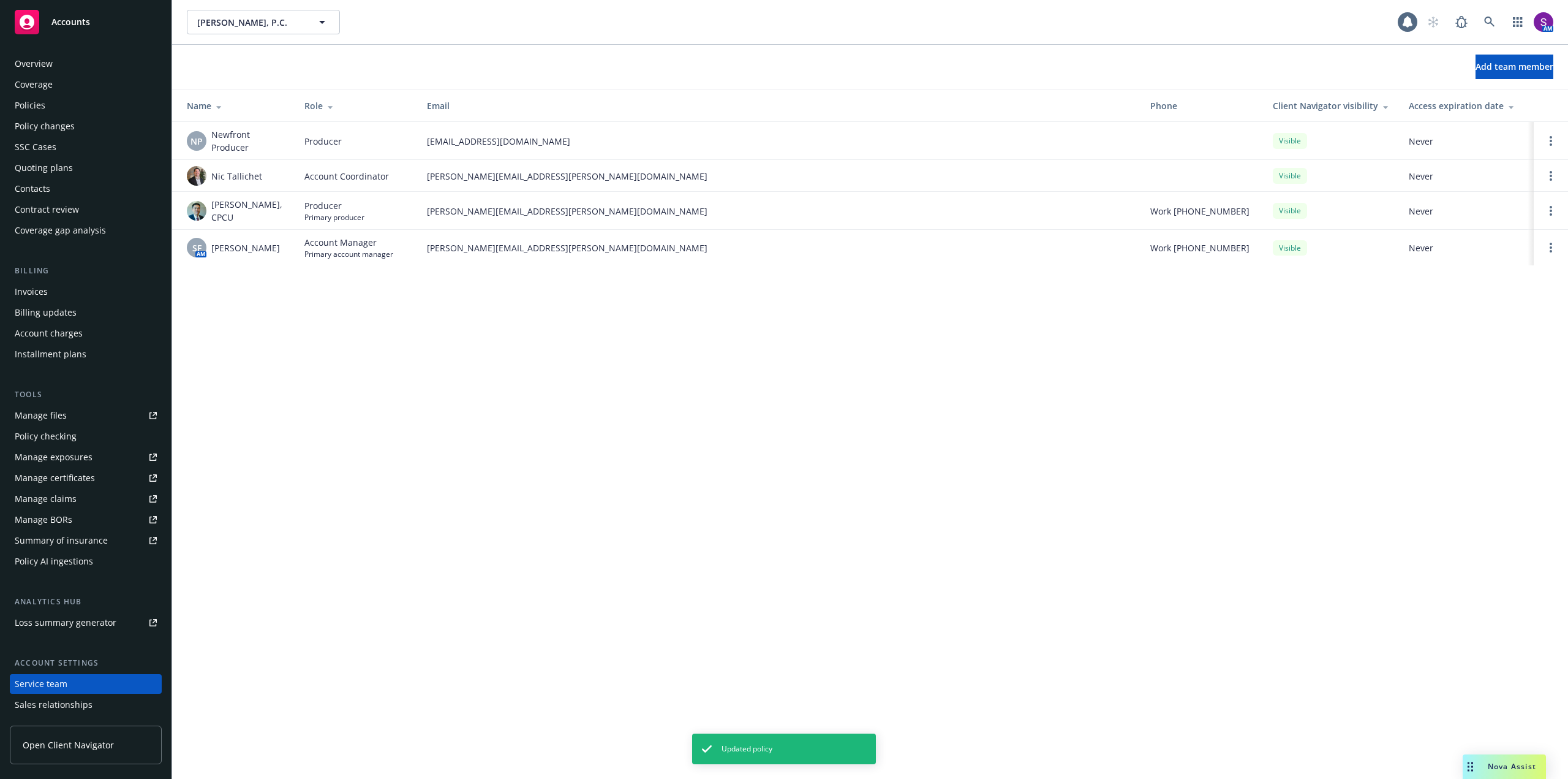
scroll to position [62, 0]
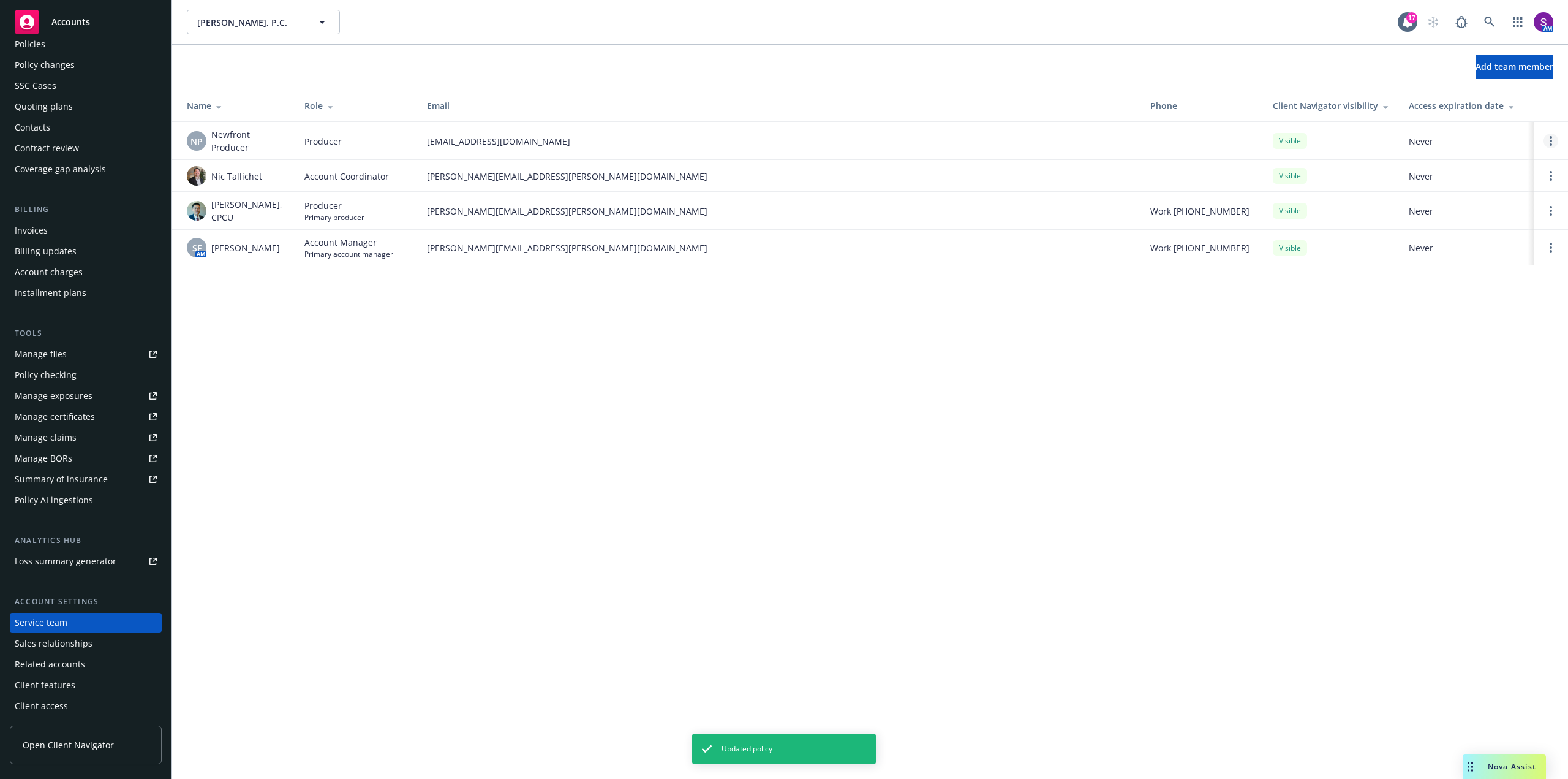
click at [1551, 134] on link "Open options" at bounding box center [1551, 141] width 15 height 15
click at [1454, 83] on span "Assign as primary producer" at bounding box center [1470, 82] width 144 height 11
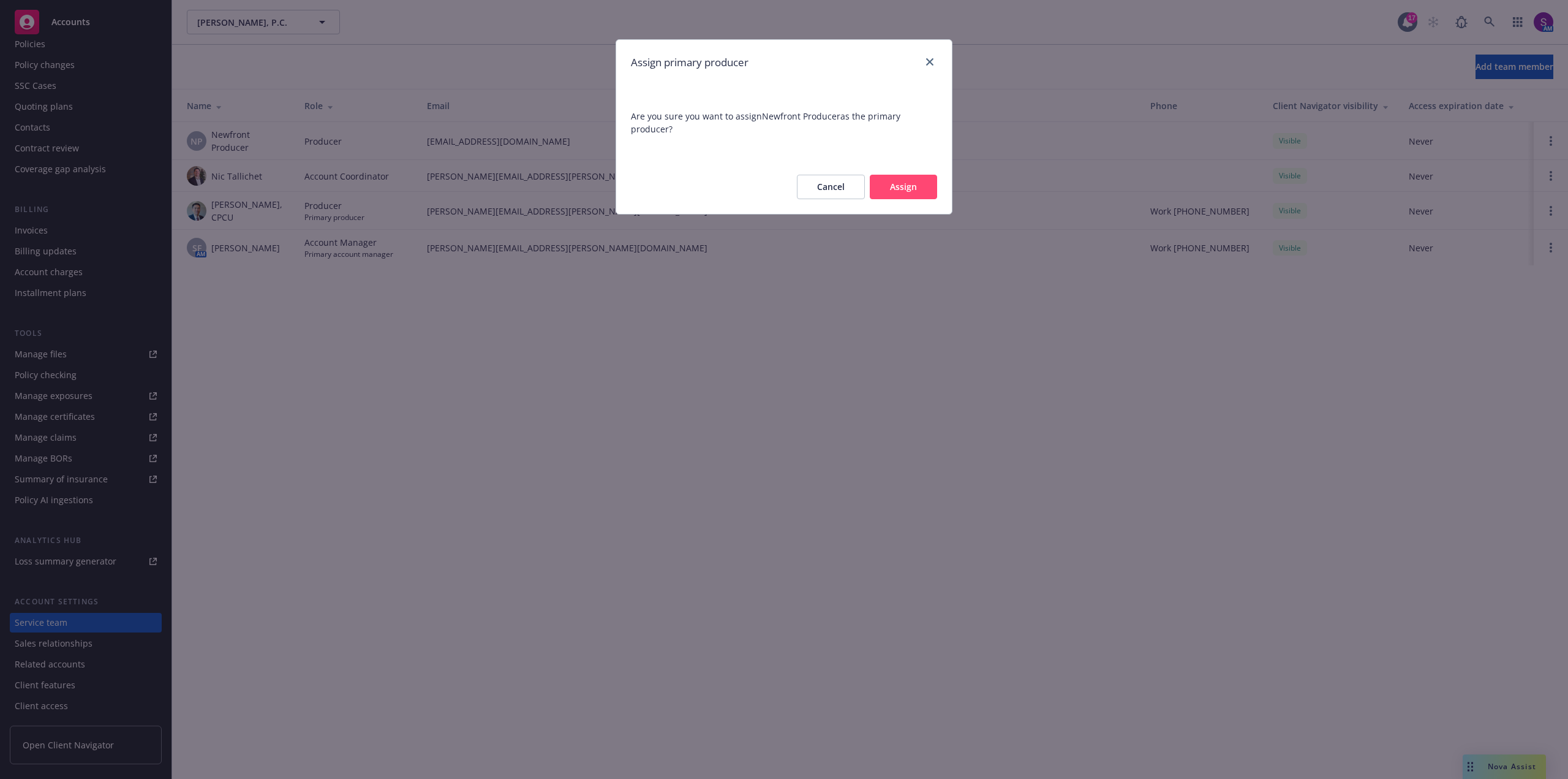
click at [906, 177] on button "Assign" at bounding box center [903, 187] width 67 height 25
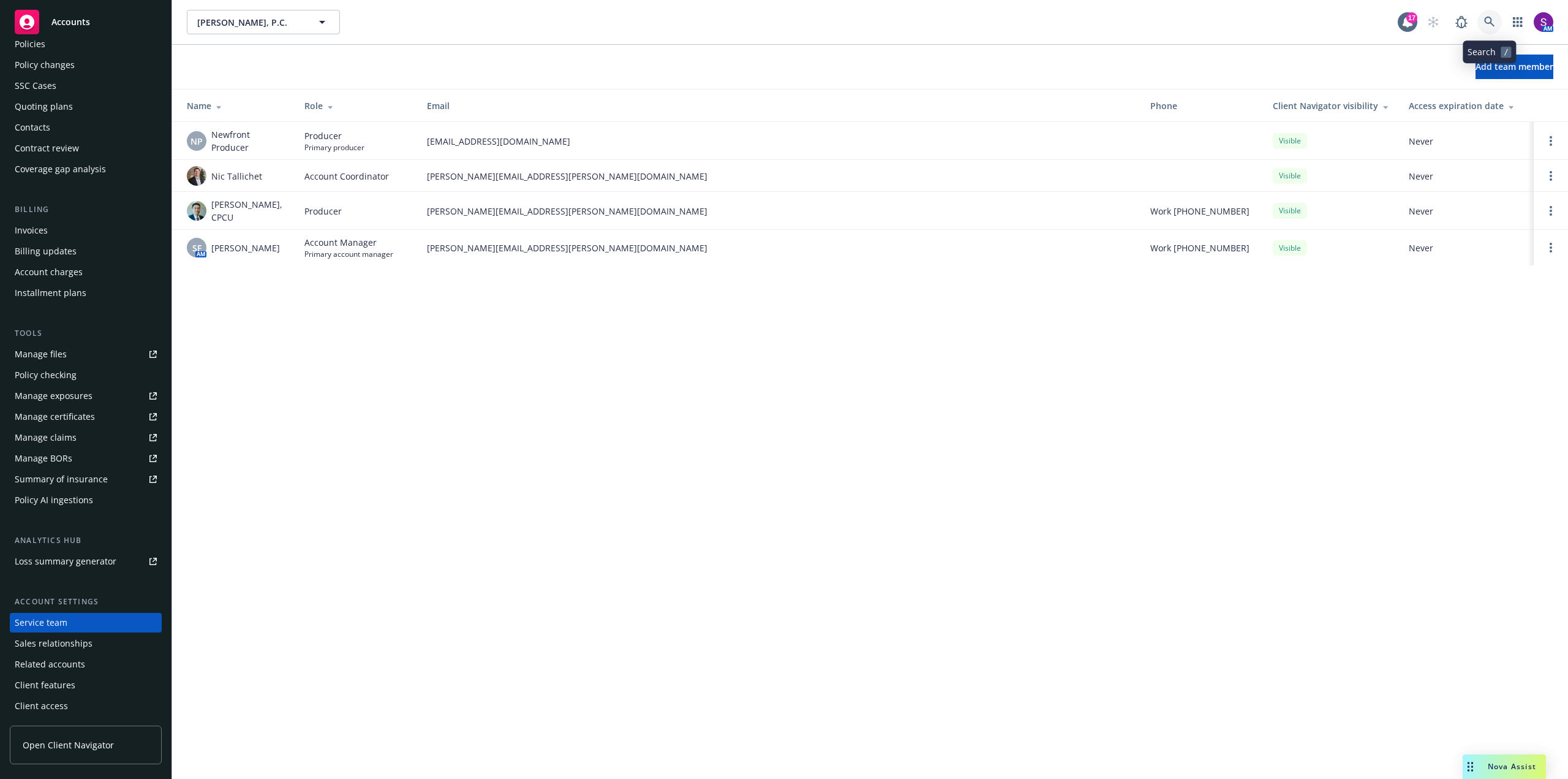
click at [1490, 15] on link at bounding box center [1490, 22] width 25 height 25
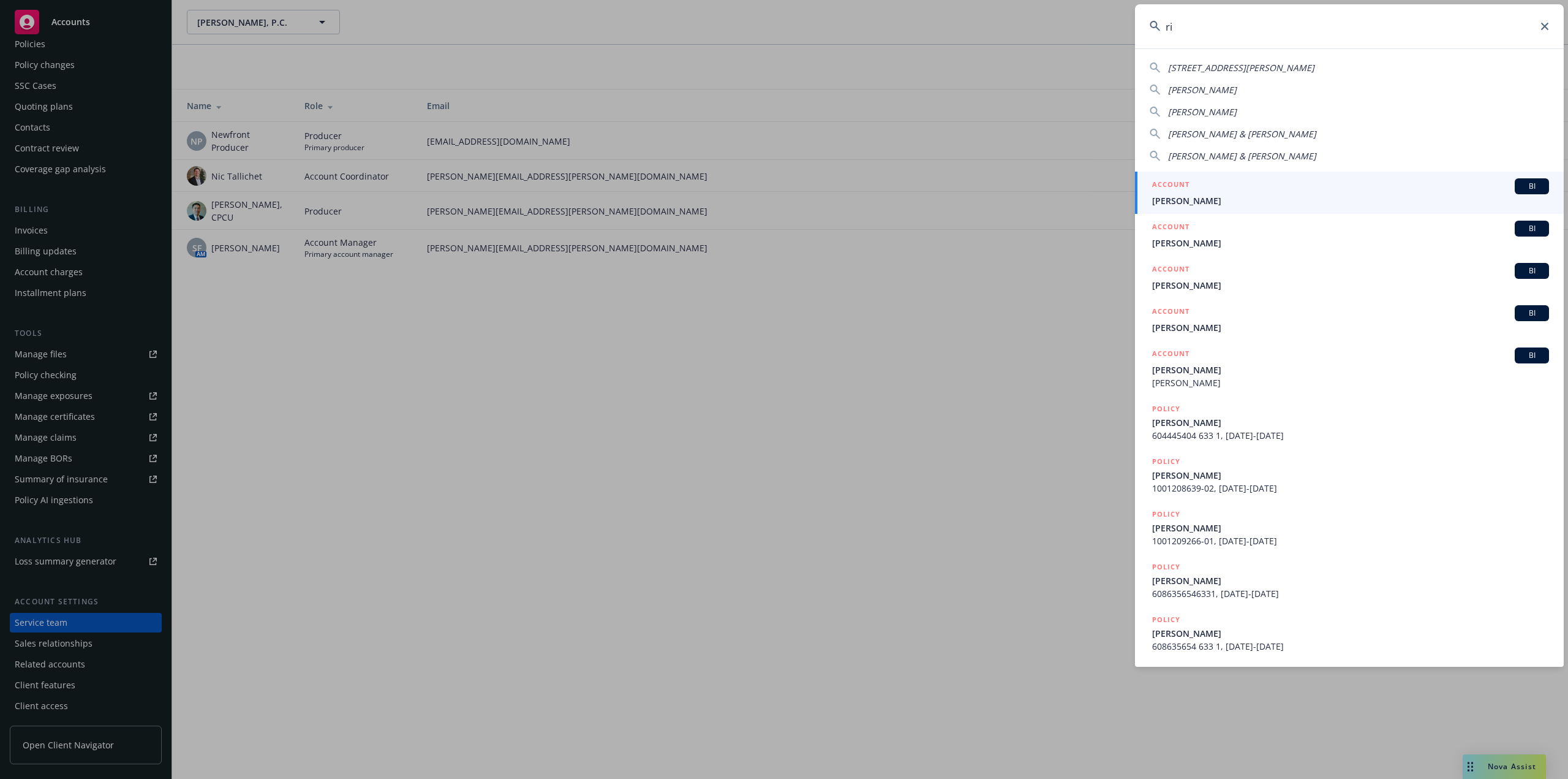
type input "r"
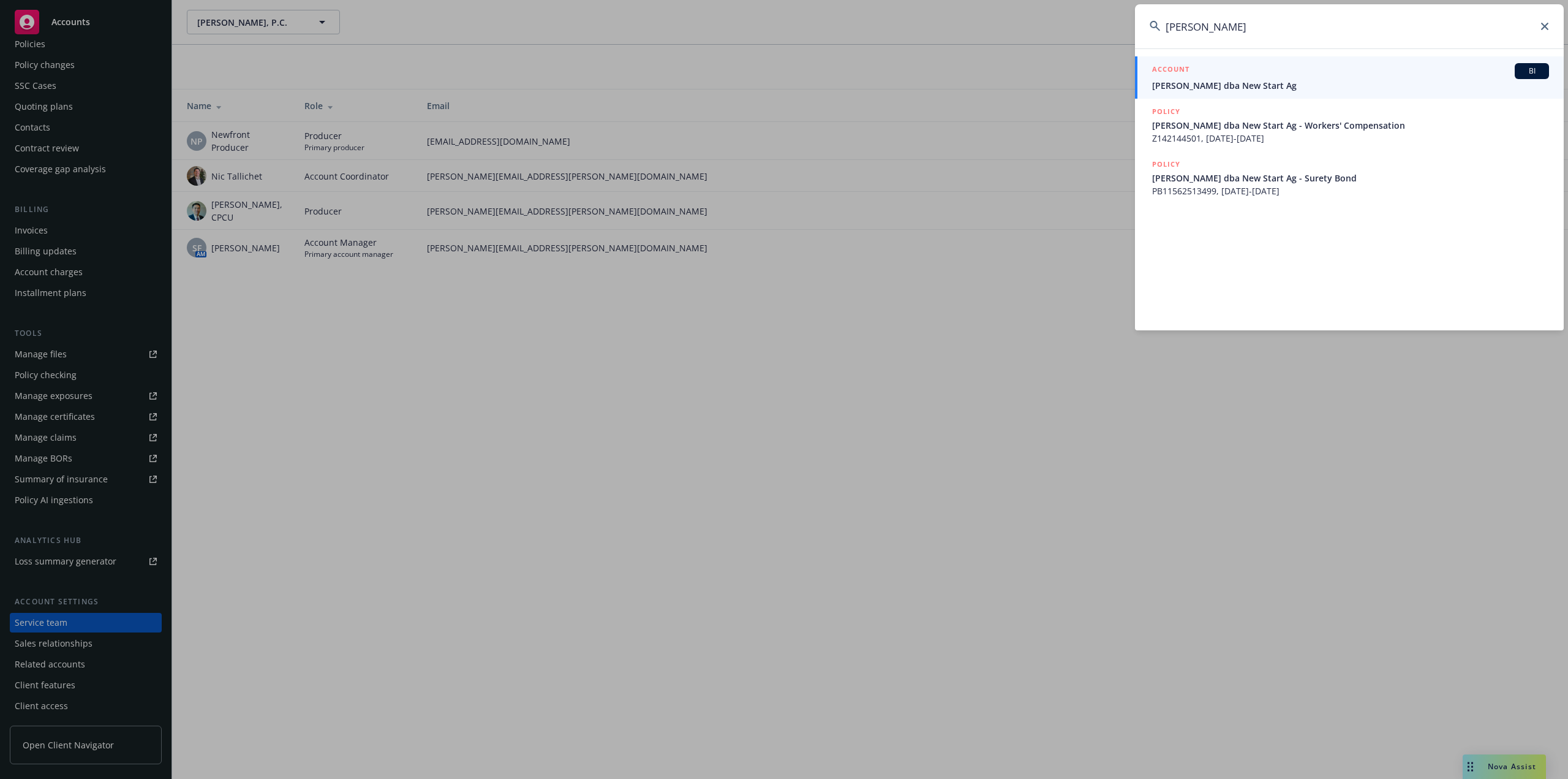
type input "[PERSON_NAME]"
click at [1239, 85] on span "[PERSON_NAME] dba New Start Ag" at bounding box center [1351, 85] width 397 height 13
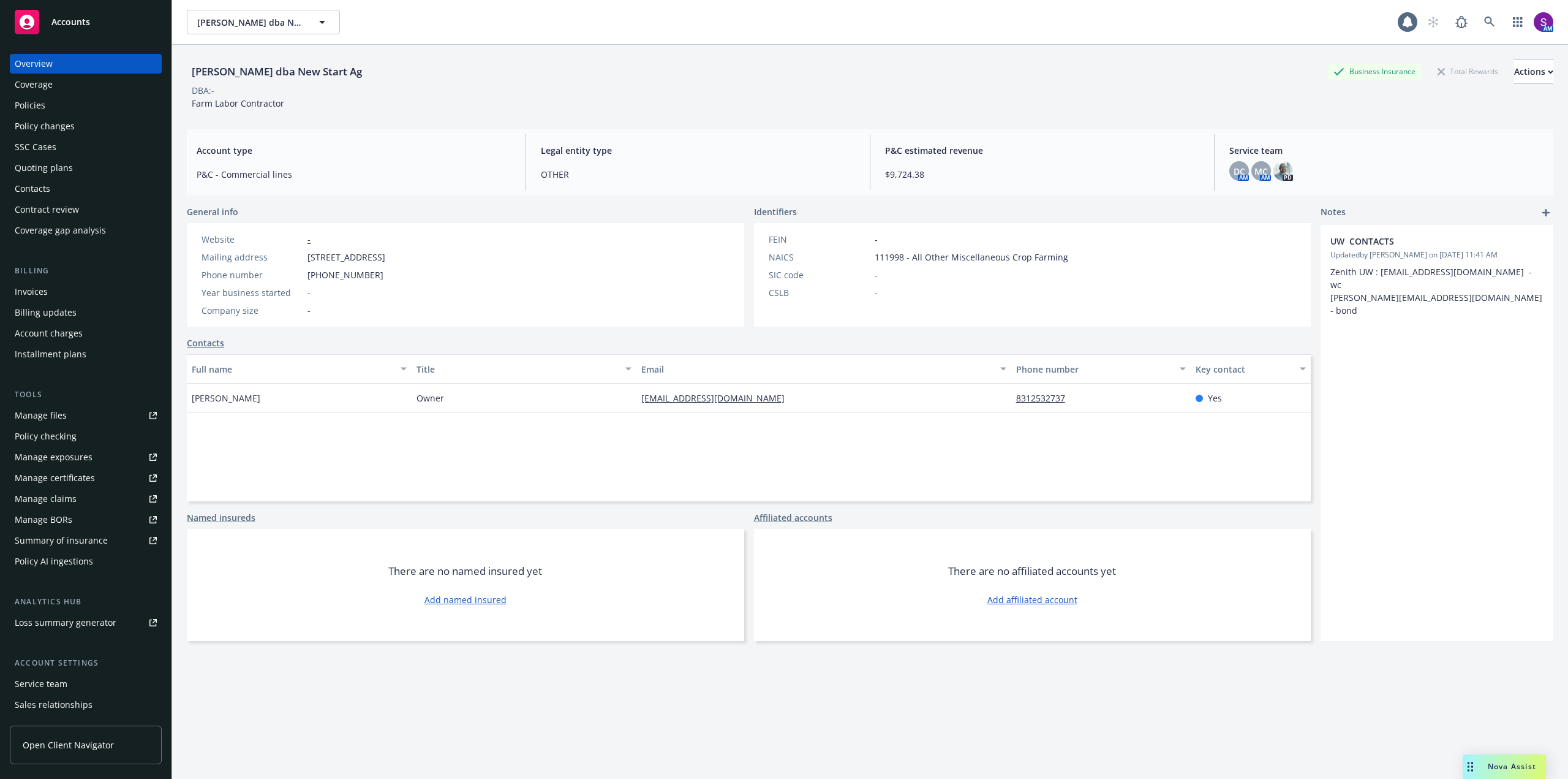
click at [73, 108] on div "Policies" at bounding box center [85, 105] width 142 height 20
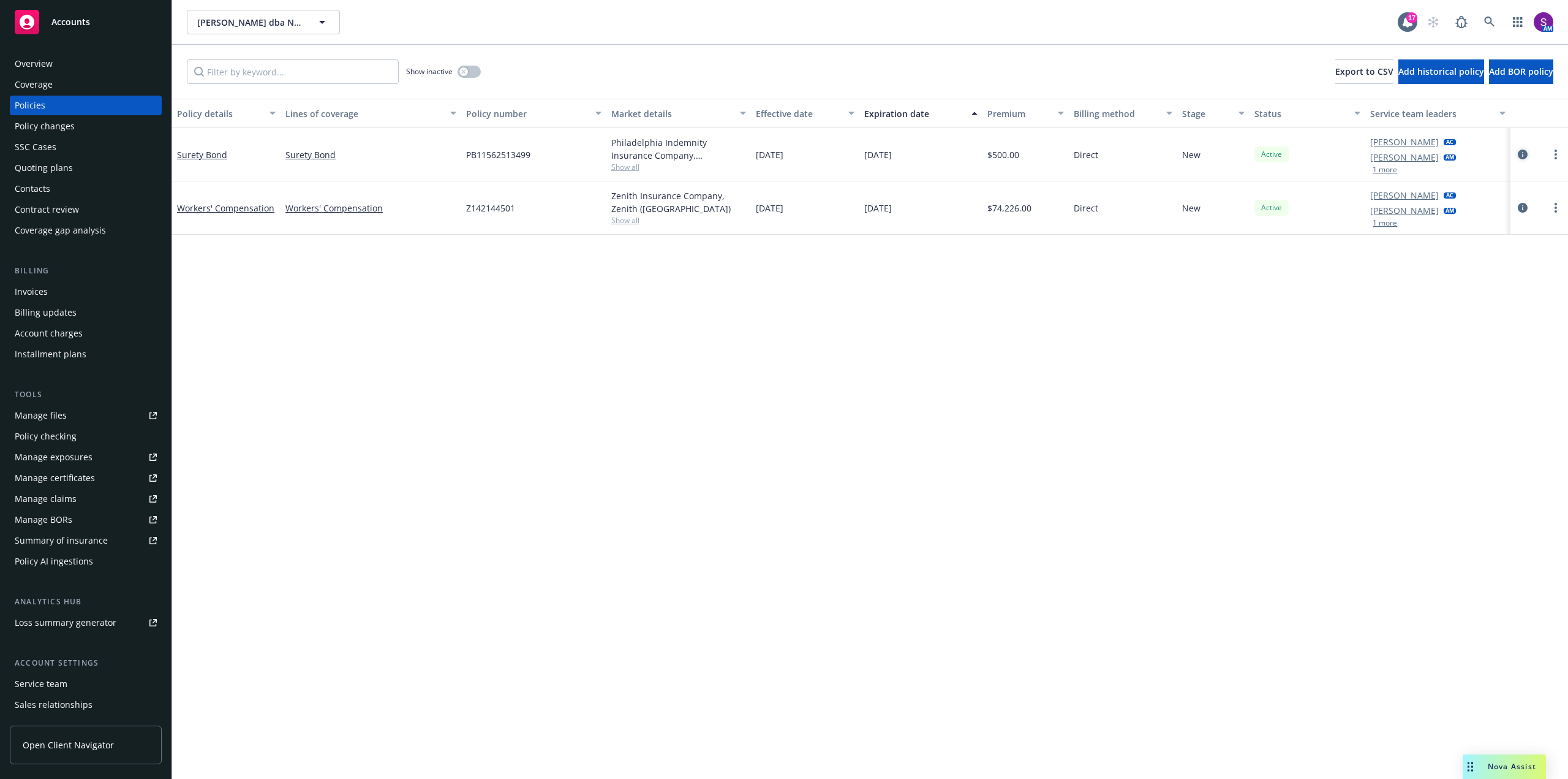
click at [1525, 155] on icon "circleInformation" at bounding box center [1523, 154] width 10 height 10
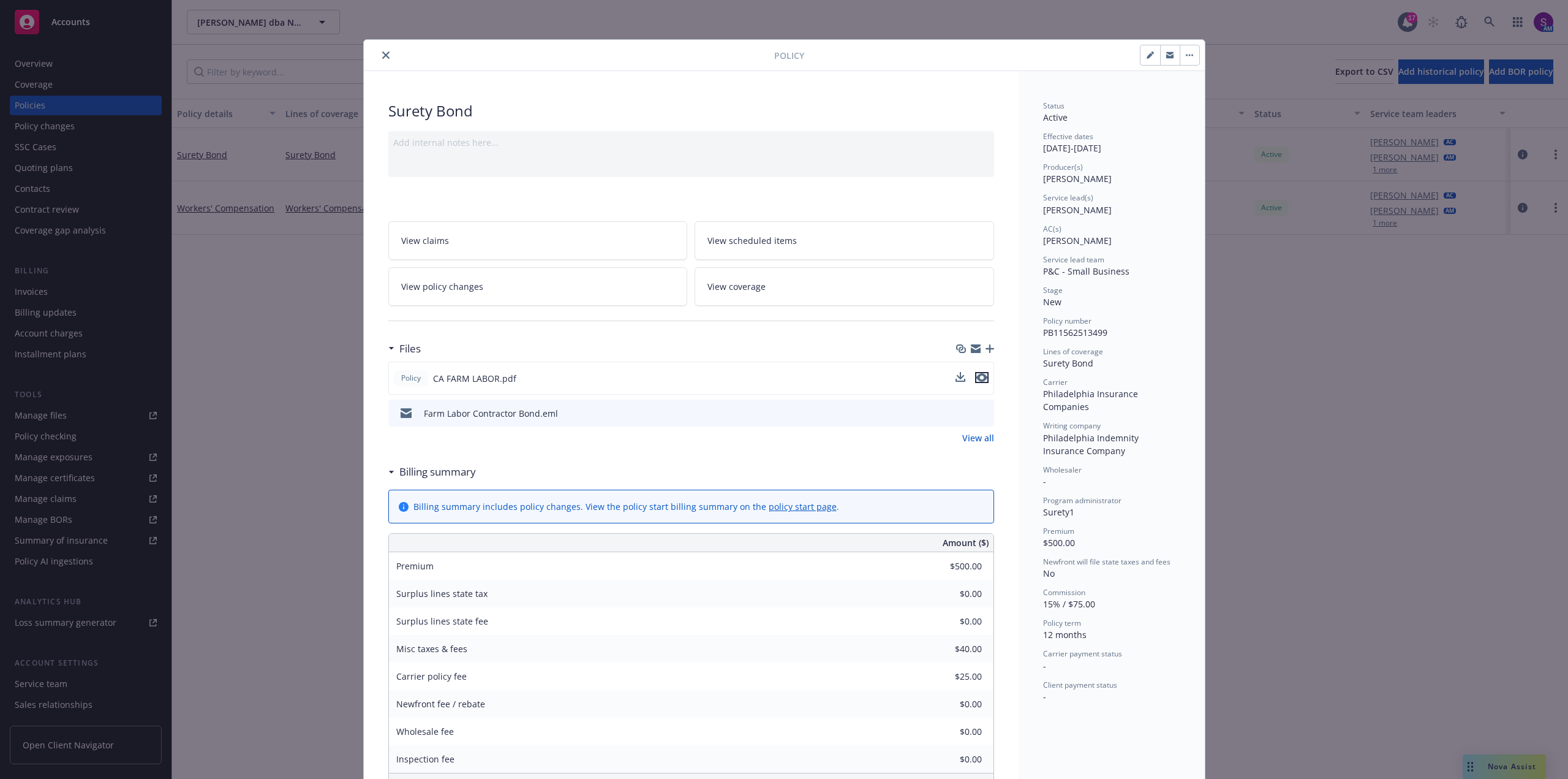
click at [980, 376] on icon "preview file" at bounding box center [981, 378] width 11 height 8
click at [384, 53] on icon "close" at bounding box center [386, 55] width 7 height 7
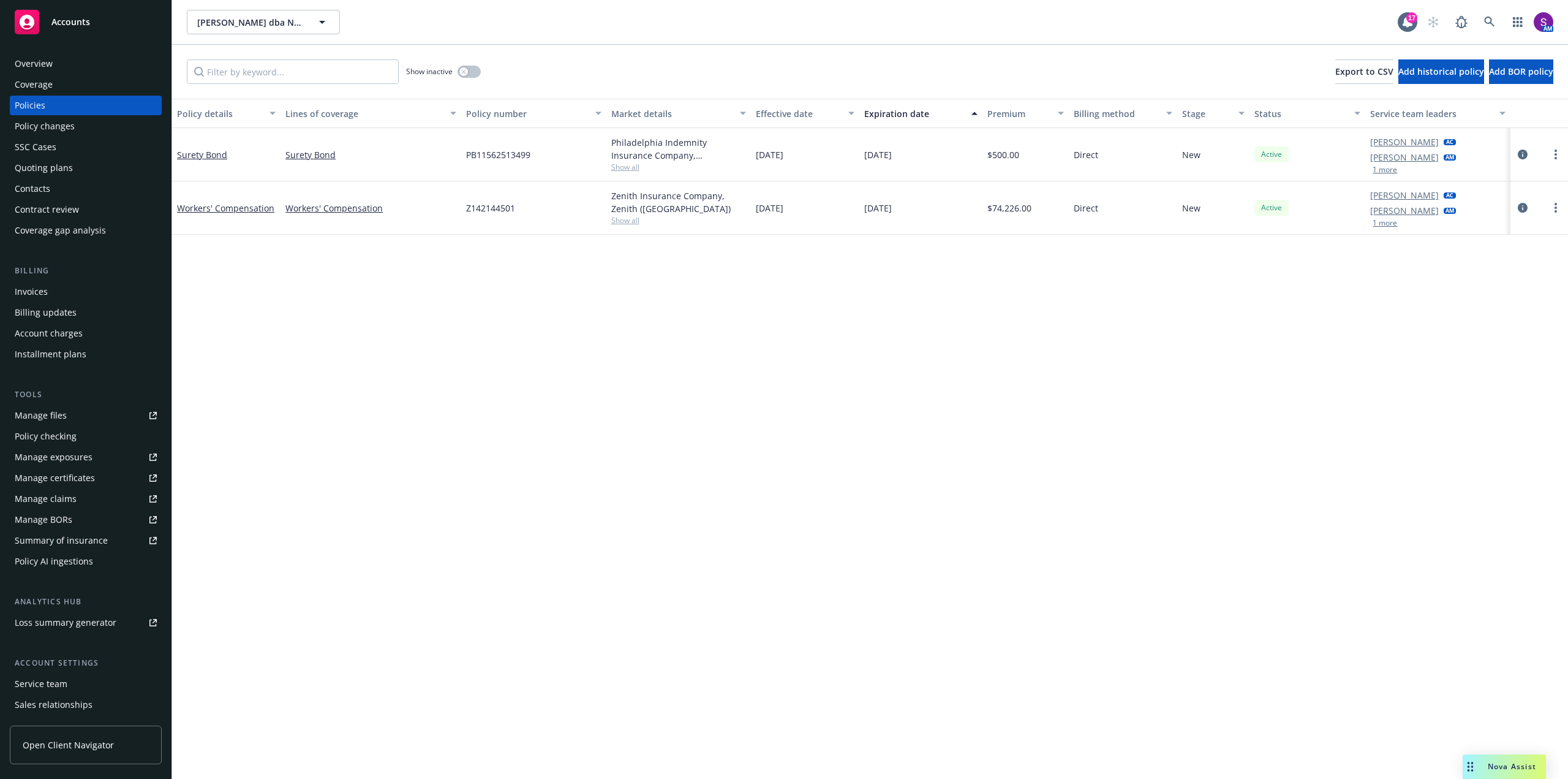
click at [619, 171] on span "Show all" at bounding box center [679, 167] width 135 height 11
